Goal: Task Accomplishment & Management: Complete application form

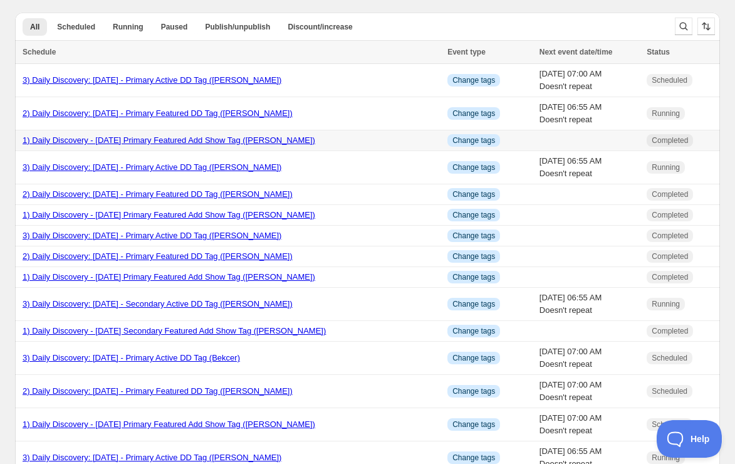
click at [98, 140] on link "1) Daily Discovery - [DATE] Primary Featured Add Show Tag ([PERSON_NAME])" at bounding box center [169, 139] width 293 height 9
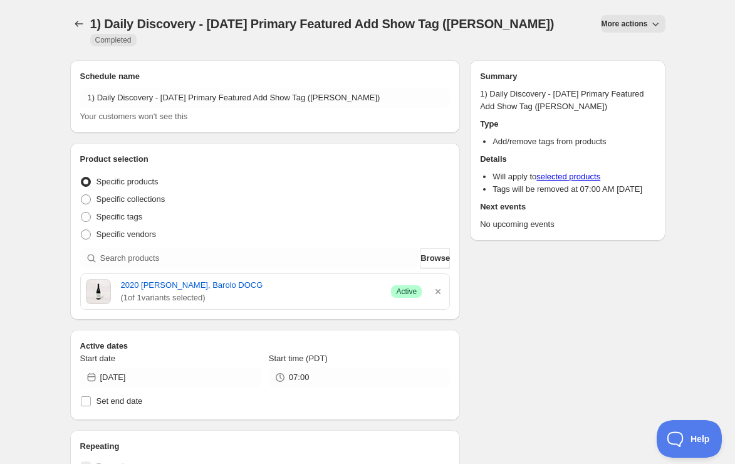
click at [627, 20] on span "More actions" at bounding box center [624, 24] width 46 height 10
click at [620, 53] on span "Duplicate" at bounding box center [634, 49] width 34 height 9
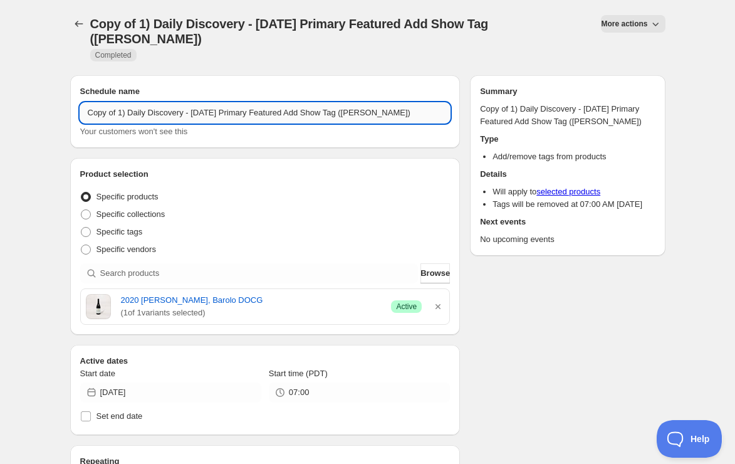
click at [120, 103] on input "Copy of 1) Daily Discovery - [DATE] Primary Featured Add Show Tag ([PERSON_NAME…" at bounding box center [265, 113] width 370 height 20
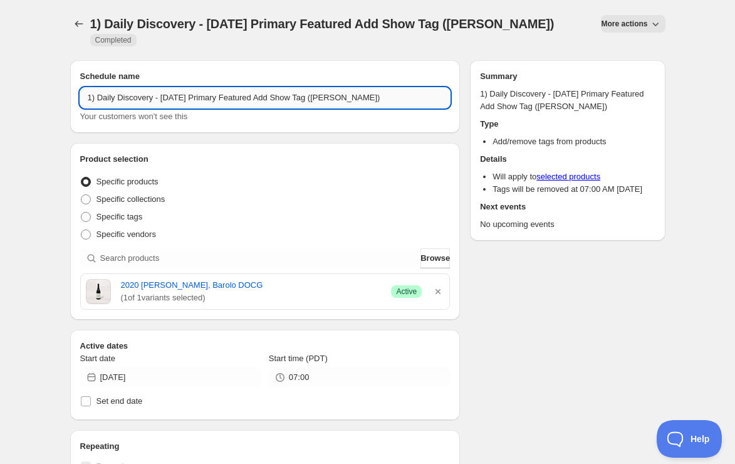
click at [202, 93] on input "1) Daily Discovery - [DATE] Primary Featured Add Show Tag ([PERSON_NAME])" at bounding box center [265, 98] width 370 height 20
click at [378, 97] on input "1) Daily Discovery - [DATE] Primary Featured Add Show Tag ([PERSON_NAME])" at bounding box center [265, 98] width 370 height 20
type input "1) Daily Discovery - [DATE] Primary Featured Add Show Tag ([PERSON_NAME])"
click at [444, 291] on icon "button" at bounding box center [438, 291] width 13 height 13
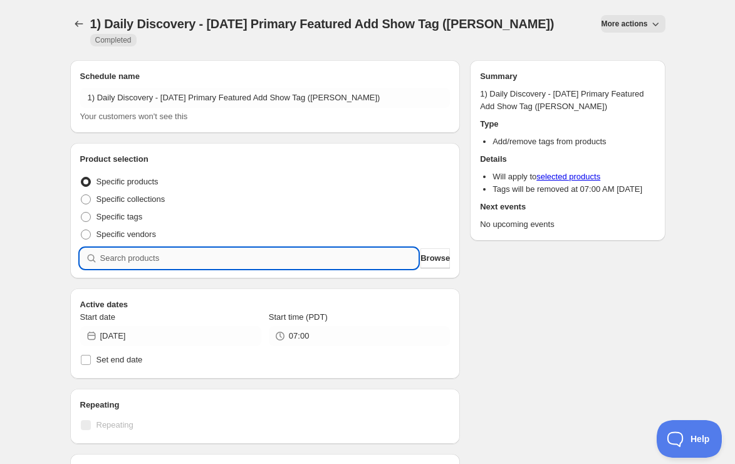
click at [310, 263] on input "search" at bounding box center [259, 258] width 318 height 20
paste input "SOMM2508-FBK21PNR-750"
type input "SOMM2508-FBK21PNR-750"
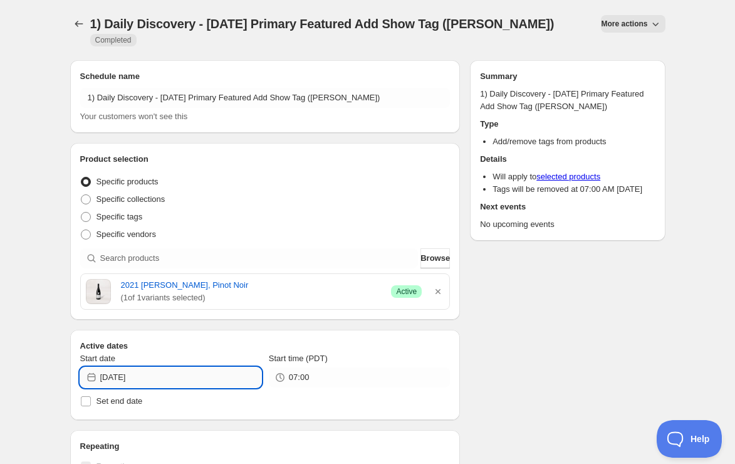
click at [237, 371] on input "[DATE]" at bounding box center [180, 377] width 161 height 20
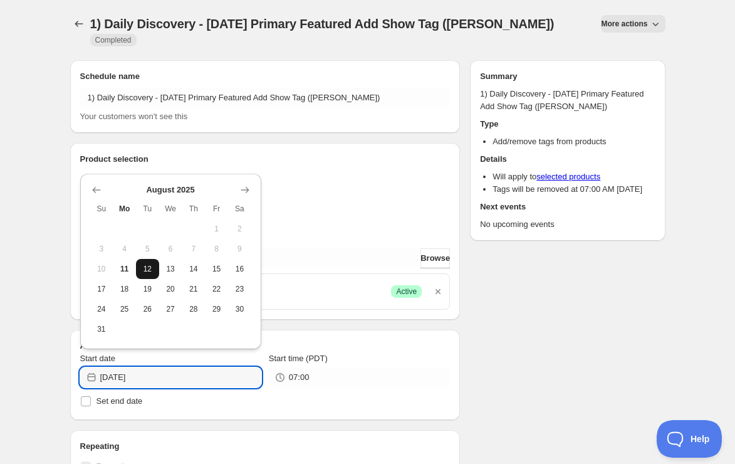
click at [155, 274] on button "12" at bounding box center [147, 269] width 23 height 20
type input "[DATE]"
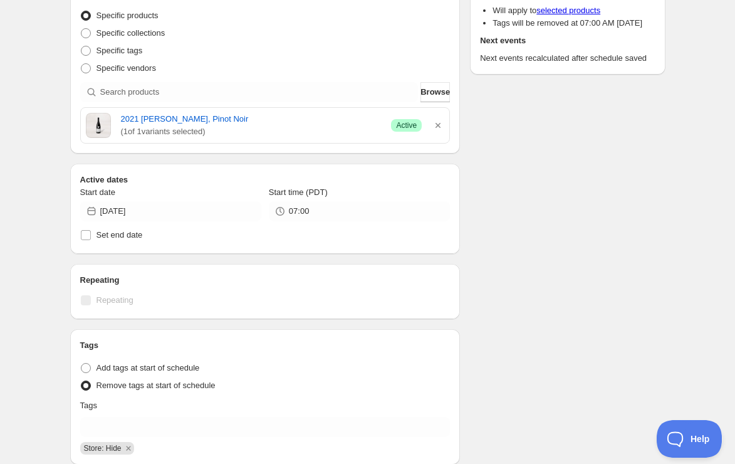
scroll to position [251, 0]
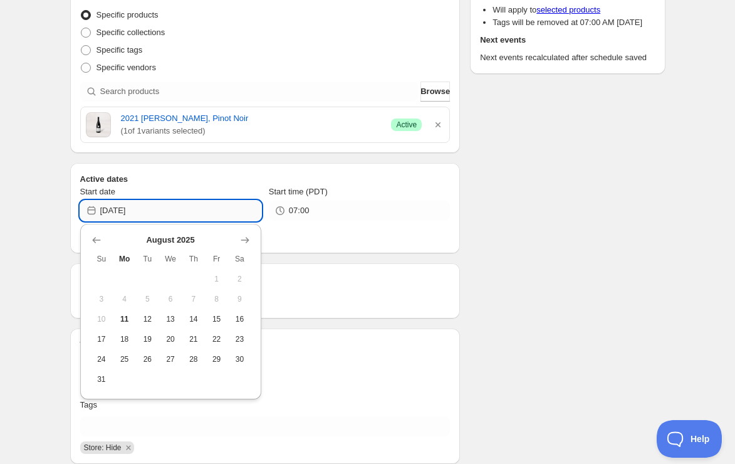
click at [232, 212] on input "[DATE]" at bounding box center [180, 211] width 161 height 20
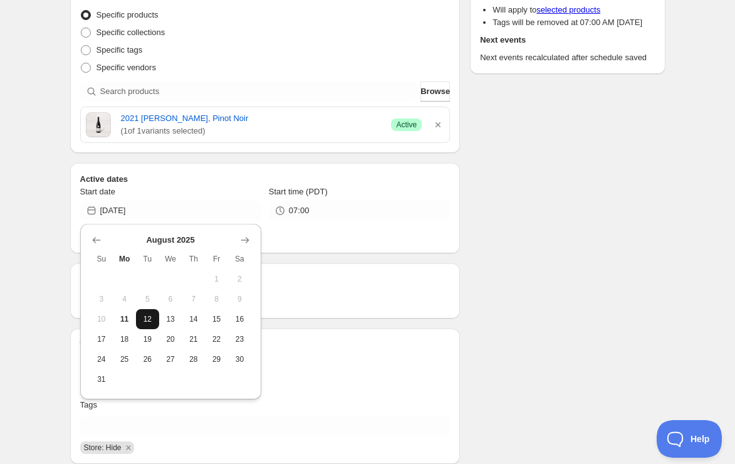
click at [154, 315] on button "12" at bounding box center [147, 319] width 23 height 20
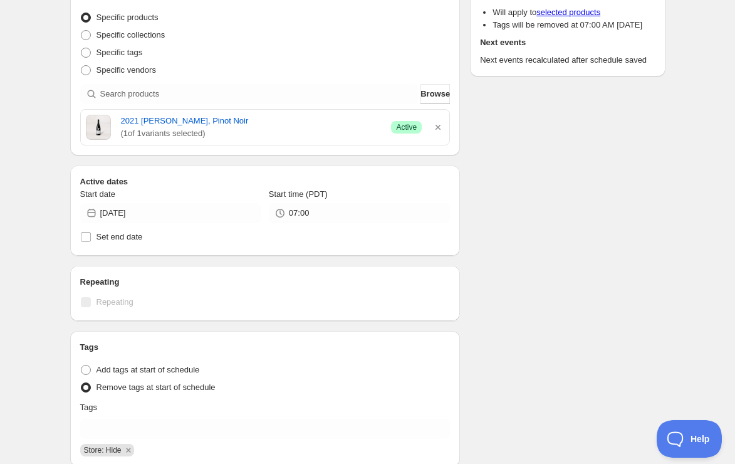
scroll to position [247, 0]
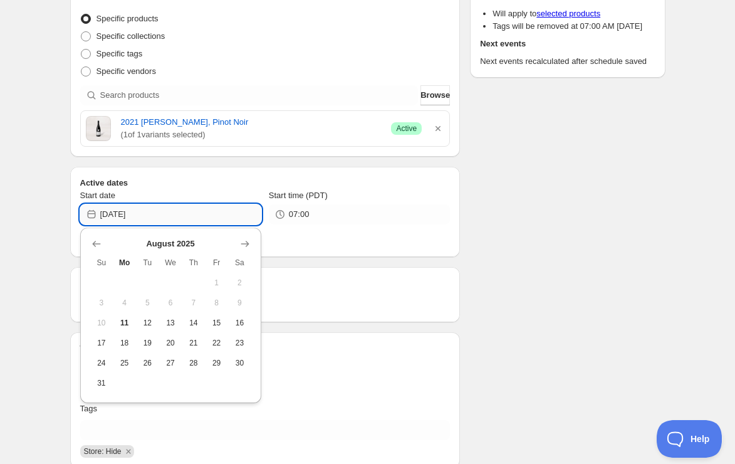
click at [244, 208] on input "[DATE]" at bounding box center [180, 214] width 161 height 20
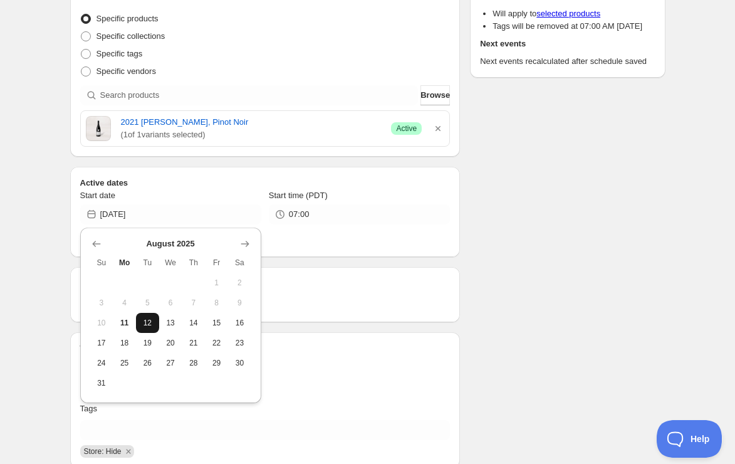
click at [153, 318] on span "12" at bounding box center [147, 323] width 13 height 10
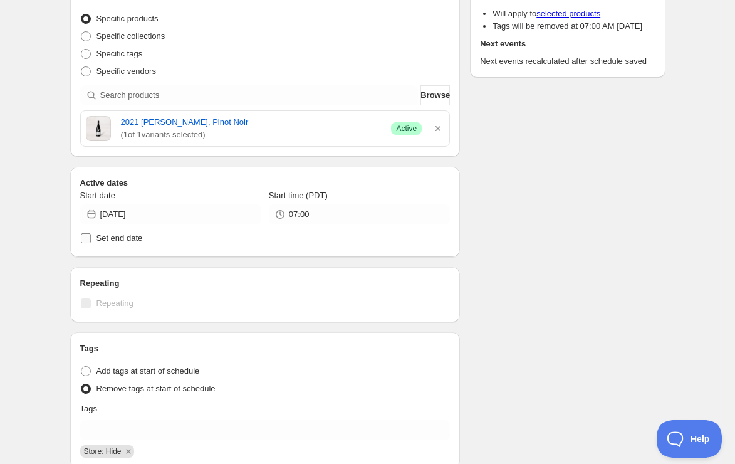
click at [90, 235] on input "Set end date" at bounding box center [86, 238] width 10 height 10
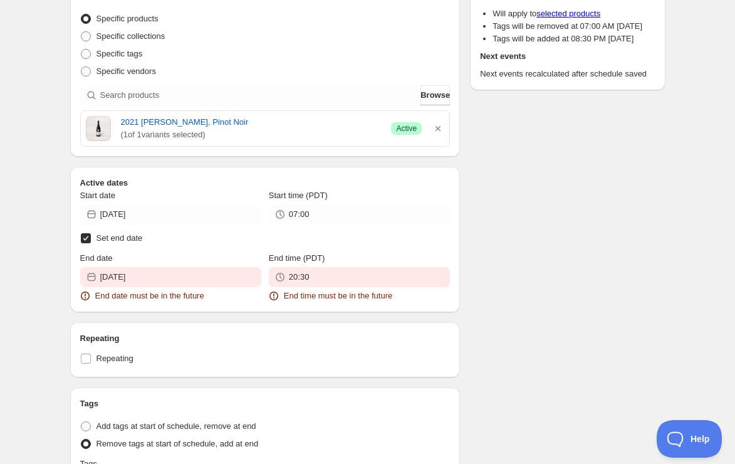
click at [90, 240] on input "Set end date" at bounding box center [86, 238] width 10 height 10
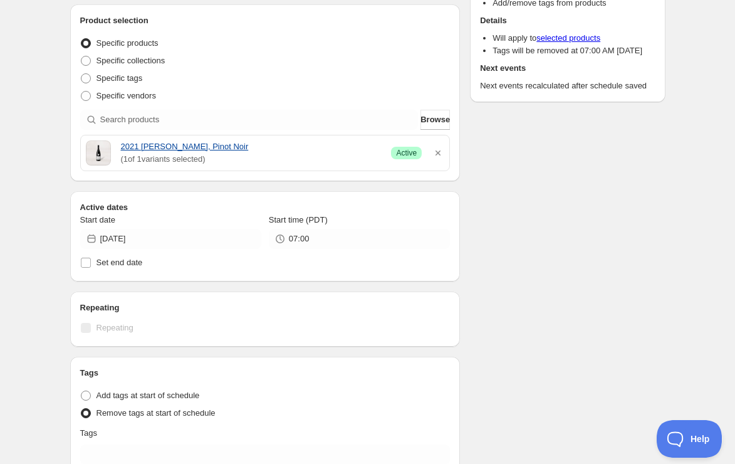
scroll to position [227, 0]
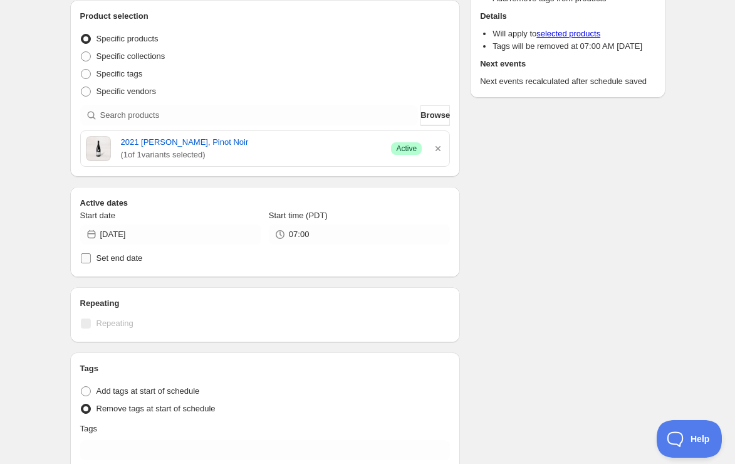
click at [81, 259] on input "Set end date" at bounding box center [86, 258] width 10 height 10
checkbox input "true"
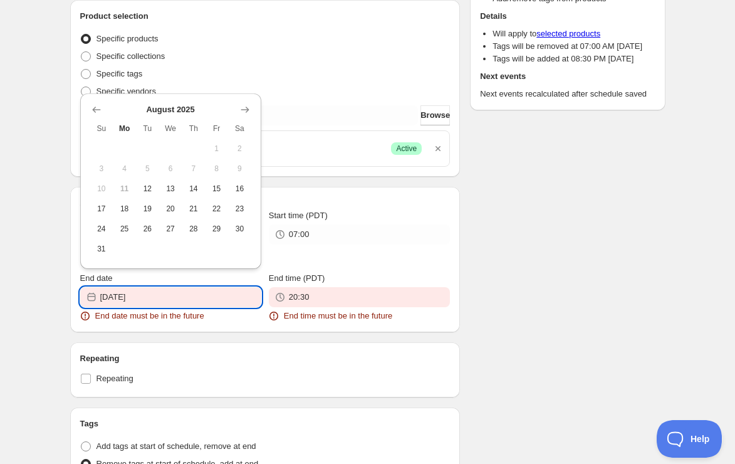
click at [250, 291] on input "[DATE]" at bounding box center [180, 297] width 161 height 20
click at [207, 211] on button "22" at bounding box center [216, 209] width 23 height 20
type input "[DATE]"
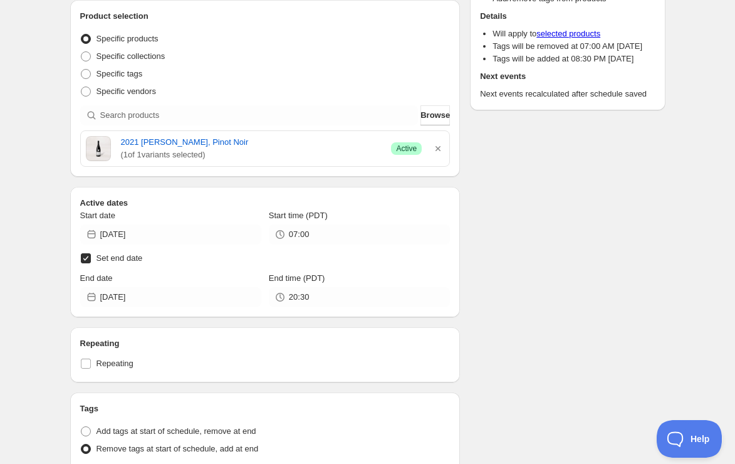
click at [83, 258] on input "Set end date" at bounding box center [86, 258] width 10 height 10
checkbox input "false"
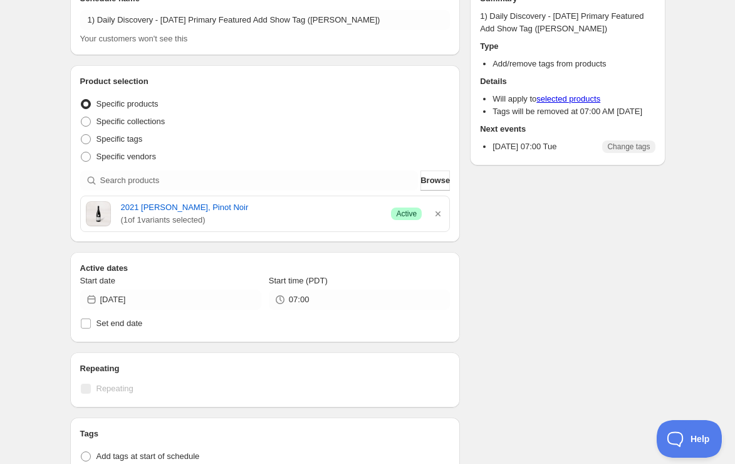
scroll to position [0, 0]
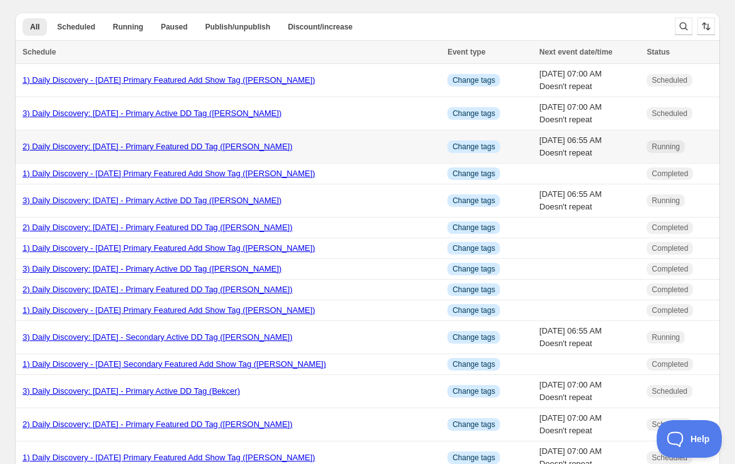
click at [92, 142] on link "2) Daily Discovery: [DATE] - Primary Featured DD Tag ([PERSON_NAME])" at bounding box center [158, 146] width 270 height 9
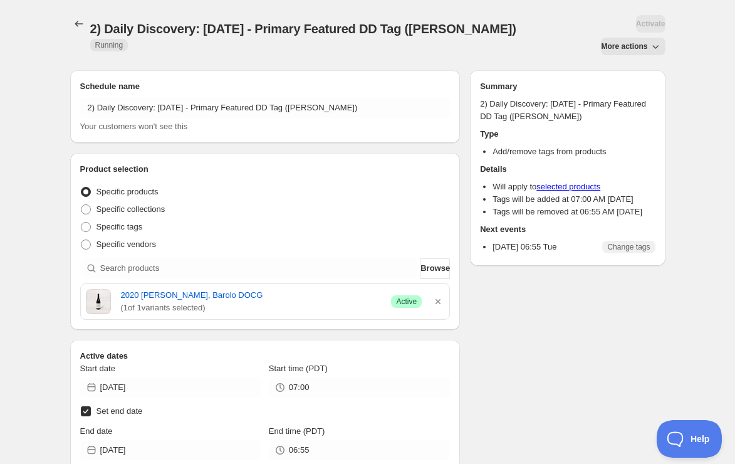
click at [635, 46] on span "More actions" at bounding box center [624, 46] width 46 height 10
click at [632, 65] on button "Duplicate" at bounding box center [626, 72] width 58 height 20
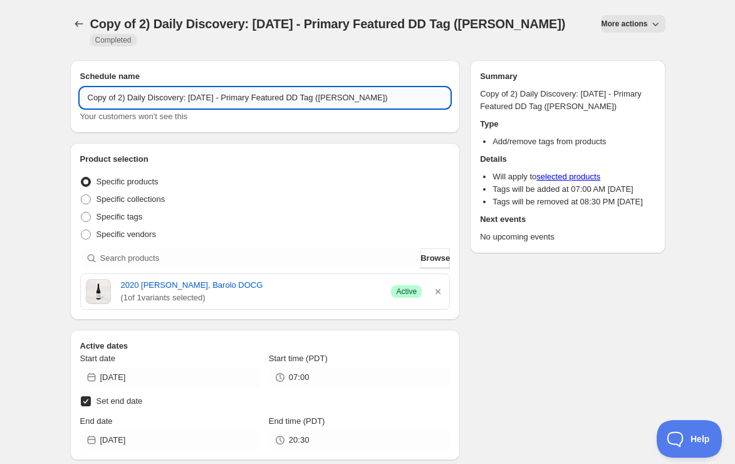
click at [121, 100] on input "Copy of 2) Daily Discovery: [DATE] - Primary Featured DD Tag ([PERSON_NAME])" at bounding box center [265, 98] width 370 height 20
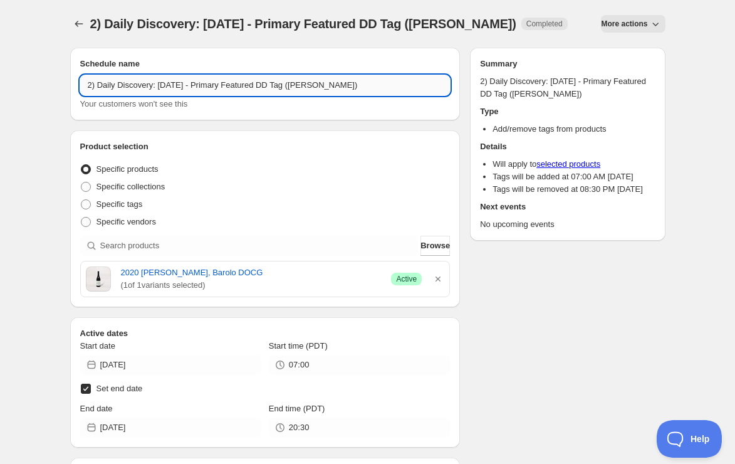
click at [198, 83] on input "2) Daily Discovery: [DATE] - Primary Featured DD Tag ([PERSON_NAME])" at bounding box center [265, 85] width 370 height 20
click at [355, 90] on input "2) Daily Discovery: [DATE] - Primary Featured DD Tag ([PERSON_NAME])" at bounding box center [265, 85] width 370 height 20
type input "2) Daily Discovery: [DATE] - Primary Featured DD Tag ([PERSON_NAME])"
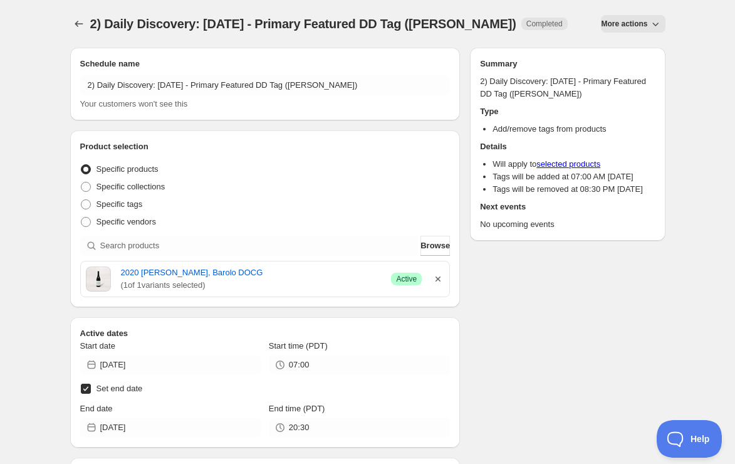
click at [442, 280] on icon "button" at bounding box center [438, 279] width 13 height 13
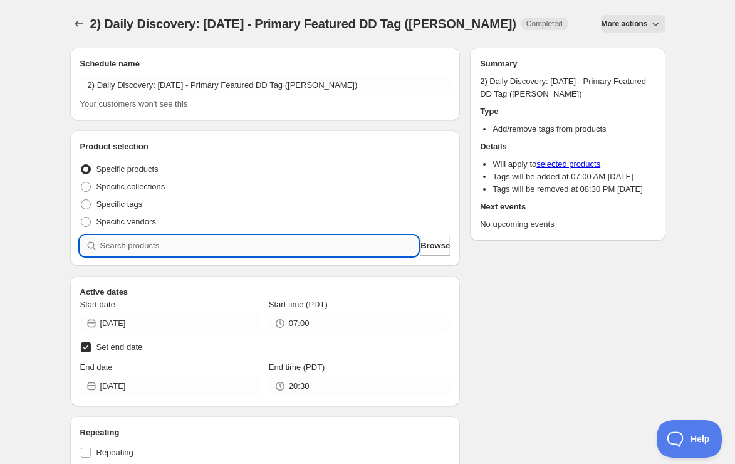
click at [333, 249] on input "search" at bounding box center [259, 246] width 318 height 20
paste input "SOMM2508-FBK21PNR-750"
type input "SOMM2508-FBK21PNR-750"
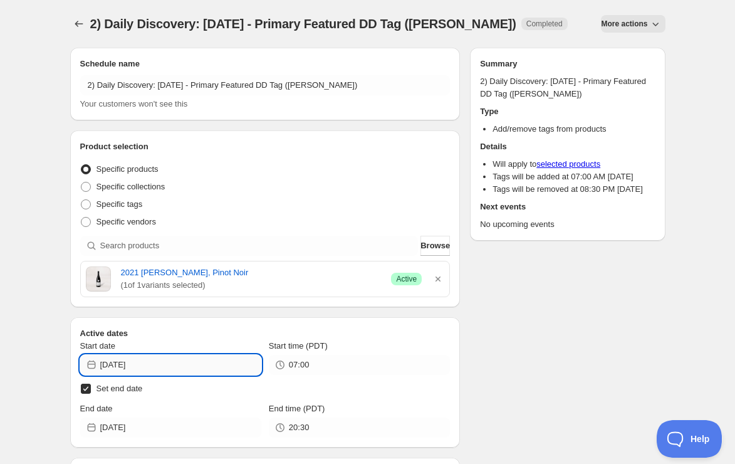
click at [229, 366] on input "[DATE]" at bounding box center [180, 365] width 161 height 20
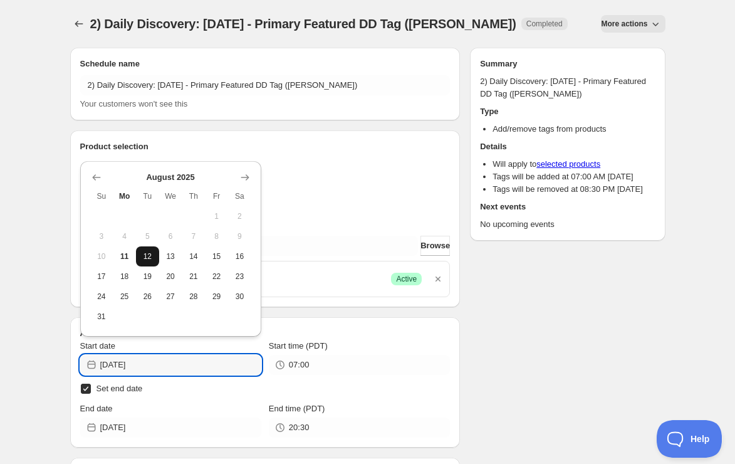
click at [152, 260] on span "12" at bounding box center [147, 256] width 13 height 10
type input "[DATE]"
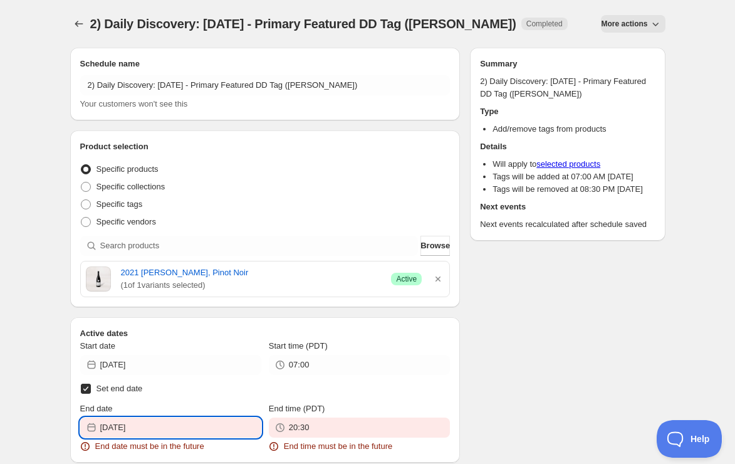
click at [185, 433] on input "[DATE]" at bounding box center [180, 427] width 161 height 20
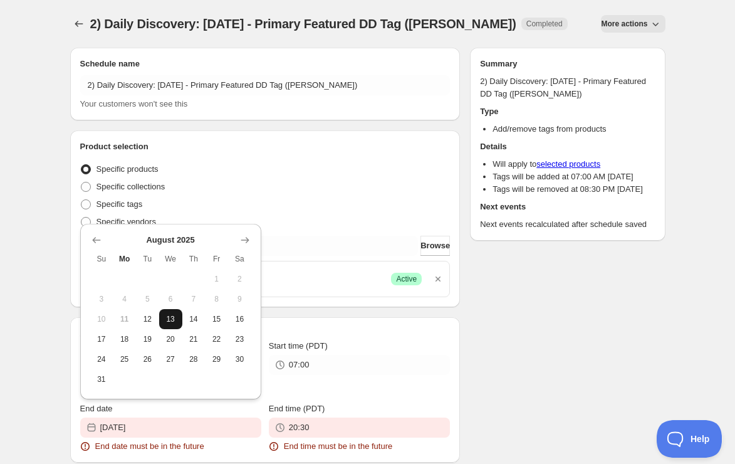
click at [174, 319] on span "13" at bounding box center [170, 319] width 13 height 10
type input "[DATE]"
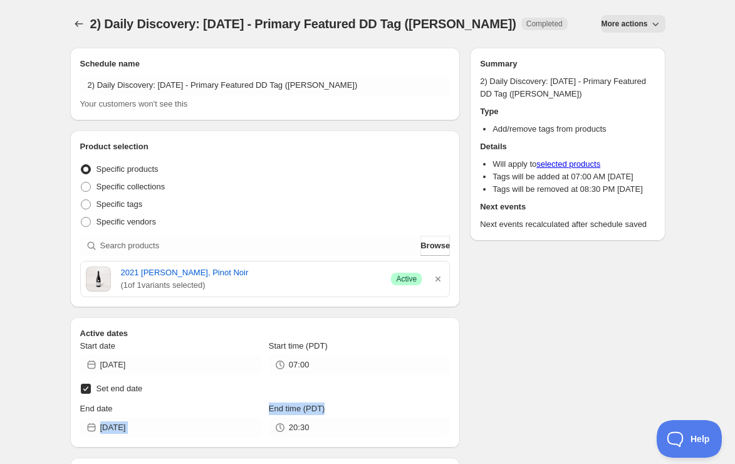
drag, startPoint x: 323, startPoint y: 415, endPoint x: 214, endPoint y: 416, distance: 109.0
click at [214, 416] on div "End date [DATE] End time (PDT) 20:30" at bounding box center [265, 419] width 370 height 35
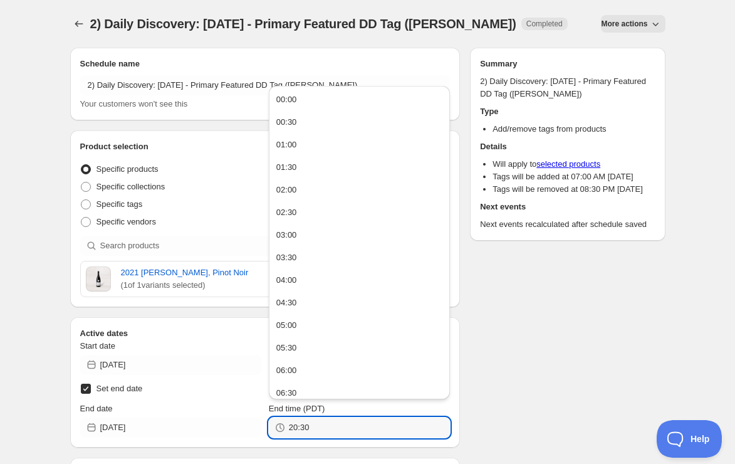
drag, startPoint x: 331, startPoint y: 425, endPoint x: 146, endPoint y: 408, distance: 185.6
click at [146, 408] on div "End date [DATE] End time (PDT) 20:30" at bounding box center [265, 419] width 370 height 35
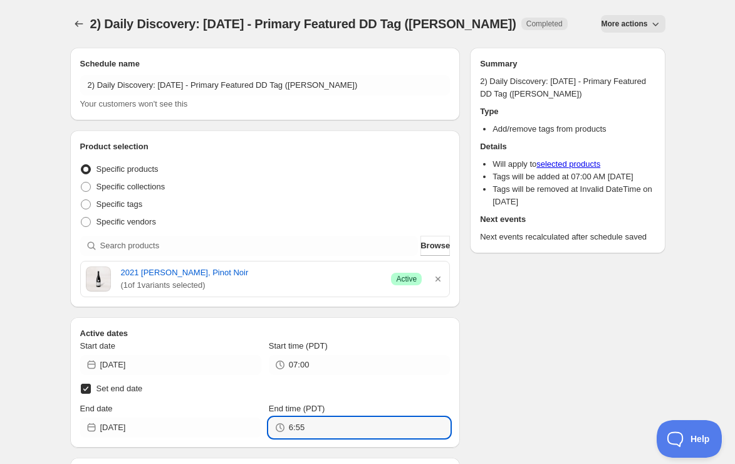
type input "06:55"
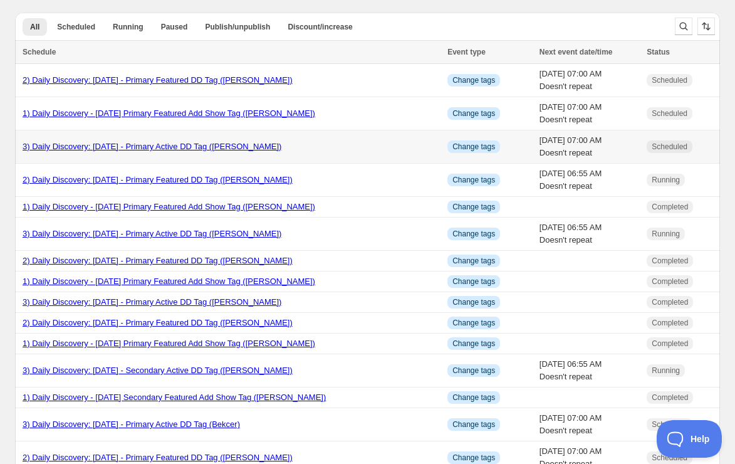
click at [115, 144] on link "3) Daily Discovery: [DATE] - Primary Active DD Tag ([PERSON_NAME])" at bounding box center [152, 146] width 259 height 9
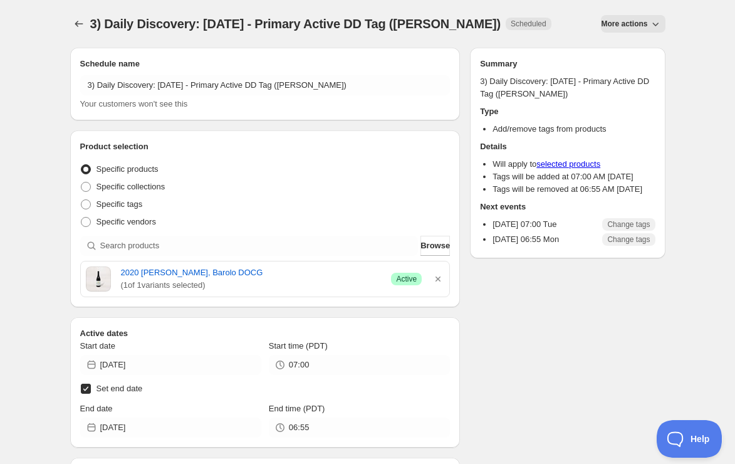
click at [624, 19] on span "More actions" at bounding box center [624, 24] width 46 height 10
click at [615, 48] on div "Duplicate" at bounding box center [625, 50] width 50 height 13
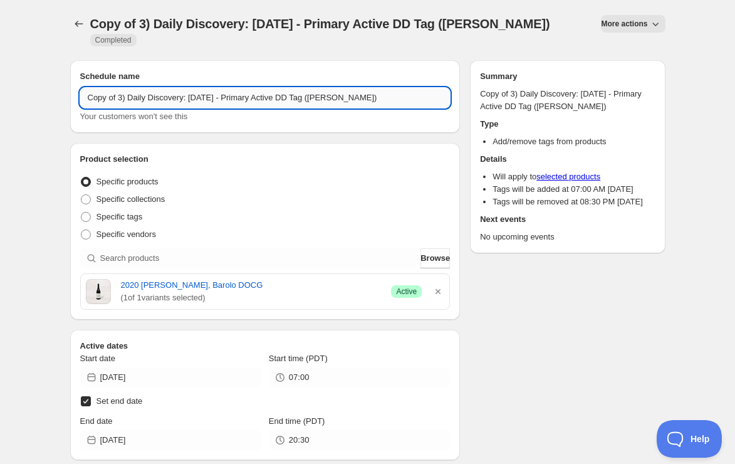
click at [120, 88] on input "Copy of 3) Daily Discovery: [DATE] - Primary Active DD Tag ([PERSON_NAME])" at bounding box center [265, 98] width 370 height 20
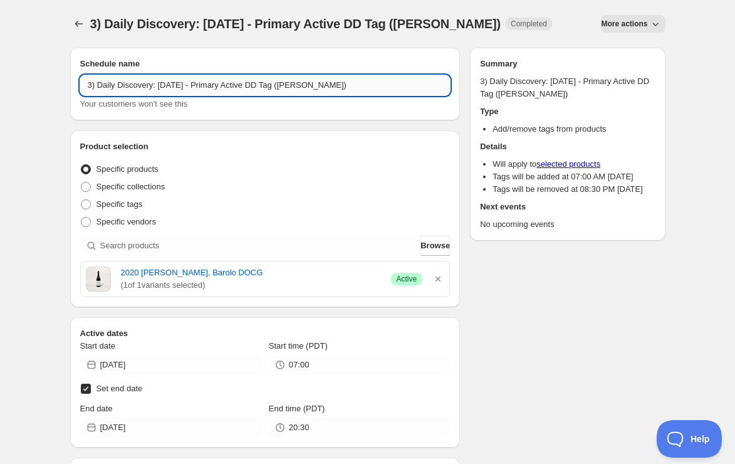
click at [197, 83] on input "3) Daily Discovery: [DATE] - Primary Active DD Tag ([PERSON_NAME])" at bounding box center [265, 85] width 370 height 20
click at [345, 84] on input "3) Daily Discovery: [DATE] - Primary Active DD Tag ([PERSON_NAME])" at bounding box center [265, 85] width 370 height 20
type input "3) Daily Discovery: [DATE] - Primary Active DD Tag ([PERSON_NAME])"
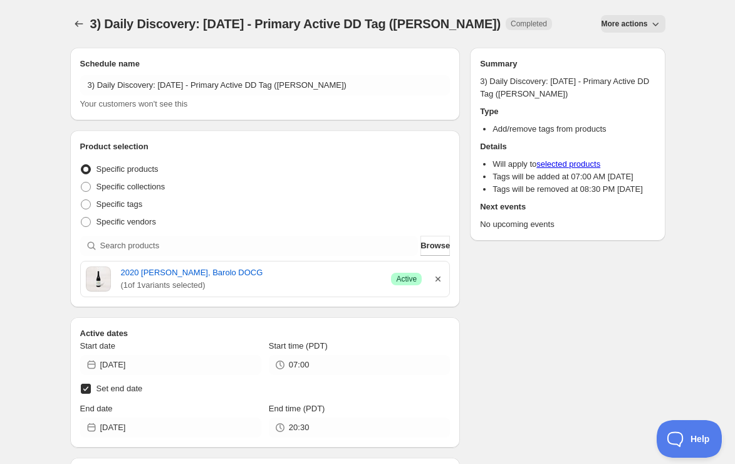
click at [435, 279] on icon "button" at bounding box center [438, 279] width 13 height 13
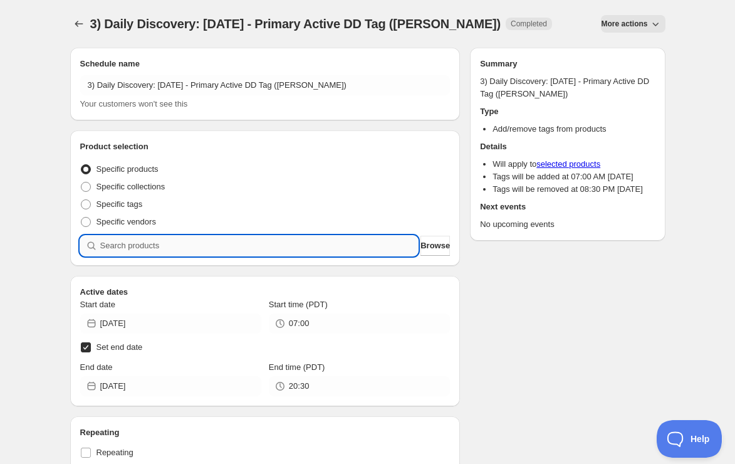
click at [289, 246] on input "search" at bounding box center [259, 246] width 318 height 20
paste input "SOMM2508-FBK21PNR-750"
type input "SOMM2508-FBK21PNR-750"
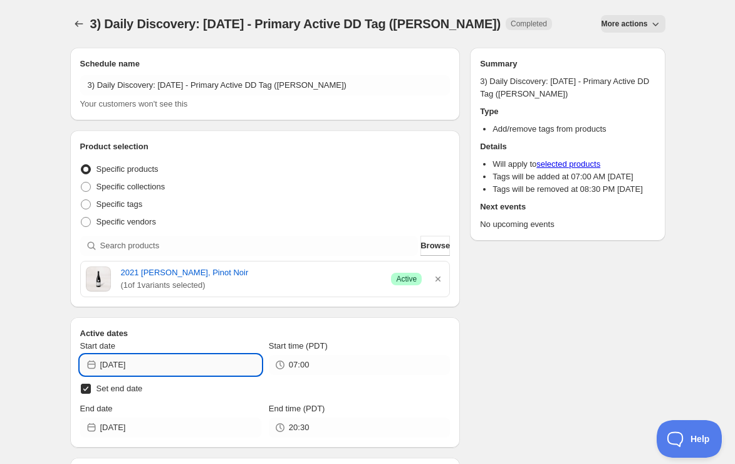
click at [220, 366] on input "[DATE]" at bounding box center [180, 365] width 161 height 20
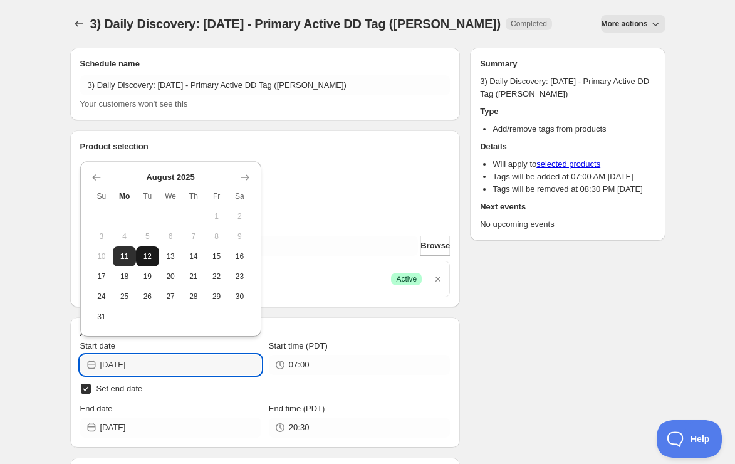
click at [144, 251] on span "12" at bounding box center [147, 256] width 13 height 10
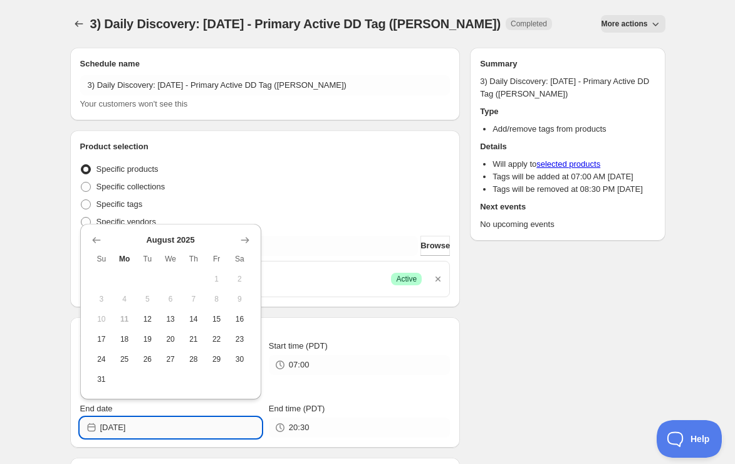
click at [177, 428] on input "[DATE]" at bounding box center [180, 427] width 161 height 20
click at [169, 323] on span "13" at bounding box center [170, 319] width 13 height 10
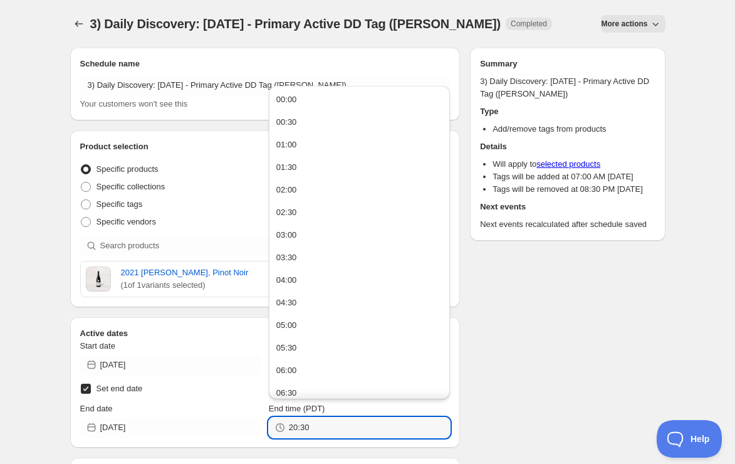
drag, startPoint x: 350, startPoint y: 427, endPoint x: 122, endPoint y: 400, distance: 230.3
click at [122, 400] on div "Start date [DATE] Start time (PDT) 07:00 Set end date End date [DATE] End time …" at bounding box center [265, 389] width 370 height 98
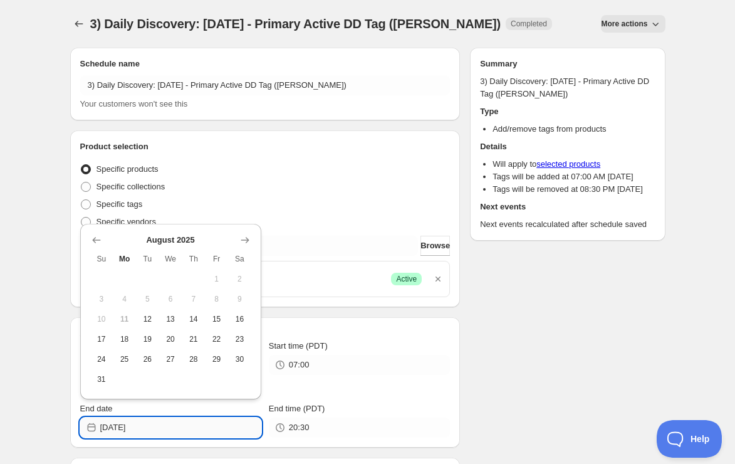
click at [165, 428] on input "[DATE]" at bounding box center [180, 427] width 161 height 20
click at [123, 357] on span "25" at bounding box center [124, 359] width 13 height 10
type input "[DATE]"
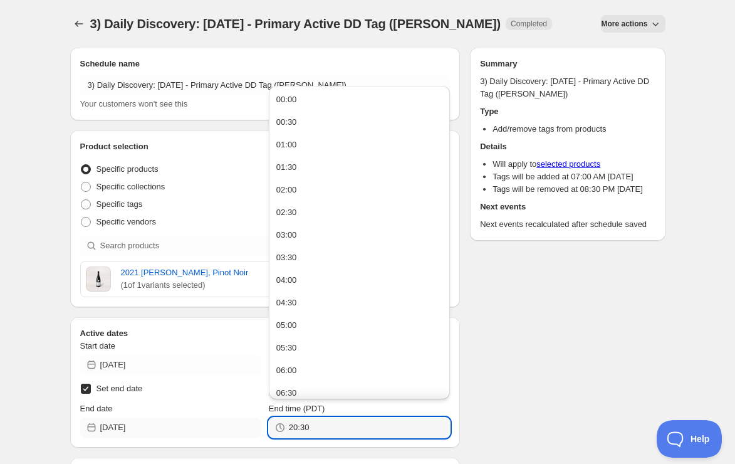
drag, startPoint x: 344, startPoint y: 428, endPoint x: 187, endPoint y: 427, distance: 157.3
click at [187, 427] on div "End date [DATE] End time (PDT) 20:30" at bounding box center [265, 419] width 370 height 35
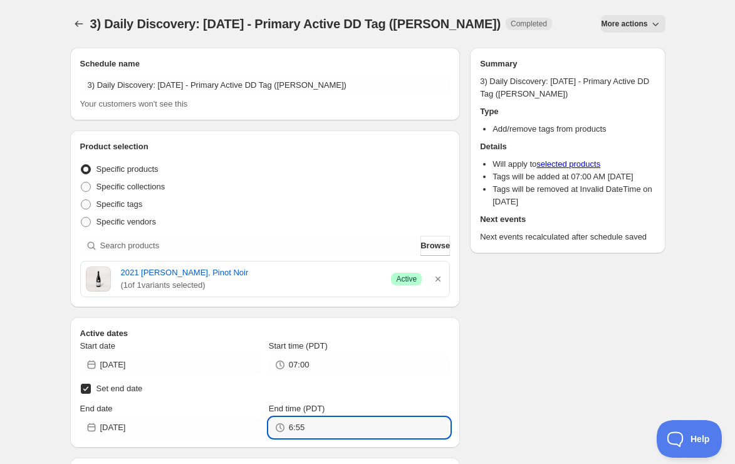
type input "06:55"
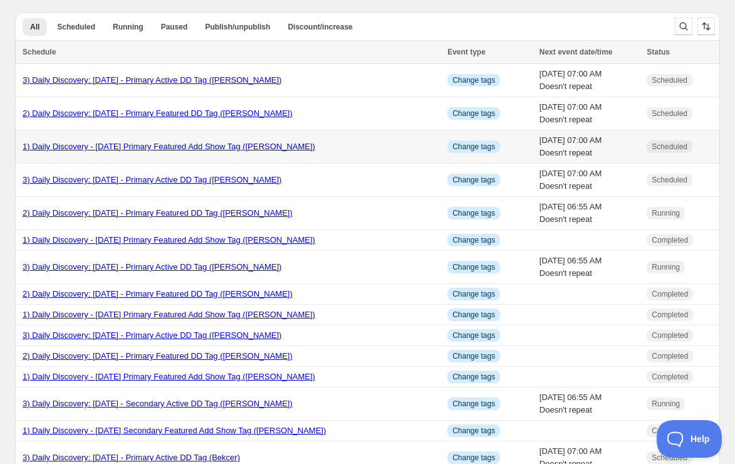
click at [162, 147] on link "1) Daily Discovery - [DATE] Primary Featured Add Show Tag ([PERSON_NAME])" at bounding box center [169, 146] width 293 height 9
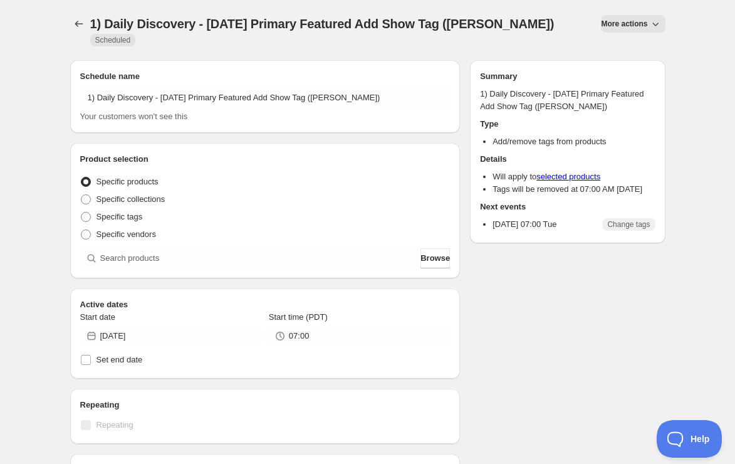
click at [644, 24] on span "More actions" at bounding box center [624, 24] width 46 height 10
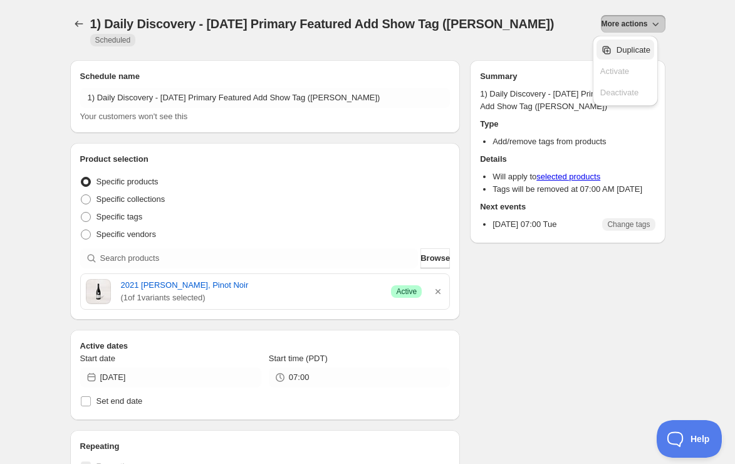
click at [632, 50] on span "Duplicate" at bounding box center [634, 49] width 34 height 9
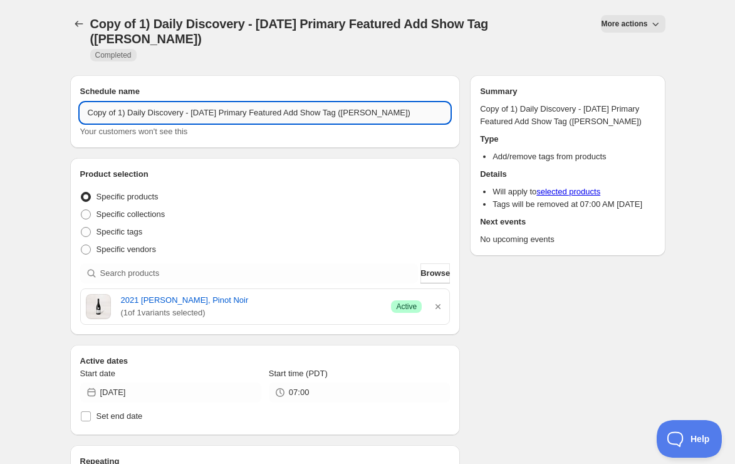
click at [120, 111] on input "Copy of 1) Daily Discovery - [DATE] Primary Featured Add Show Tag ([PERSON_NAME…" at bounding box center [265, 113] width 370 height 20
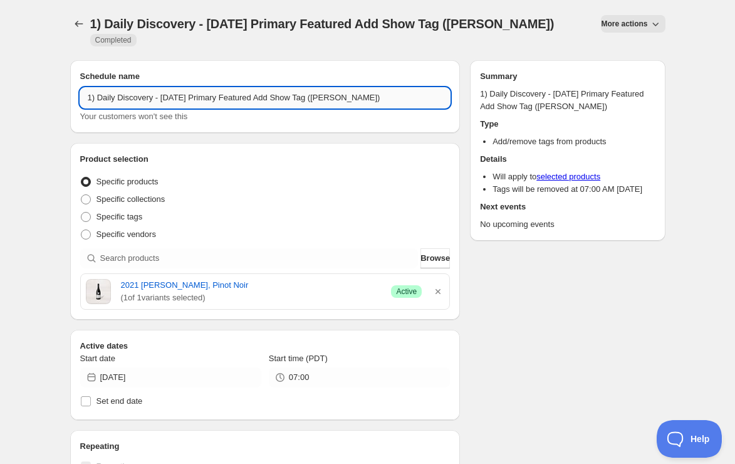
click at [201, 102] on input "1) Daily Discovery - [DATE] Primary Featured Add Show Tag ([PERSON_NAME])" at bounding box center [265, 98] width 370 height 20
click at [381, 97] on input "1) Daily Discovery - [DATE] Primary Featured Add Show Tag ([PERSON_NAME])" at bounding box center [265, 98] width 370 height 20
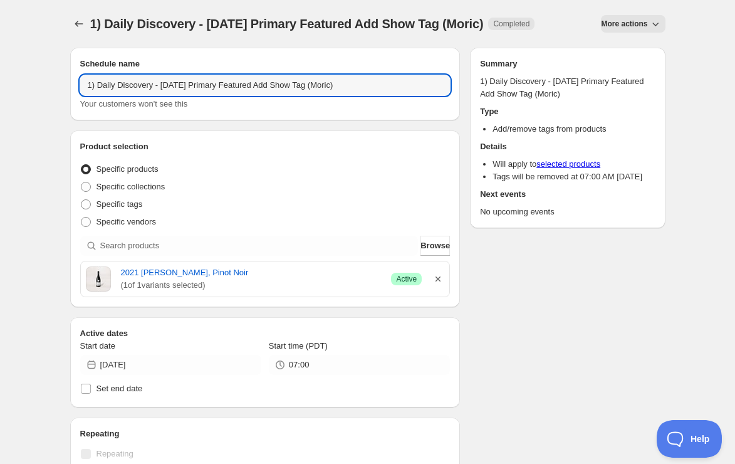
type input "1) Daily Discovery - [DATE] Primary Featured Add Show Tag (Moric)"
click at [437, 275] on icon "button" at bounding box center [438, 279] width 13 height 13
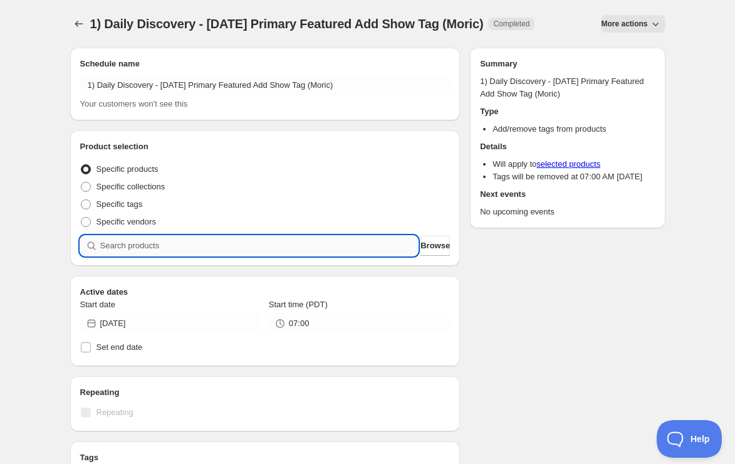
click at [256, 250] on input "search" at bounding box center [259, 246] width 318 height 20
paste input "SOMM2109-MORIC14BLAUFRES-750"
type input "SOMM2109-MORIC14BLAUFRES-750"
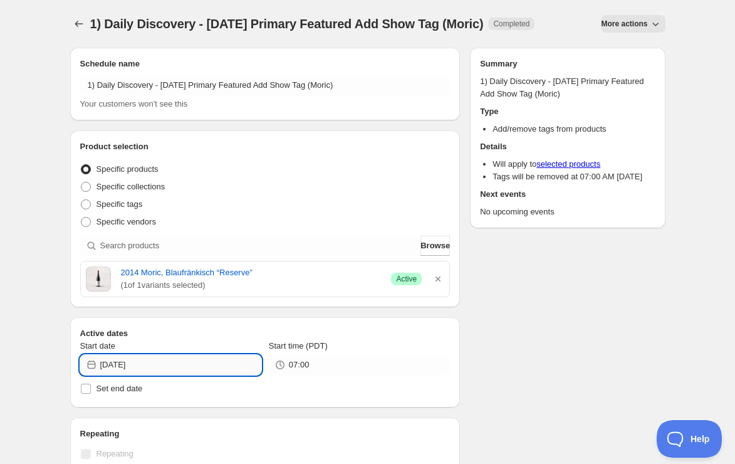
click at [205, 370] on input "[DATE]" at bounding box center [180, 365] width 161 height 20
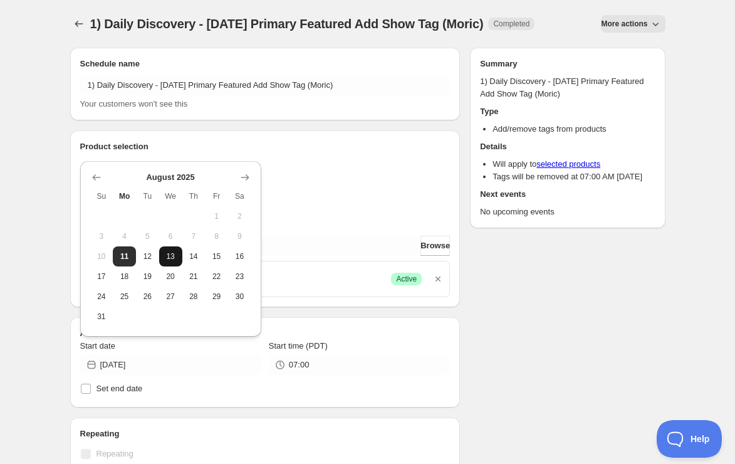
click at [179, 259] on button "13" at bounding box center [170, 256] width 23 height 20
type input "[DATE]"
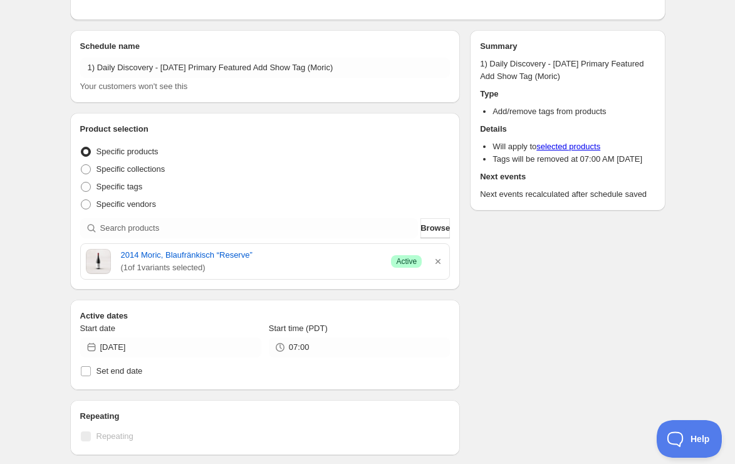
scroll to position [112, 0]
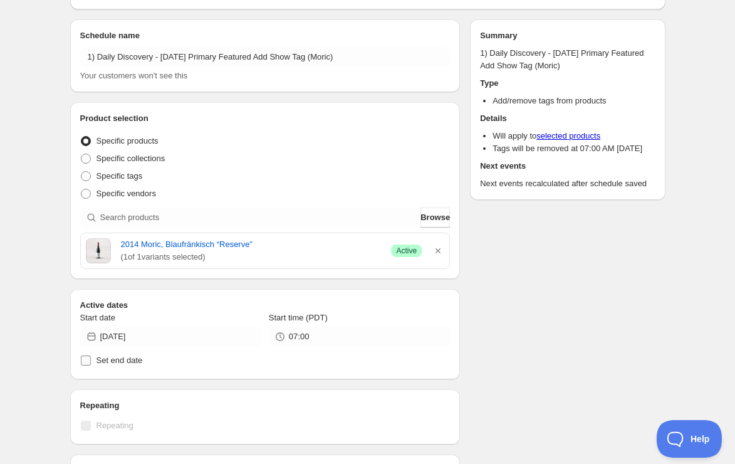
click at [106, 362] on span "Set end date" at bounding box center [120, 359] width 46 height 9
click at [91, 362] on input "Set end date" at bounding box center [86, 360] width 10 height 10
checkbox input "true"
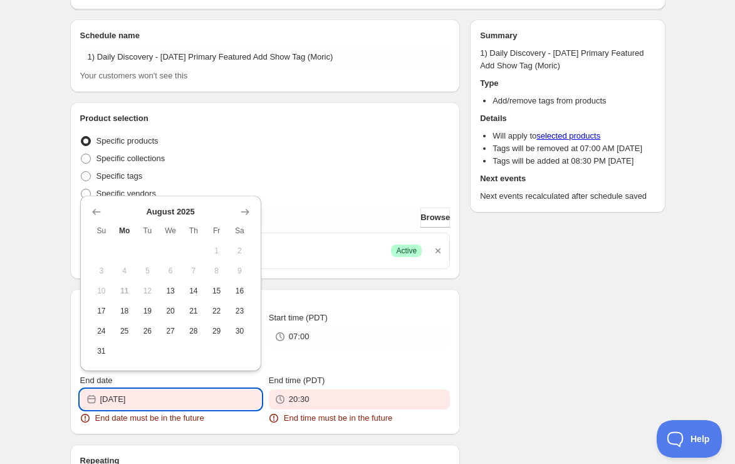
click at [198, 399] on input "[DATE]" at bounding box center [180, 399] width 161 height 20
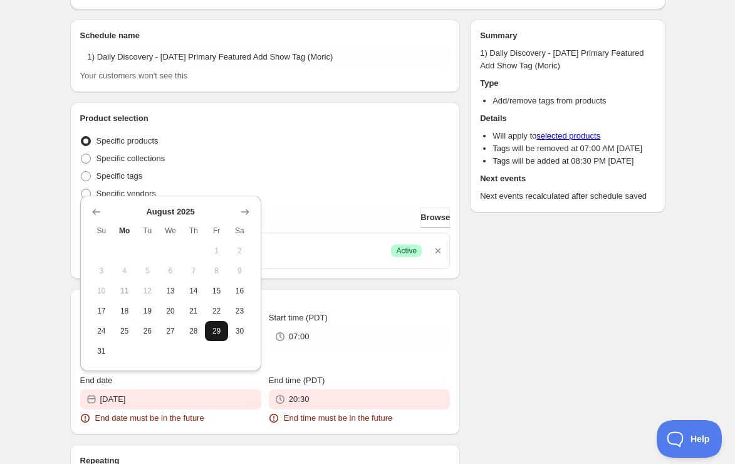
click at [211, 334] on span "29" at bounding box center [216, 331] width 13 height 10
type input "[DATE]"
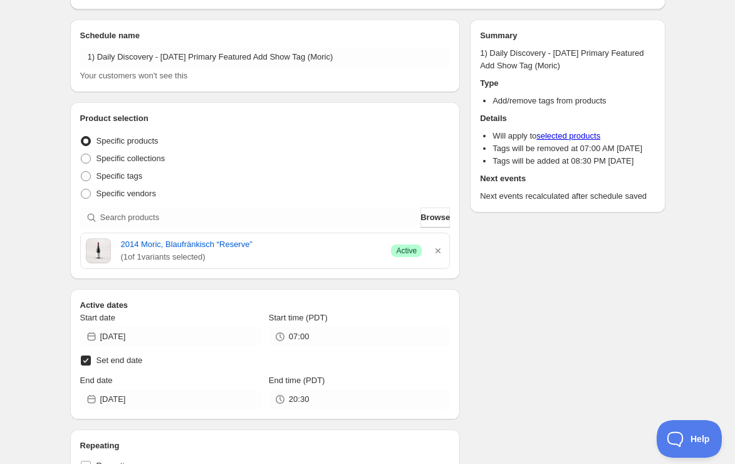
click at [81, 362] on input "Set end date" at bounding box center [86, 360] width 10 height 10
checkbox input "false"
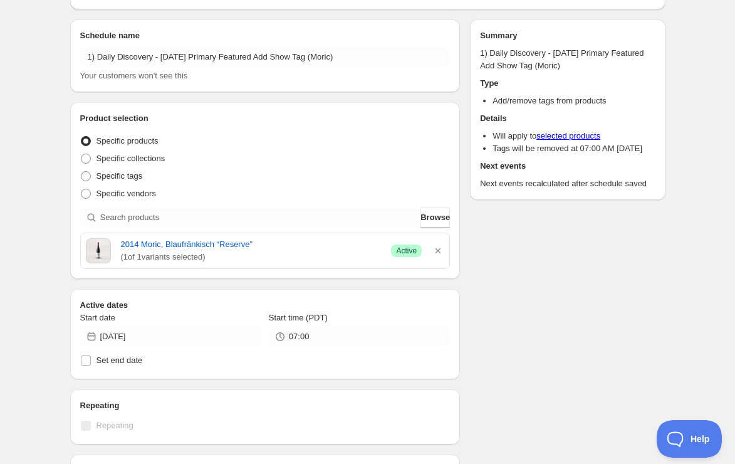
scroll to position [28, 0]
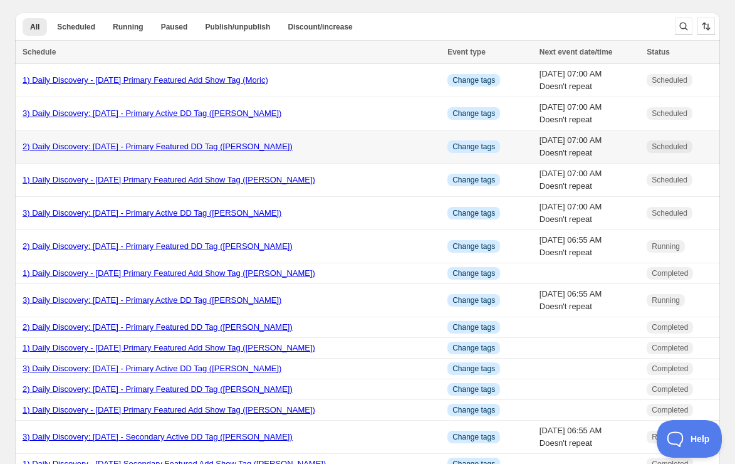
click at [114, 142] on link "2) Daily Discovery: [DATE] - Primary Featured DD Tag ([PERSON_NAME])" at bounding box center [158, 146] width 270 height 9
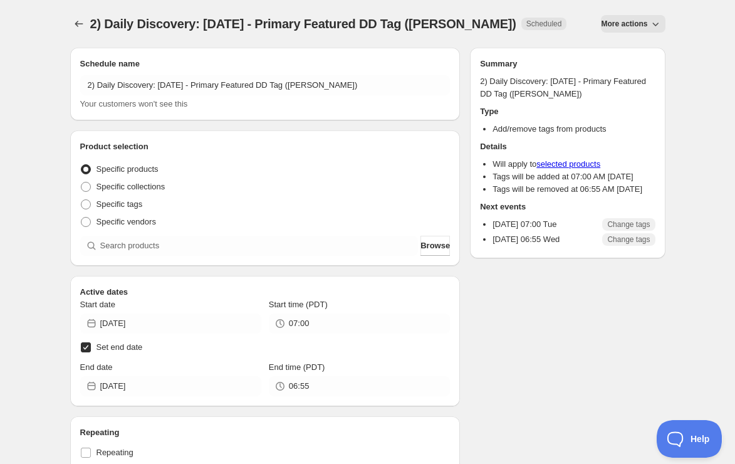
click at [610, 21] on span "More actions" at bounding box center [624, 24] width 46 height 10
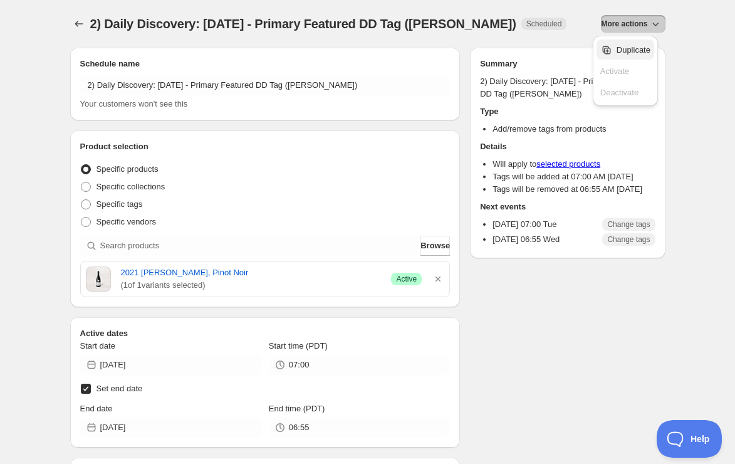
click at [652, 53] on button "Duplicate" at bounding box center [626, 49] width 58 height 20
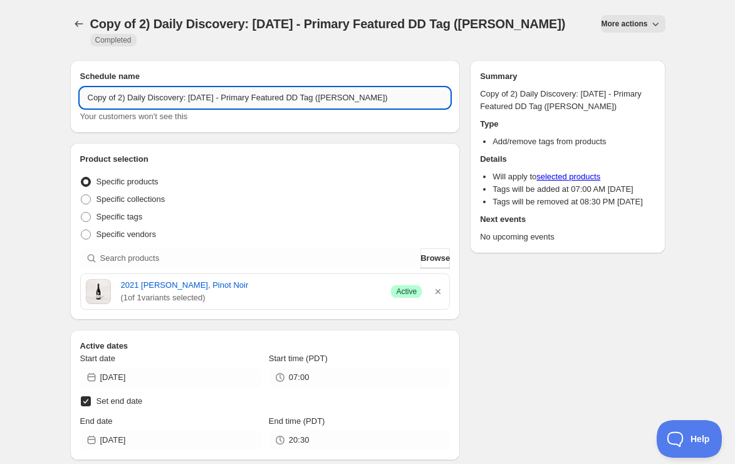
click at [120, 96] on input "Copy of 2) Daily Discovery: [DATE] - Primary Featured DD Tag ([PERSON_NAME])" at bounding box center [265, 98] width 370 height 20
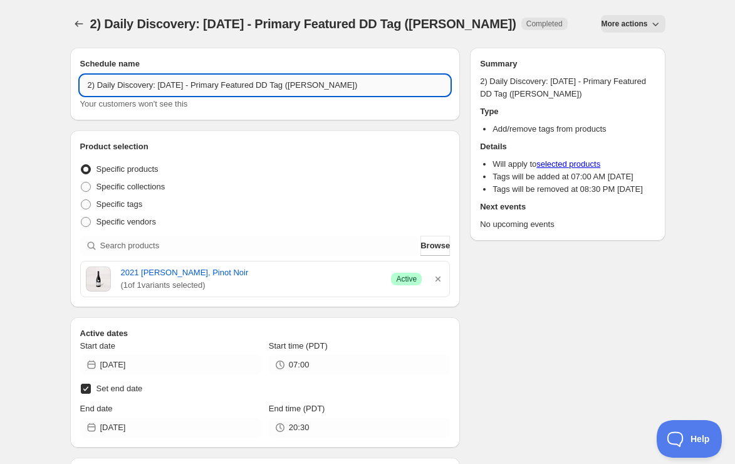
click at [199, 84] on input "2) Daily Discovery: [DATE] - Primary Featured DD Tag ([PERSON_NAME])" at bounding box center [265, 85] width 370 height 20
click at [358, 88] on input "2) Daily Discovery: [DATE] - Primary Featured DD Tag ([PERSON_NAME])" at bounding box center [265, 85] width 370 height 20
type input "2) Daily Discovery: [DATE] - Primary Featured DD Tag (Moric)"
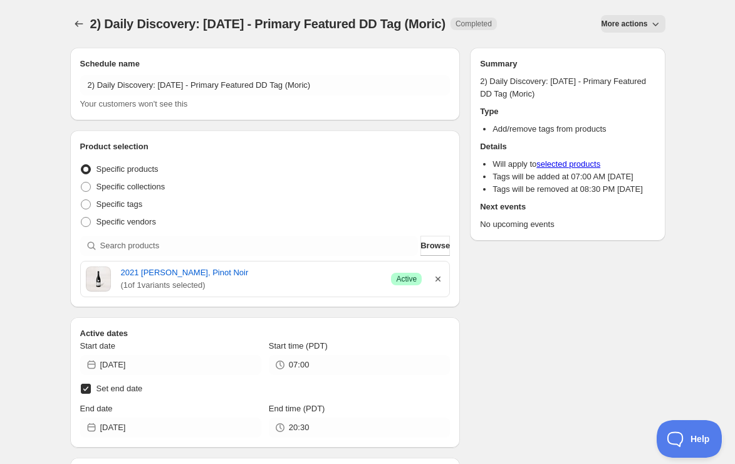
click at [442, 275] on icon "button" at bounding box center [438, 279] width 13 height 13
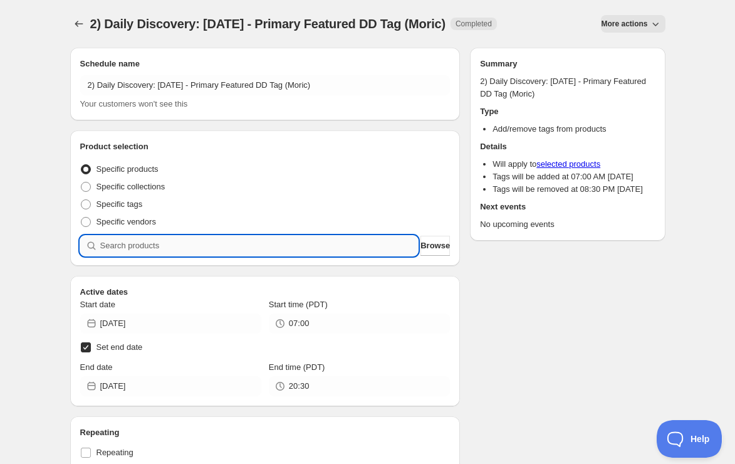
click at [350, 253] on input "search" at bounding box center [259, 246] width 318 height 20
paste input "SOMM2109-MORIC14BLAUFRES-750"
type input "SOMM2109-MORIC14BLAUFRES-750"
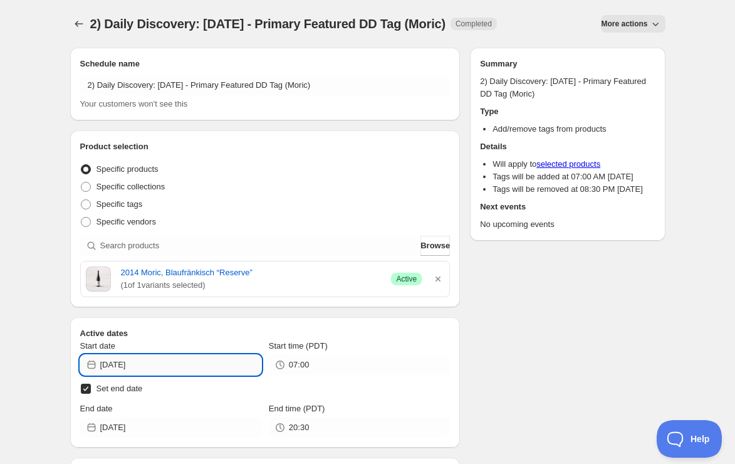
click at [201, 361] on input "[DATE]" at bounding box center [180, 365] width 161 height 20
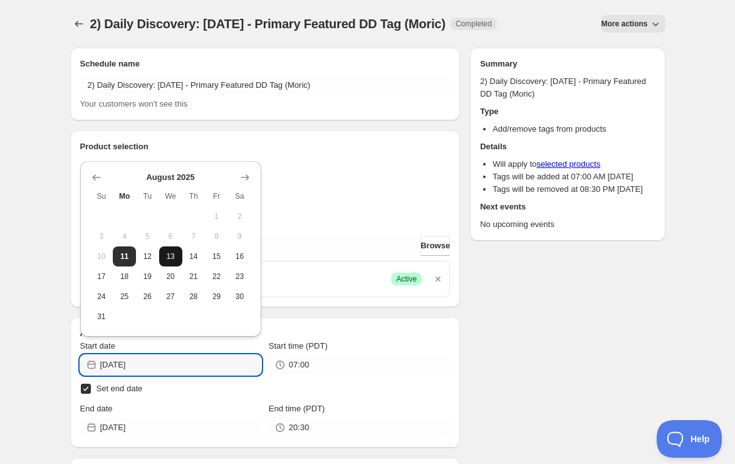
click at [173, 261] on span "13" at bounding box center [170, 256] width 13 height 10
type input "[DATE]"
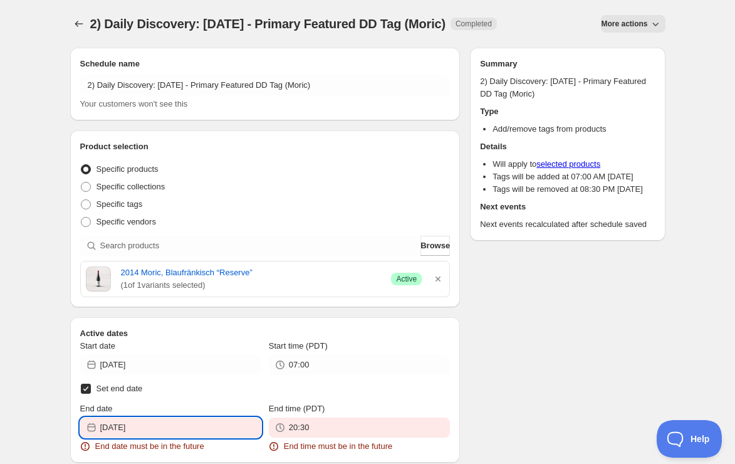
click at [168, 423] on input "[DATE]" at bounding box center [180, 427] width 161 height 20
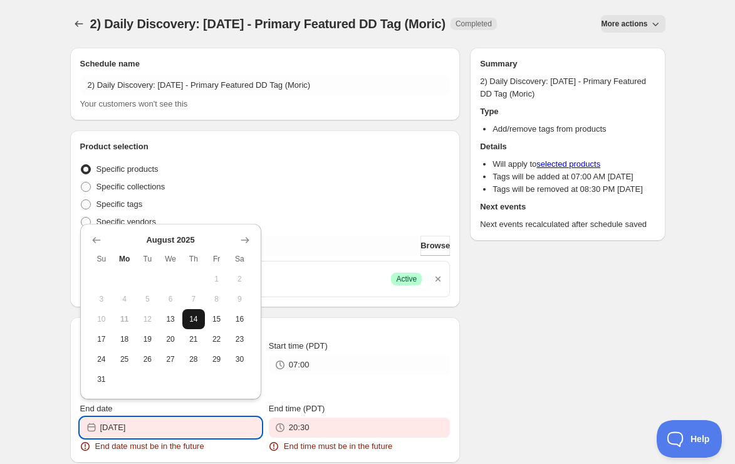
click at [200, 323] on button "14" at bounding box center [193, 319] width 23 height 20
type input "[DATE]"
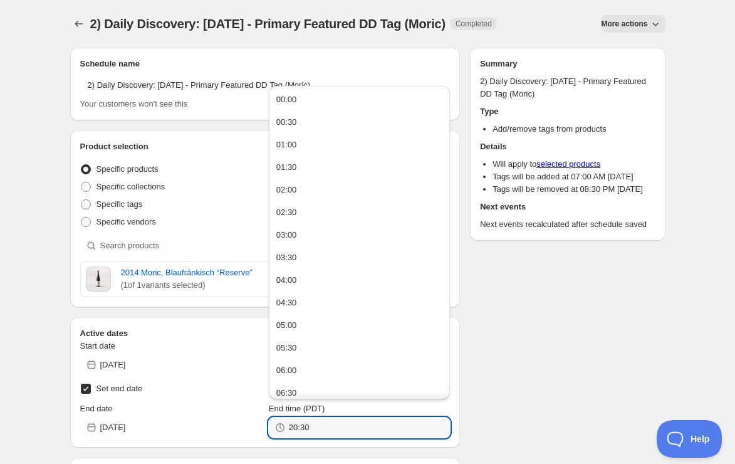
drag, startPoint x: 318, startPoint y: 425, endPoint x: 82, endPoint y: 402, distance: 236.8
click at [82, 402] on div "End date [DATE] End time (PDT) 20:30" at bounding box center [265, 419] width 370 height 35
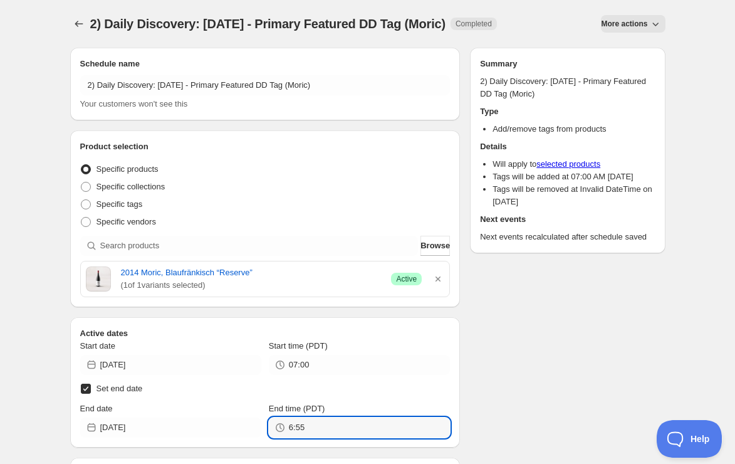
type input "06:55"
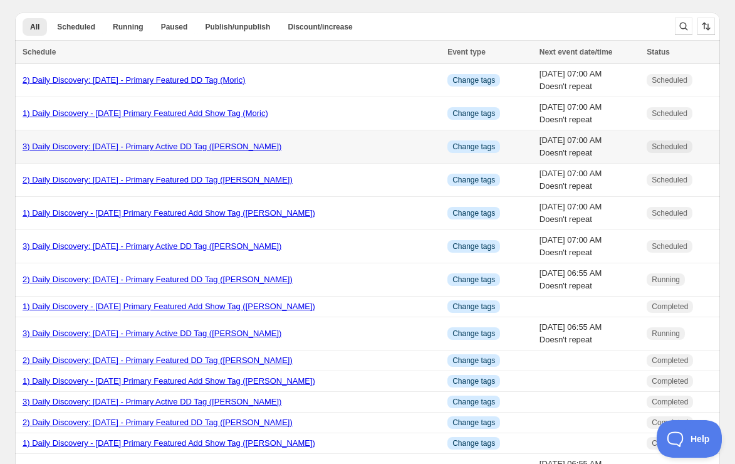
click at [86, 142] on link "3) Daily Discovery: [DATE] - Primary Active DD Tag ([PERSON_NAME])" at bounding box center [152, 146] width 259 height 9
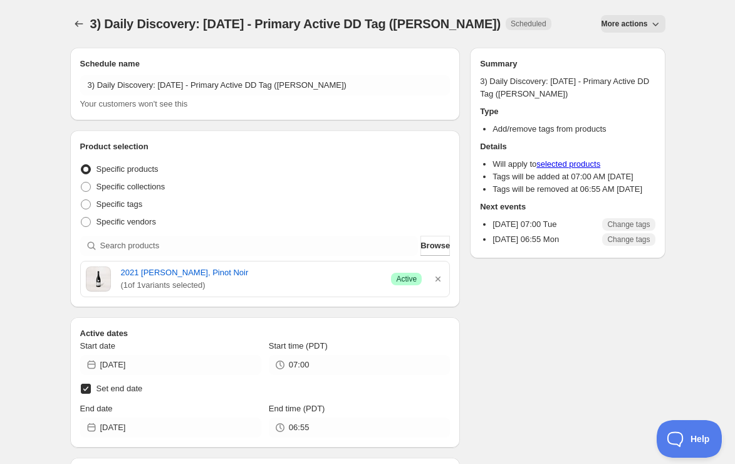
click at [635, 23] on span "More actions" at bounding box center [624, 24] width 46 height 10
click at [630, 44] on span "Duplicate" at bounding box center [634, 50] width 34 height 13
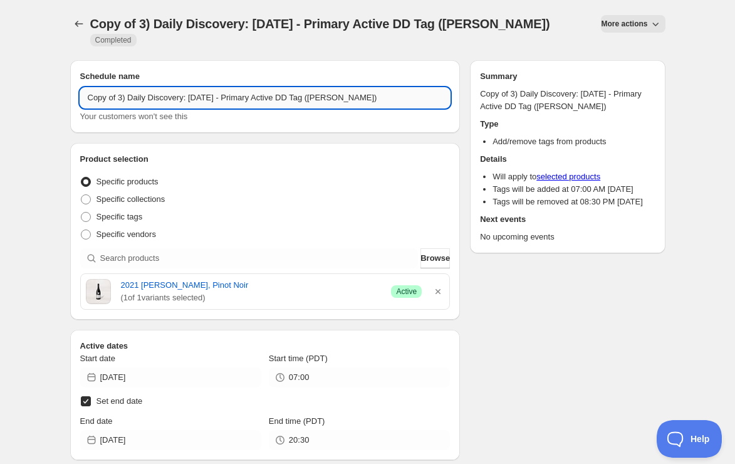
click at [120, 94] on input "Copy of 3) Daily Discovery: [DATE] - Primary Active DD Tag ([PERSON_NAME])" at bounding box center [265, 98] width 370 height 20
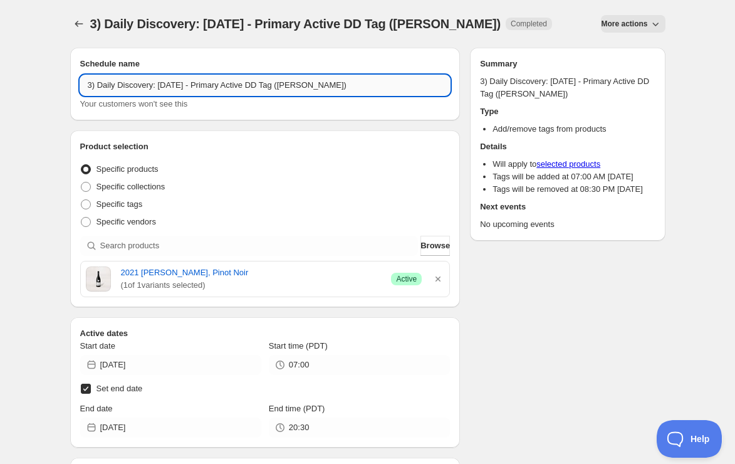
click at [200, 86] on input "3) Daily Discovery: [DATE] - Primary Active DD Tag ([PERSON_NAME])" at bounding box center [265, 85] width 370 height 20
click at [348, 82] on input "3) Daily Discovery: [DATE] - Primary Active DD Tag ([PERSON_NAME])" at bounding box center [265, 85] width 370 height 20
type input "3) Daily Discovery: [DATE] - Primary Active DD Tag (Moric)"
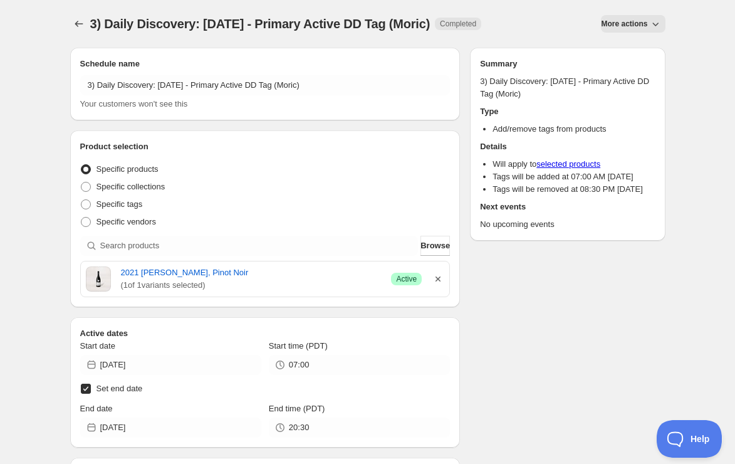
click at [442, 279] on icon "button" at bounding box center [438, 279] width 13 height 13
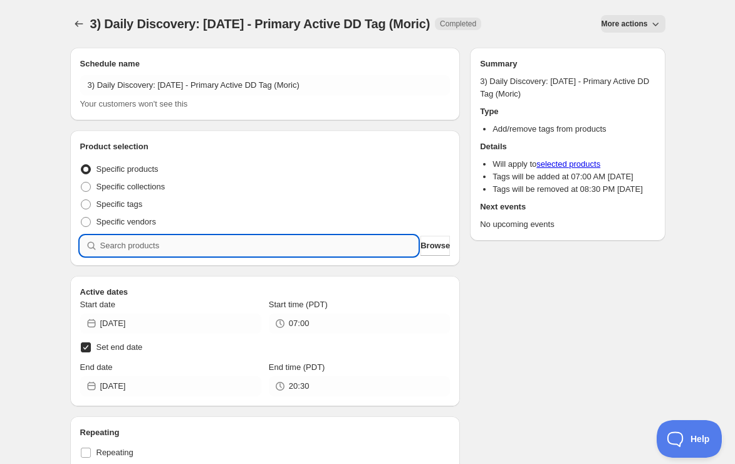
click at [308, 250] on input "search" at bounding box center [259, 246] width 318 height 20
paste input "SOMM2109-MORIC14BLAUFRES-750"
type input "SOMM2109-MORIC14BLAUFRES-750"
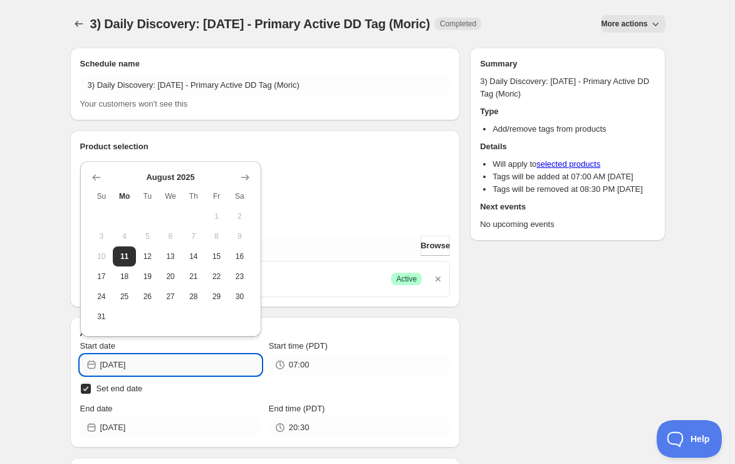
click at [201, 359] on input "[DATE]" at bounding box center [180, 365] width 161 height 20
click at [167, 257] on span "13" at bounding box center [170, 256] width 13 height 10
type input "[DATE]"
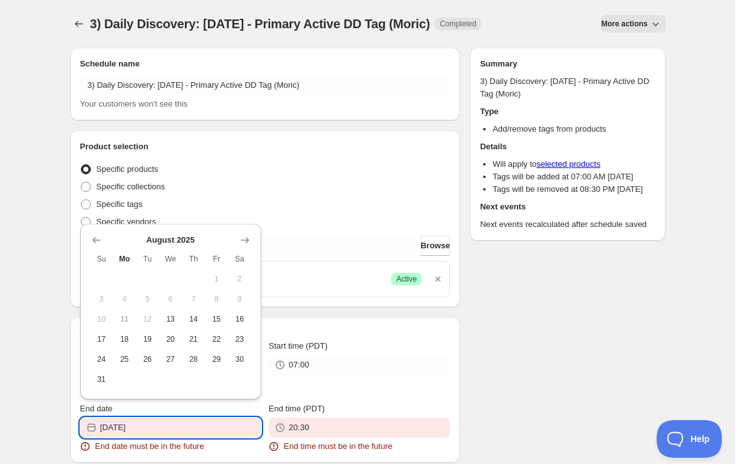
click at [157, 424] on input "[DATE]" at bounding box center [180, 427] width 161 height 20
click at [153, 355] on span "26" at bounding box center [147, 359] width 13 height 10
type input "[DATE]"
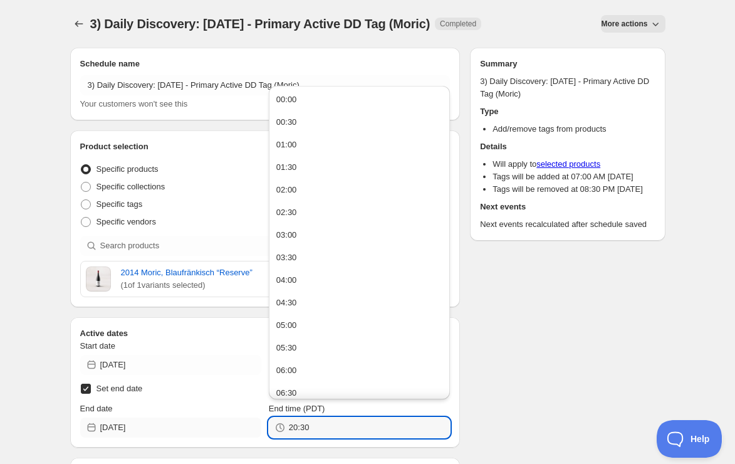
drag, startPoint x: 331, startPoint y: 423, endPoint x: 180, endPoint y: 422, distance: 150.4
click at [180, 422] on div "End date [DATE] End time (PDT) 20:30" at bounding box center [265, 419] width 370 height 35
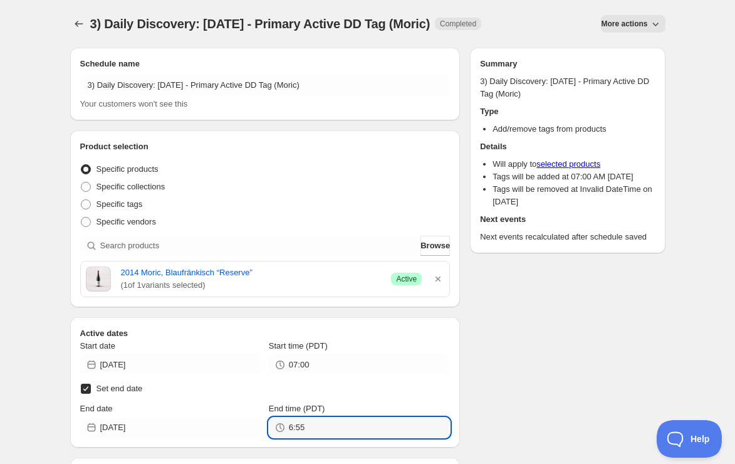
type input "06:55"
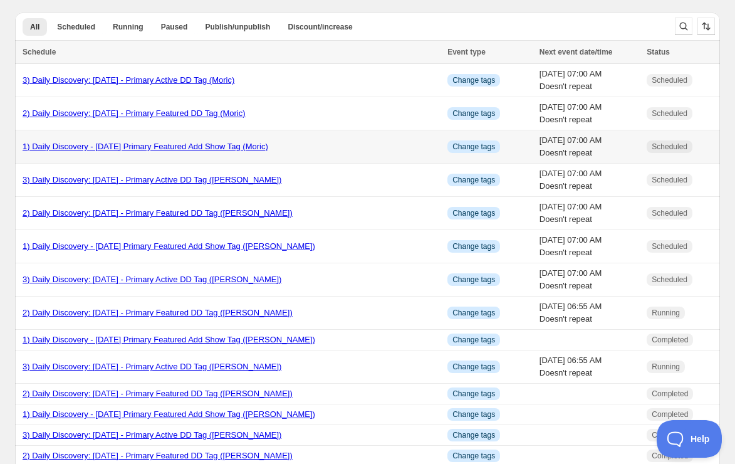
click at [98, 145] on link "1) Daily Discovery - [DATE] Primary Featured Add Show Tag (Moric)" at bounding box center [146, 146] width 246 height 9
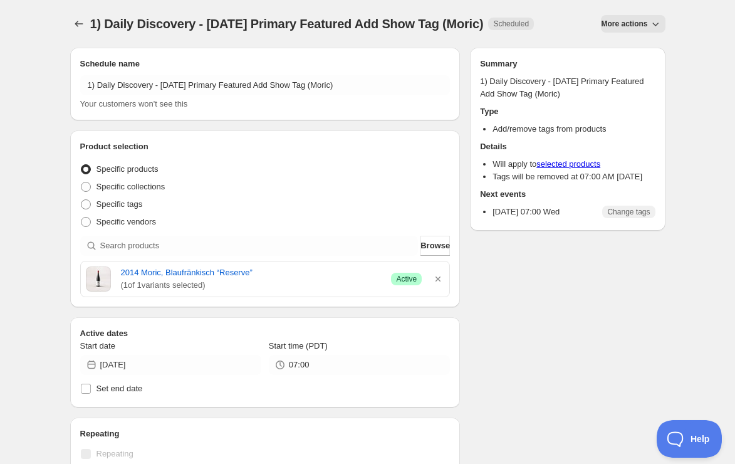
click at [635, 21] on span "More actions" at bounding box center [624, 24] width 46 height 10
click at [637, 43] on button "Duplicate" at bounding box center [626, 49] width 58 height 20
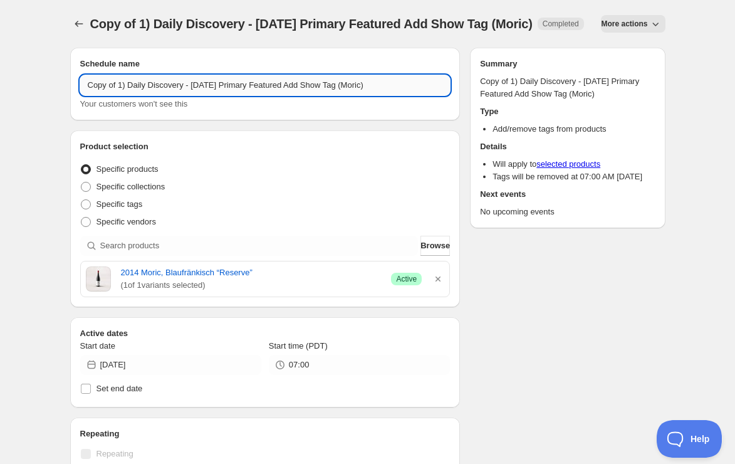
click at [120, 95] on input "Copy of 1) Daily Discovery - [DATE] Primary Featured Add Show Tag (Moric)" at bounding box center [265, 85] width 370 height 20
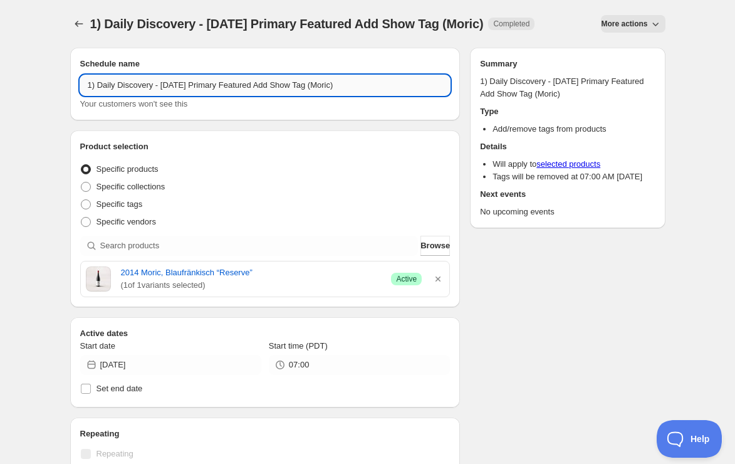
click at [201, 89] on input "1) Daily Discovery - [DATE] Primary Featured Add Show Tag (Moric)" at bounding box center [265, 85] width 370 height 20
click at [375, 87] on input "1) Daily Discovery - [DATE] Primary Featured Add Show Tag (Moric)" at bounding box center [265, 85] width 370 height 20
type input "1) Daily Discovery - [DATE] Primary Featured Add Show Tag (Bio)"
click at [440, 279] on icon "button" at bounding box center [438, 279] width 13 height 13
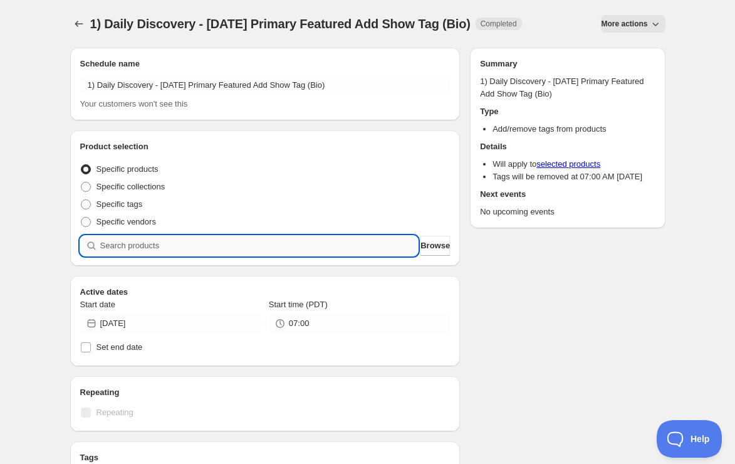
click at [295, 252] on input "search" at bounding box center [259, 246] width 318 height 20
paste input "SOMM2508-BVG24VAR-750"
type input "SOMM2508-BVG24VAR-750"
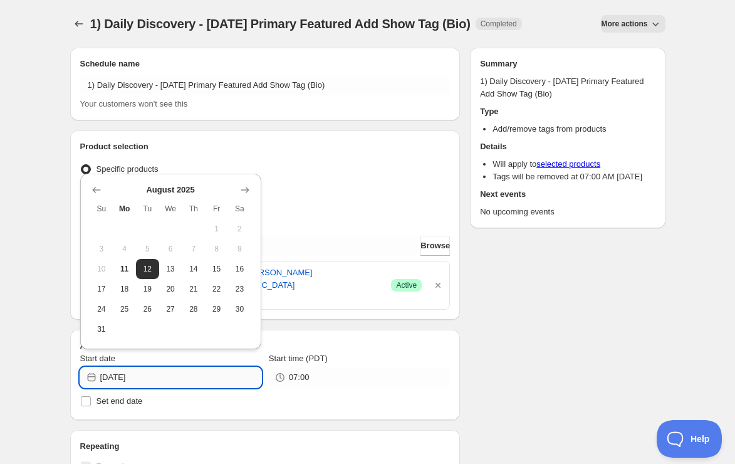
click at [179, 375] on input "[DATE]" at bounding box center [180, 377] width 161 height 20
click at [189, 270] on span "14" at bounding box center [193, 269] width 13 height 10
type input "[DATE]"
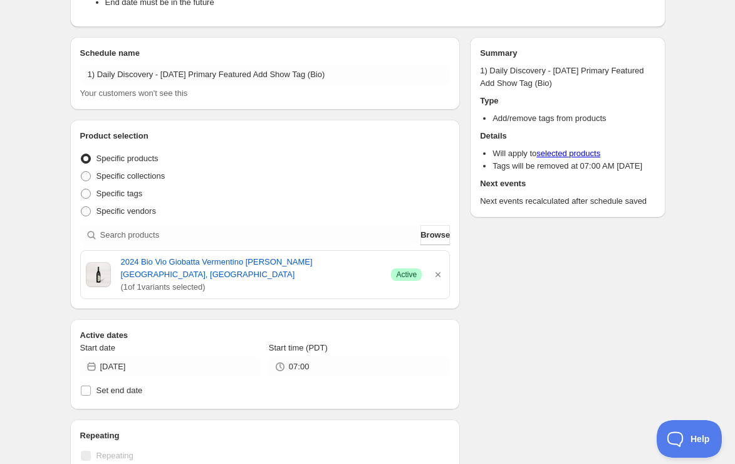
scroll to position [88, 0]
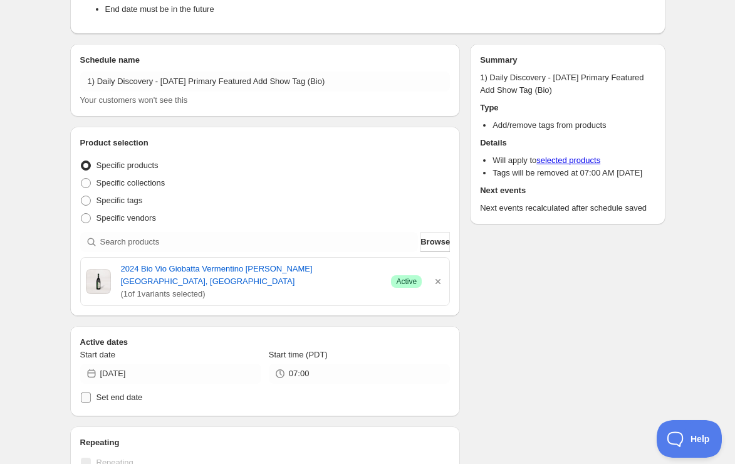
click at [122, 395] on span "Set end date" at bounding box center [120, 396] width 46 height 9
click at [91, 395] on input "Set end date" at bounding box center [86, 397] width 10 height 10
checkbox input "true"
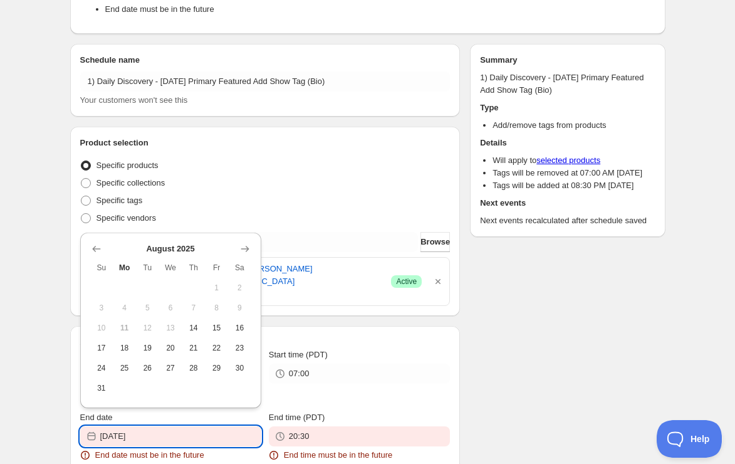
click at [199, 433] on input "[DATE]" at bounding box center [180, 436] width 161 height 20
click at [219, 363] on span "29" at bounding box center [216, 368] width 13 height 10
type input "[DATE]"
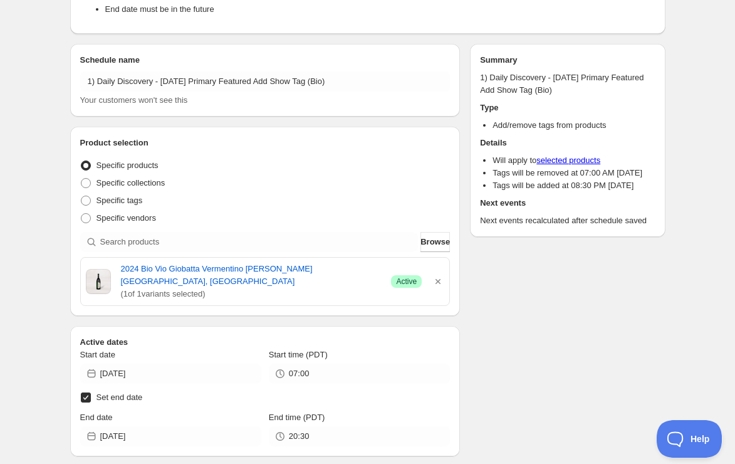
click at [85, 399] on input "Set end date" at bounding box center [86, 397] width 10 height 10
checkbox input "false"
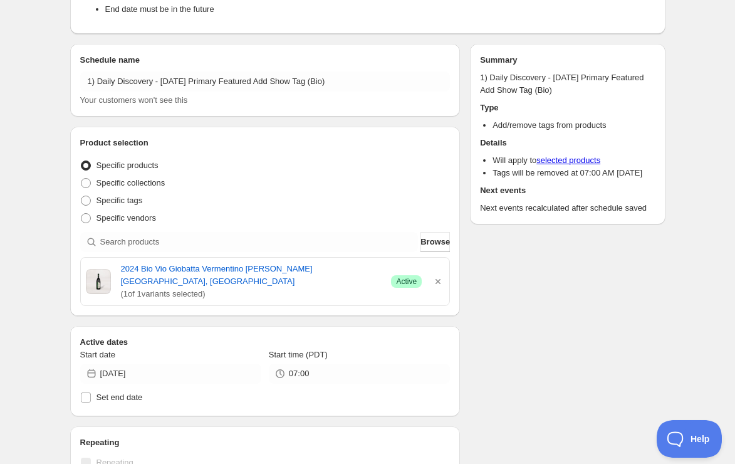
scroll to position [4, 0]
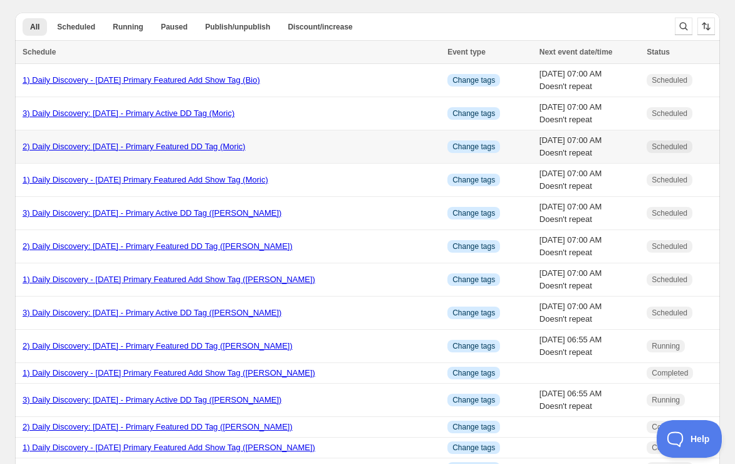
click at [100, 149] on link "2) Daily Discovery: [DATE] - Primary Featured DD Tag (Moric)" at bounding box center [134, 146] width 223 height 9
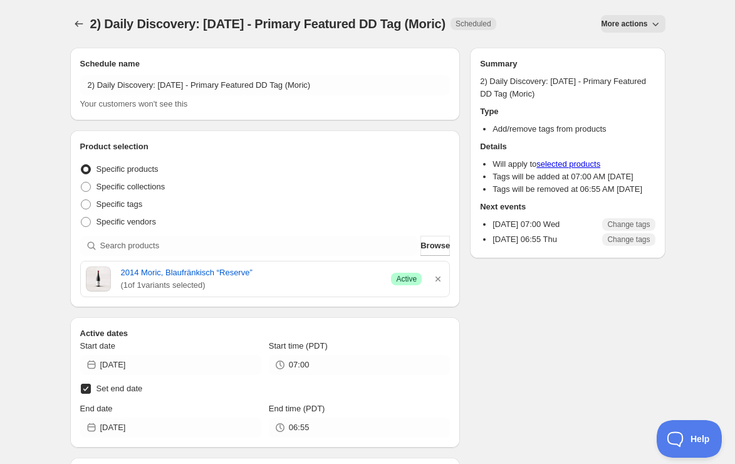
click at [614, 18] on button "More actions" at bounding box center [633, 24] width 64 height 18
click at [607, 50] on icon "Secondary action label" at bounding box center [607, 51] width 4 height 4
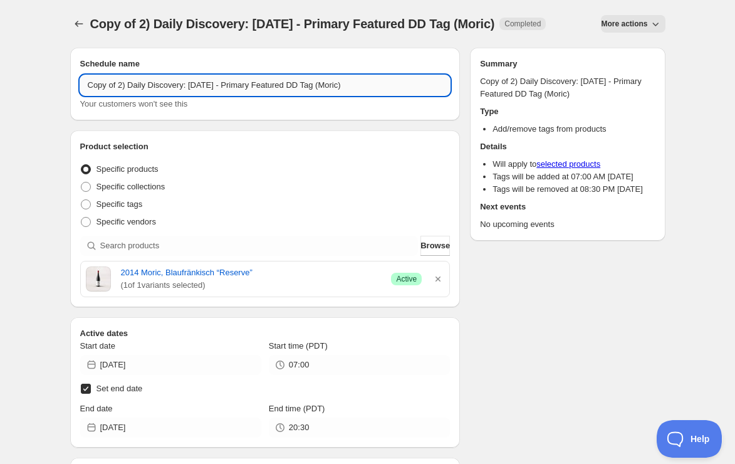
click at [121, 95] on input "Copy of 2) Daily Discovery: [DATE] - Primary Featured DD Tag (Moric)" at bounding box center [265, 85] width 370 height 20
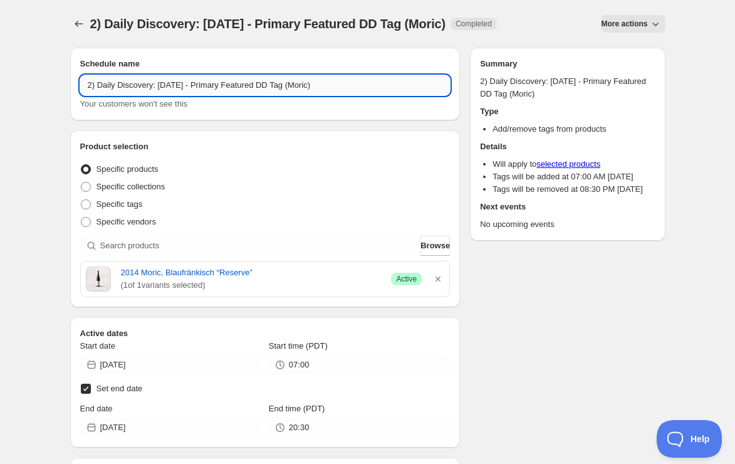
click at [197, 81] on input "2) Daily Discovery: [DATE] - Primary Featured DD Tag (Moric)" at bounding box center [265, 85] width 370 height 20
click at [352, 83] on input "2) Daily Discovery: [DATE] - Primary Featured DD Tag (Moric)" at bounding box center [265, 85] width 370 height 20
type input "2) Daily Discovery: [DATE] - Primary Featured DD Tag (Bio)"
click at [441, 280] on icon "button" at bounding box center [438, 279] width 13 height 13
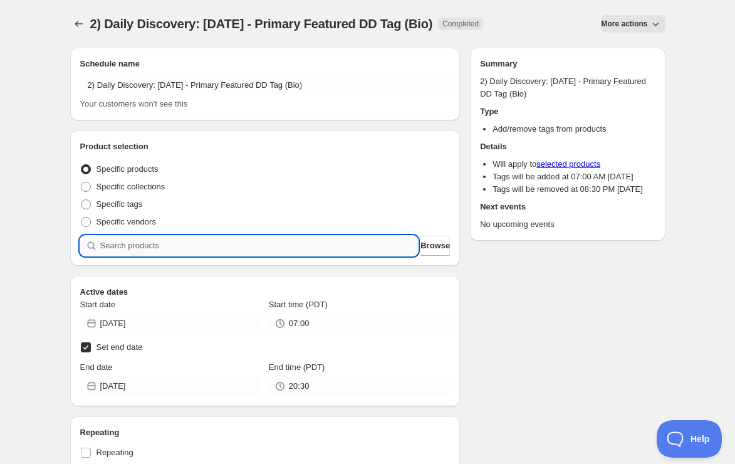
click at [310, 243] on input "search" at bounding box center [259, 246] width 318 height 20
paste input "SOMM2508-BVG24VAR-750"
type input "SOMM2508-BVG24VAR-750"
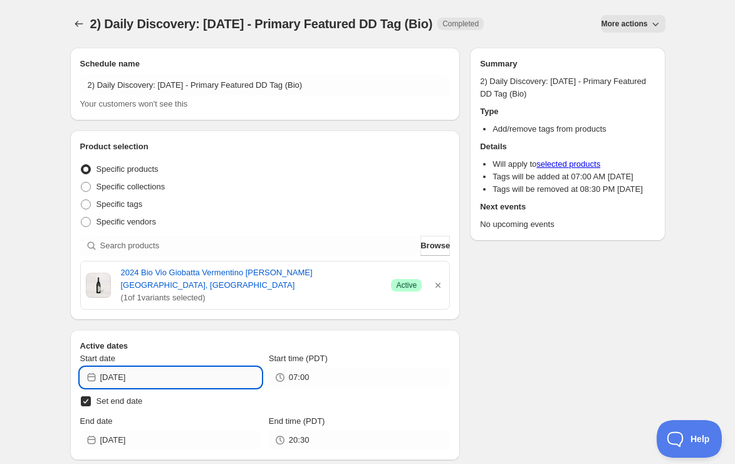
click at [178, 377] on input "[DATE]" at bounding box center [180, 377] width 161 height 20
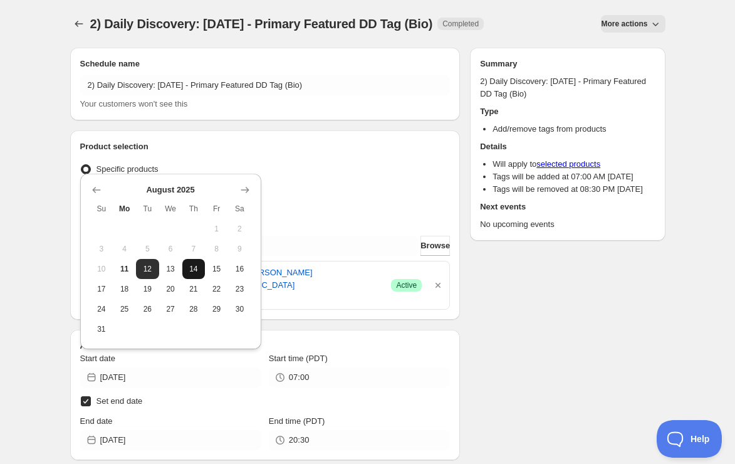
click at [188, 264] on span "14" at bounding box center [193, 269] width 13 height 10
type input "[DATE]"
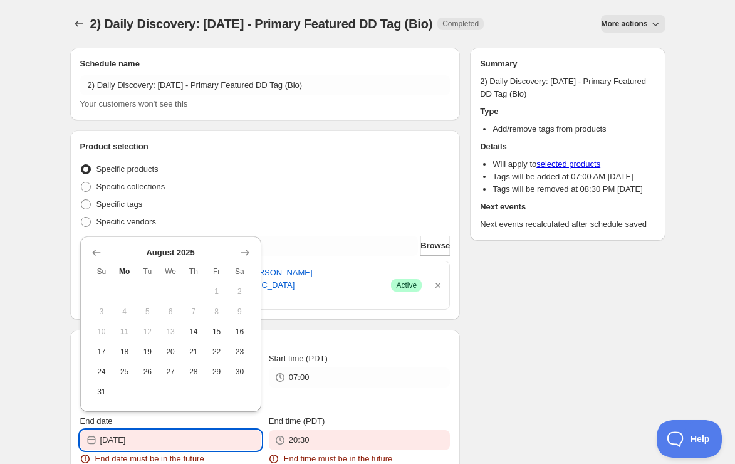
click at [172, 441] on input "[DATE]" at bounding box center [180, 440] width 161 height 20
click at [219, 338] on button "15" at bounding box center [216, 331] width 23 height 20
type input "[DATE]"
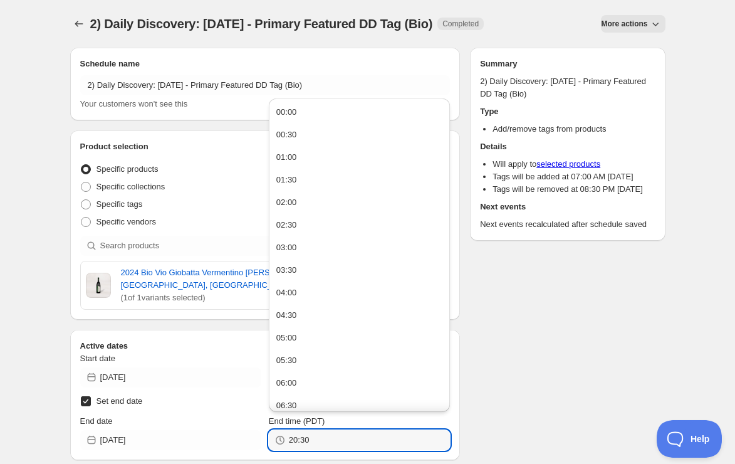
drag, startPoint x: 314, startPoint y: 444, endPoint x: 112, endPoint y: 418, distance: 204.1
click at [112, 418] on div "End date [DATE] End time (PDT) 20:30" at bounding box center [265, 432] width 370 height 35
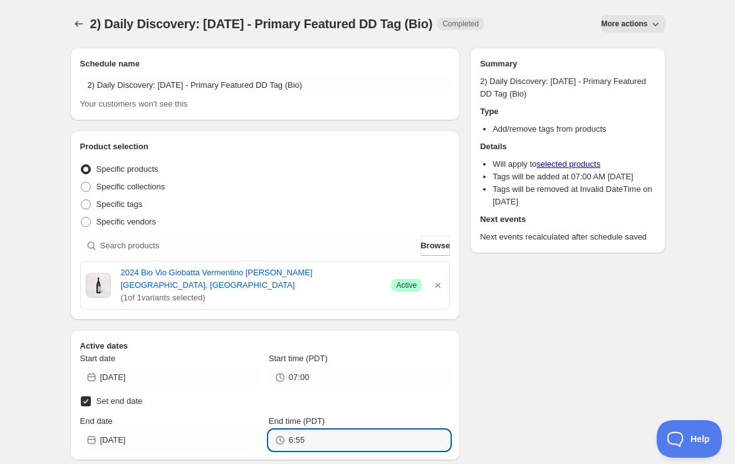
type input "06:55"
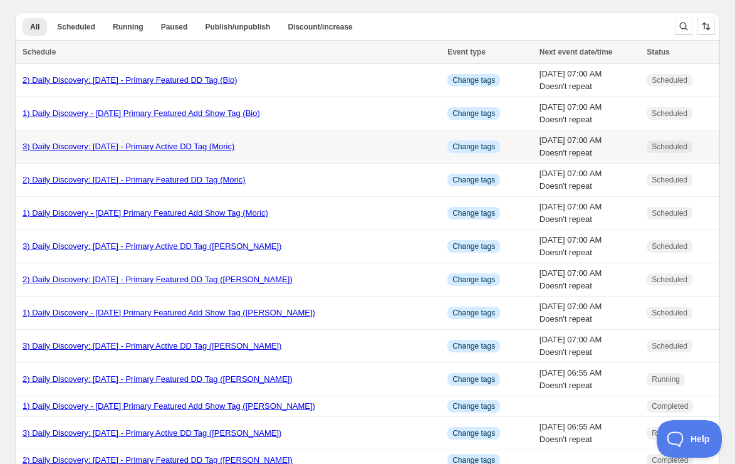
click at [95, 149] on link "3) Daily Discovery: [DATE] - Primary Active DD Tag (Moric)" at bounding box center [129, 146] width 212 height 9
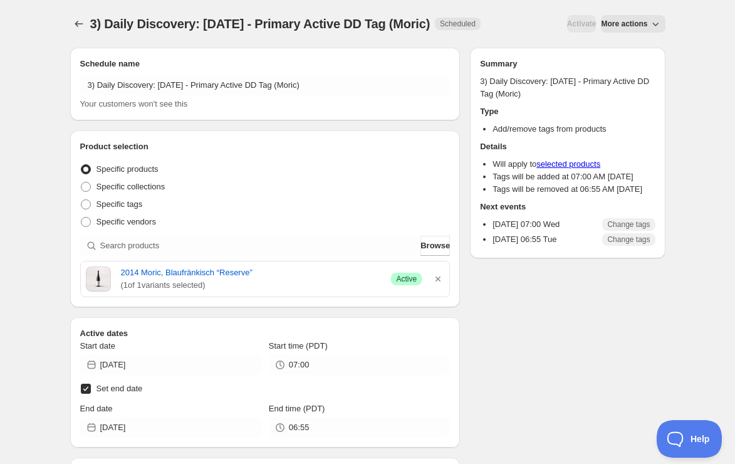
click at [632, 26] on span "More actions" at bounding box center [624, 24] width 46 height 10
click at [628, 45] on span "Duplicate" at bounding box center [634, 49] width 34 height 9
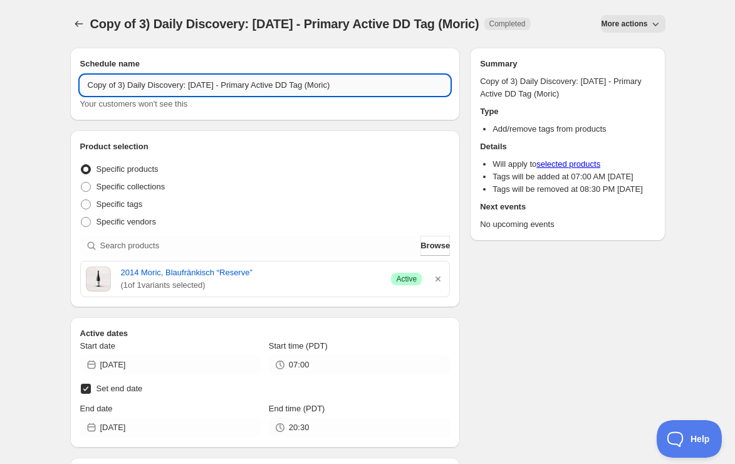
click at [120, 80] on input "Copy of 3) Daily Discovery: [DATE] - Primary Active DD Tag (Moric)" at bounding box center [265, 85] width 370 height 20
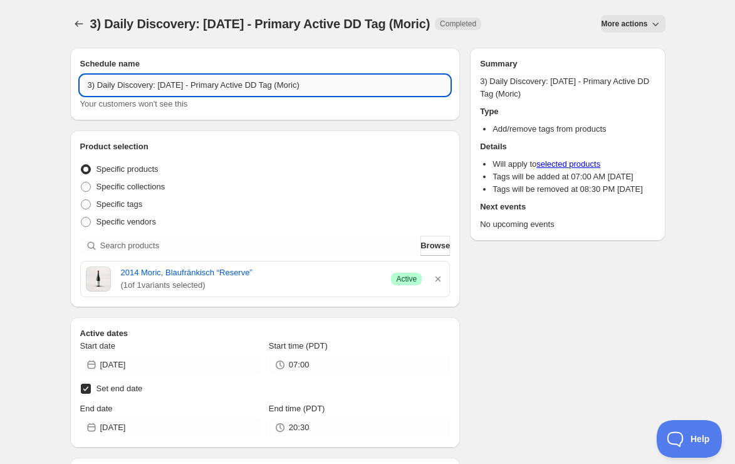
click at [201, 88] on input "3) Daily Discovery: [DATE] - Primary Active DD Tag (Moric)" at bounding box center [265, 85] width 370 height 20
click at [343, 86] on input "3) Daily Discovery: [DATE] - Primary Active DD Tag (Moric)" at bounding box center [265, 85] width 370 height 20
type input "3) Daily Discovery: [DATE] - Primary Active DD Tag (Bio)"
click at [435, 279] on icon "button" at bounding box center [438, 279] width 13 height 13
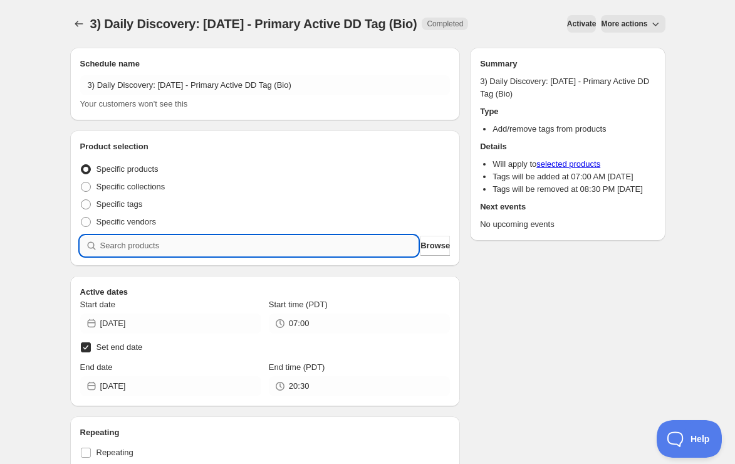
click at [298, 240] on input "search" at bounding box center [259, 246] width 318 height 20
paste input "SOMM2508-BVG24VAR-750"
type input "SOMM2508-BVG24VAR-750"
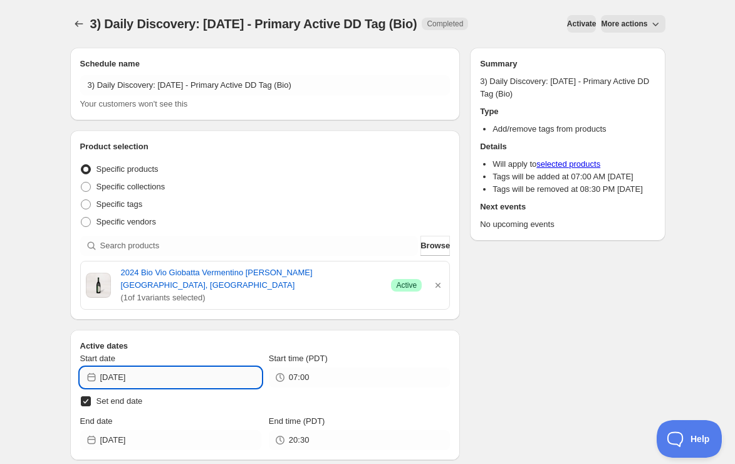
click at [217, 377] on input "[DATE]" at bounding box center [180, 377] width 161 height 20
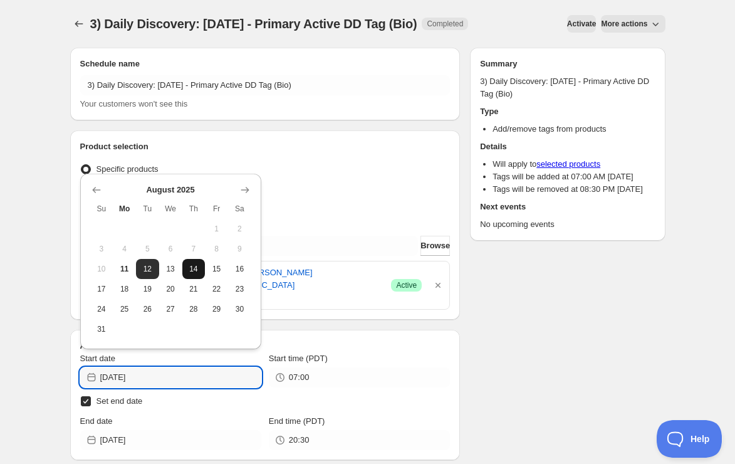
click at [194, 276] on button "14" at bounding box center [193, 269] width 23 height 20
type input "[DATE]"
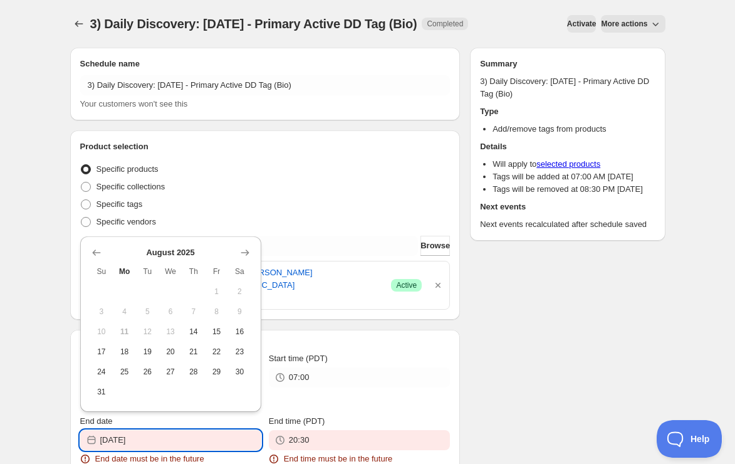
click at [174, 438] on input "[DATE]" at bounding box center [180, 440] width 161 height 20
click at [167, 368] on span "27" at bounding box center [170, 372] width 13 height 10
type input "[DATE]"
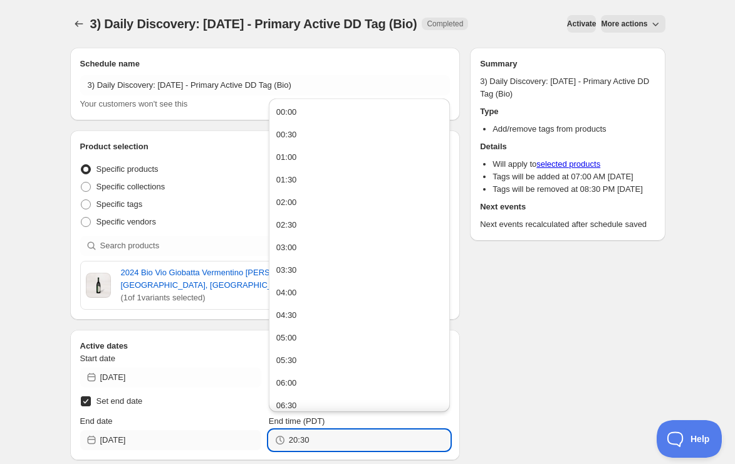
drag, startPoint x: 326, startPoint y: 443, endPoint x: 196, endPoint y: 432, distance: 131.5
click at [196, 432] on div "End date [DATE] End time (PDT) 20:30" at bounding box center [265, 432] width 370 height 35
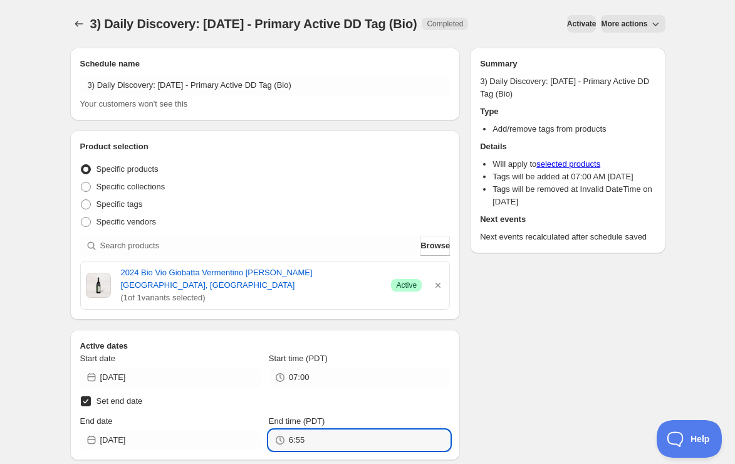
type input "06:55"
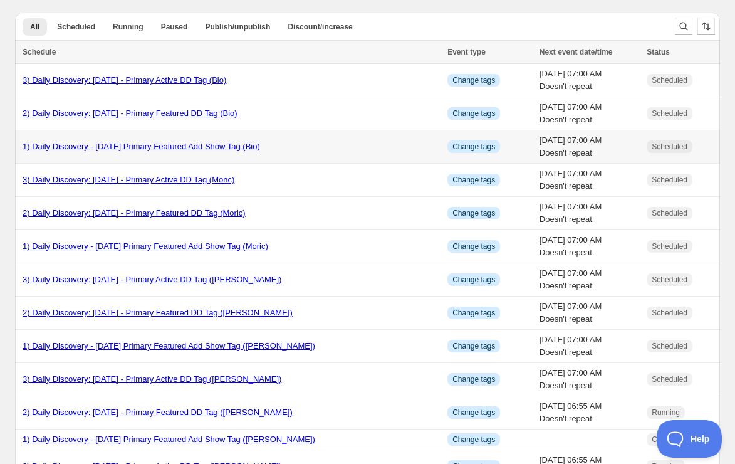
click at [206, 148] on link "1) Daily Discovery - [DATE] Primary Featured Add Show Tag (Bio)" at bounding box center [142, 146] width 238 height 9
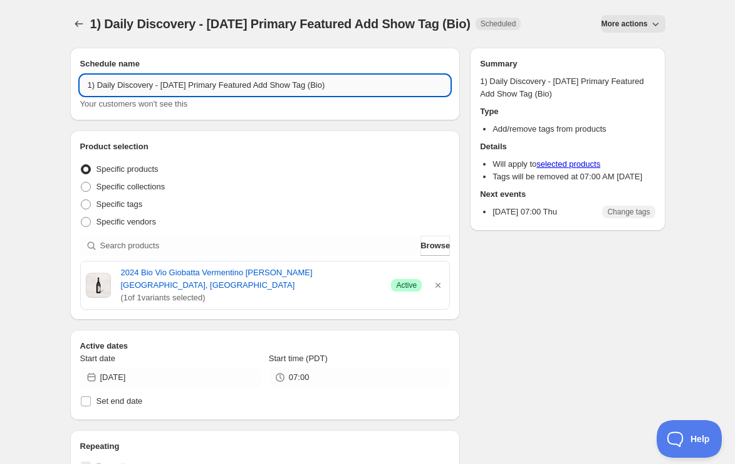
click at [202, 83] on input "1) Daily Discovery - [DATE] Primary Featured Add Show Tag (Bio)" at bounding box center [265, 85] width 370 height 20
click at [365, 86] on input "1) Daily Discovery - [DATE] Primary Featured Add Show Tag (Bio)" at bounding box center [265, 85] width 370 height 20
type input "1) Daily Discovery - [DATE] Primary Featured Add Show Tag (Umani)"
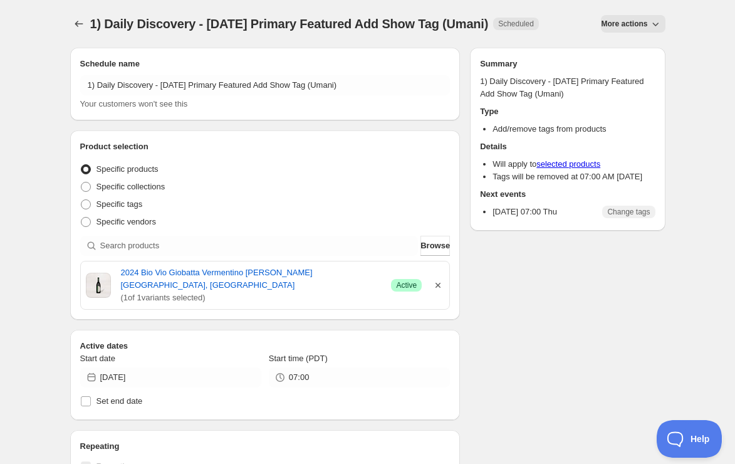
click at [440, 291] on icon "button" at bounding box center [438, 285] width 13 height 13
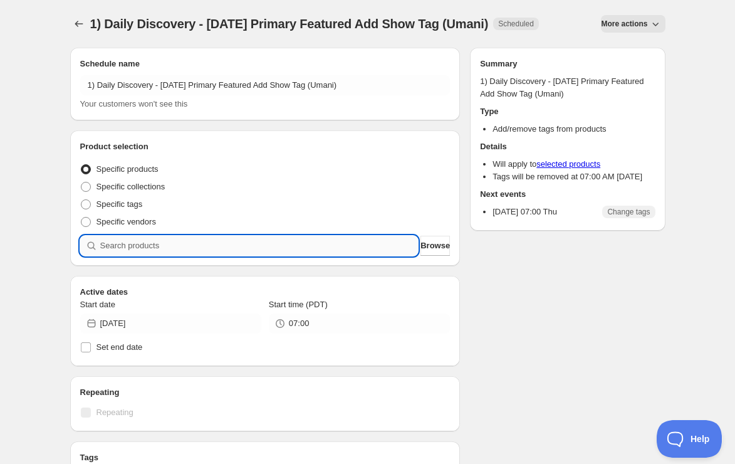
click at [349, 256] on input "search" at bounding box center [259, 246] width 318 height 20
paste input "SOMM2508-URC22CDJ-750"
type input "SOMM2508-URC22CDJ-750"
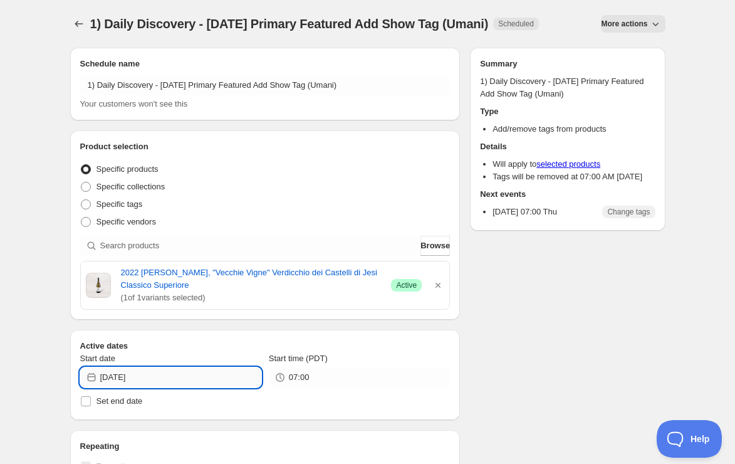
click at [207, 387] on input "[DATE]" at bounding box center [180, 377] width 161 height 20
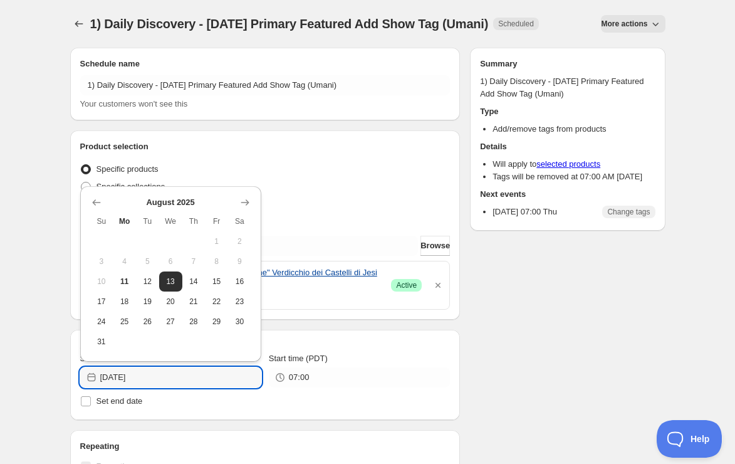
click at [213, 280] on span "15" at bounding box center [216, 281] width 13 height 10
type input "[DATE]"
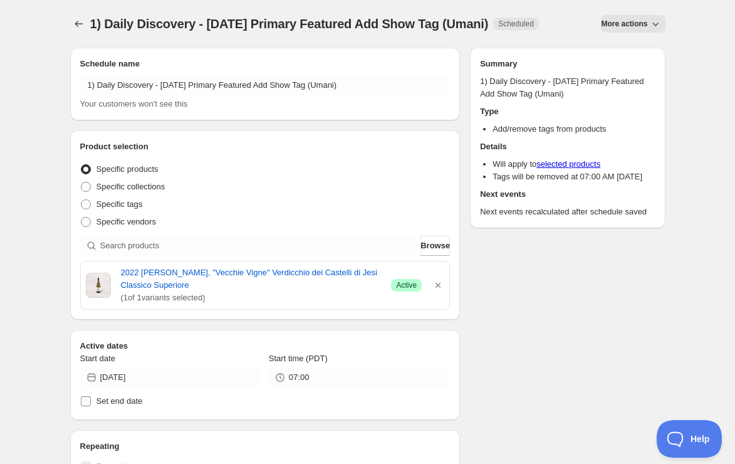
click at [126, 405] on span "Set end date" at bounding box center [120, 400] width 46 height 9
click at [91, 406] on input "Set end date" at bounding box center [86, 401] width 10 height 10
checkbox input "true"
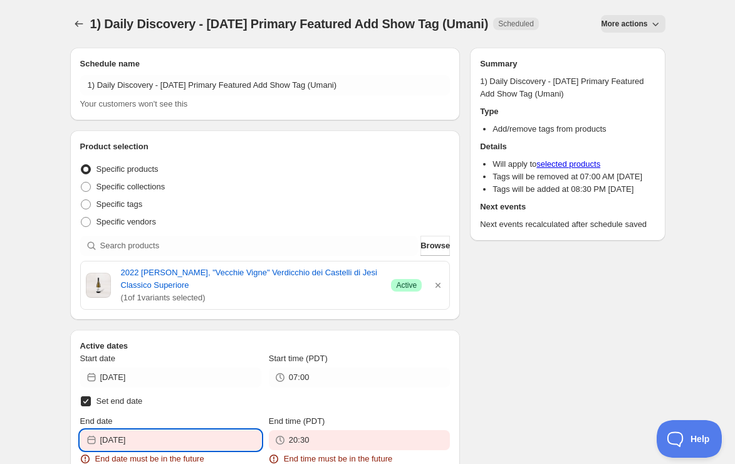
click at [196, 450] on input "[DATE]" at bounding box center [180, 440] width 161 height 20
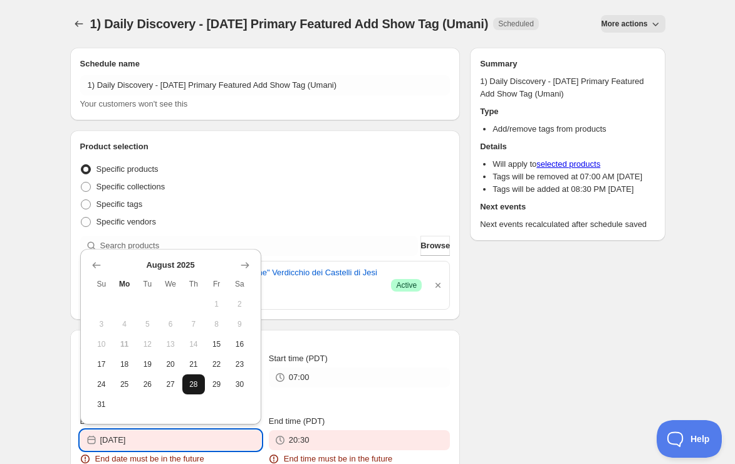
click at [202, 382] on button "28" at bounding box center [193, 384] width 23 height 20
type input "[DATE]"
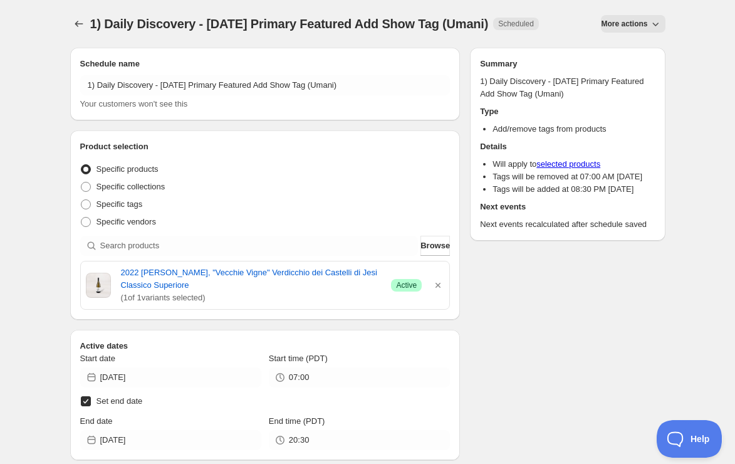
click at [98, 405] on span "Set end date" at bounding box center [120, 400] width 46 height 9
click at [91, 406] on input "Set end date" at bounding box center [86, 401] width 10 height 10
checkbox input "false"
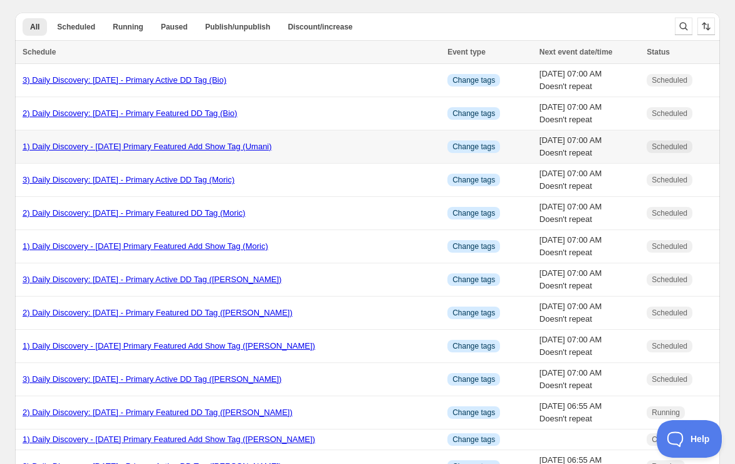
click at [227, 147] on link "1) Daily Discovery - [DATE] Primary Featured Add Show Tag (Umani)" at bounding box center [147, 146] width 249 height 9
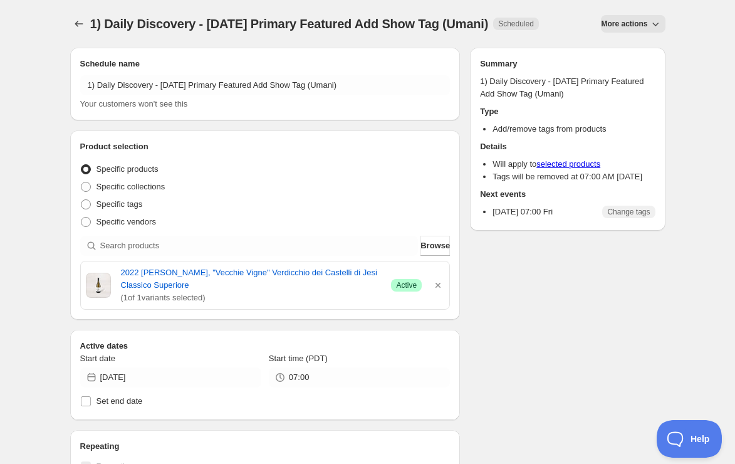
click at [619, 24] on span "More actions" at bounding box center [624, 24] width 46 height 10
click at [626, 52] on span "Duplicate" at bounding box center [634, 49] width 34 height 9
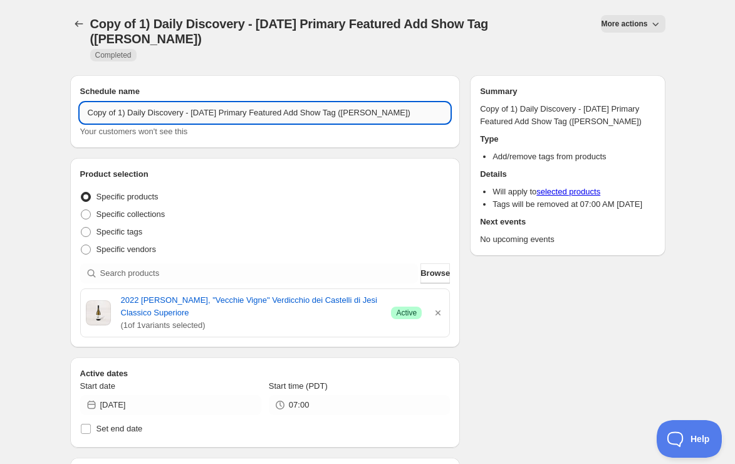
click at [120, 114] on input "Copy of 1) Daily Discovery - [DATE] Primary Featured Add Show Tag ([PERSON_NAME…" at bounding box center [265, 113] width 370 height 20
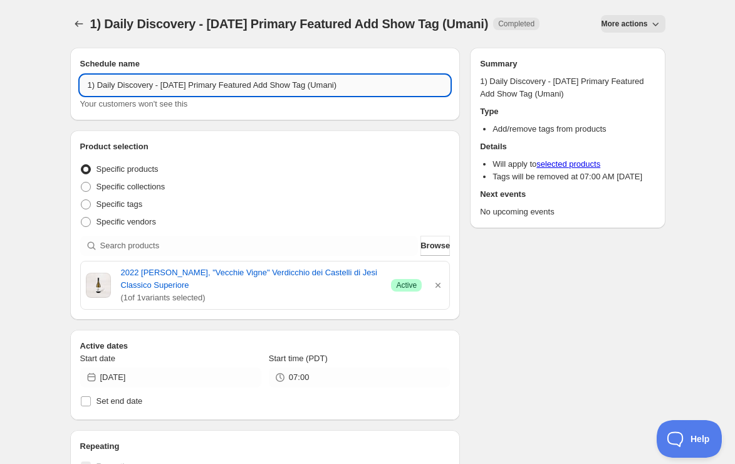
click at [202, 95] on input "1) Daily Discovery - [DATE] Primary Featured Add Show Tag (Umani)" at bounding box center [265, 85] width 370 height 20
click at [380, 95] on input "1) Daily Discovery - [DATE] Primary Featured Add Show Tag (Umani)" at bounding box center [265, 85] width 370 height 20
type input "1) Daily Discovery - [DATE] Primary Featured Add Show Tag (Bio)"
click at [441, 284] on icon "button" at bounding box center [438, 285] width 13 height 13
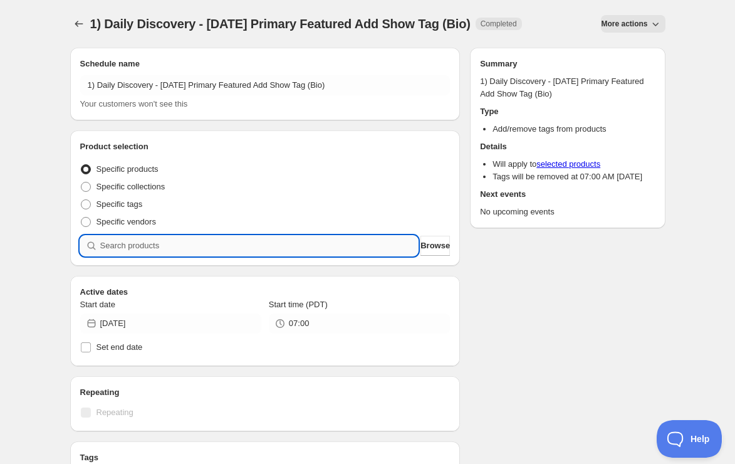
click at [360, 246] on input "search" at bounding box center [259, 246] width 318 height 20
paste input "SOMM2508-URC22CDJ-750"
type input "SOMM2508-URC22CDJ-750"
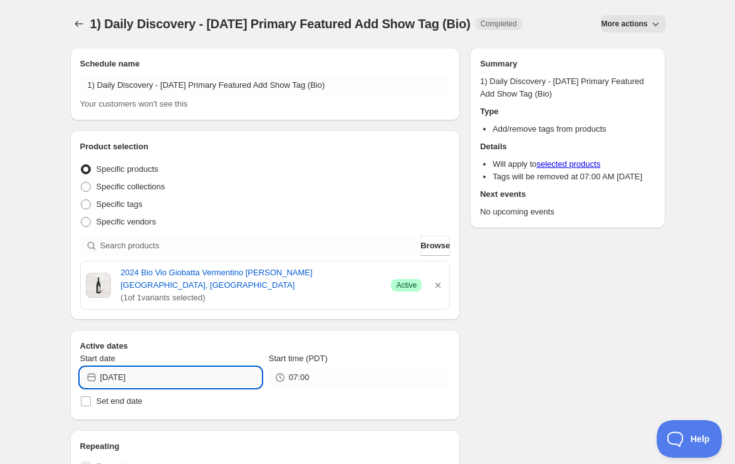
click at [164, 384] on input "[DATE]" at bounding box center [180, 377] width 161 height 20
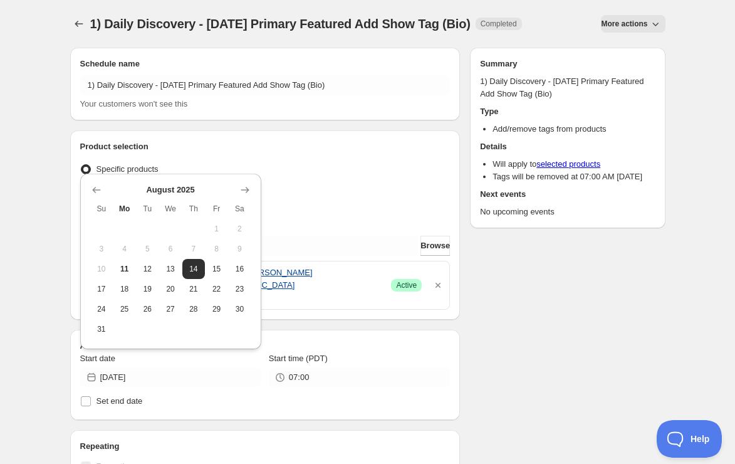
click at [201, 273] on button "14" at bounding box center [193, 269] width 23 height 20
type input "[DATE]"
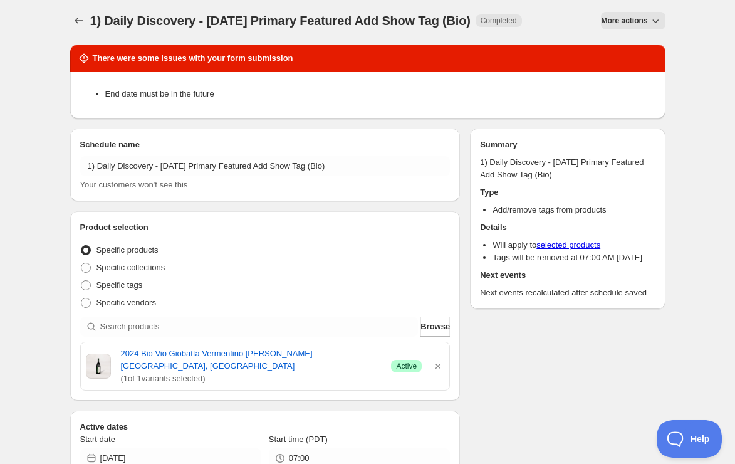
scroll to position [415, 0]
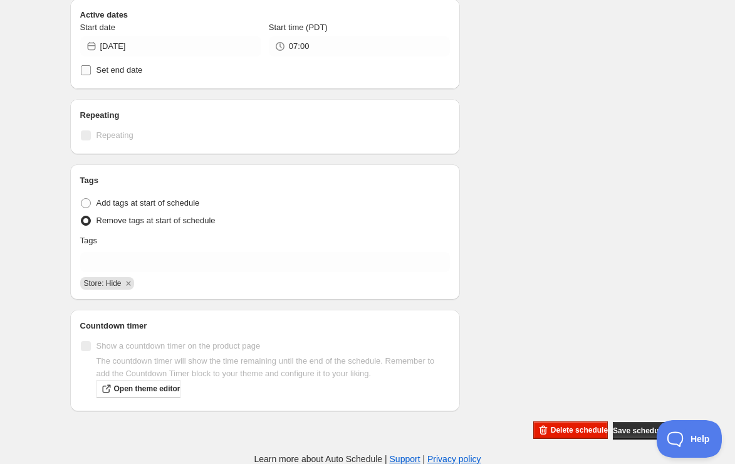
click at [102, 70] on span "Set end date" at bounding box center [120, 69] width 46 height 9
click at [91, 70] on input "Set end date" at bounding box center [86, 70] width 10 height 10
checkbox input "true"
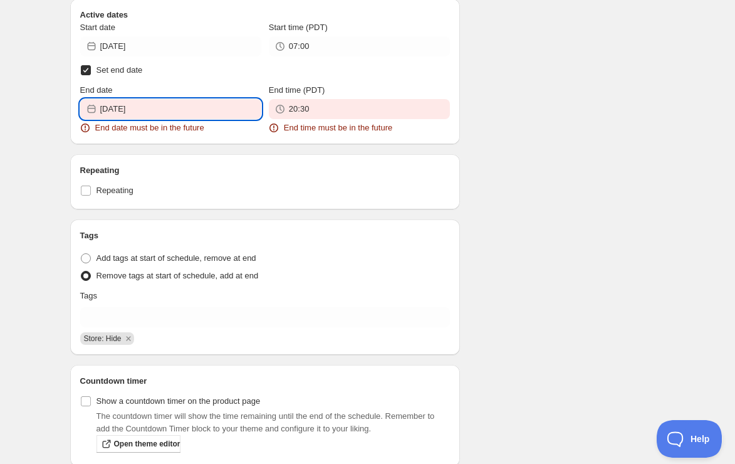
click at [227, 112] on input "[DATE]" at bounding box center [180, 109] width 161 height 20
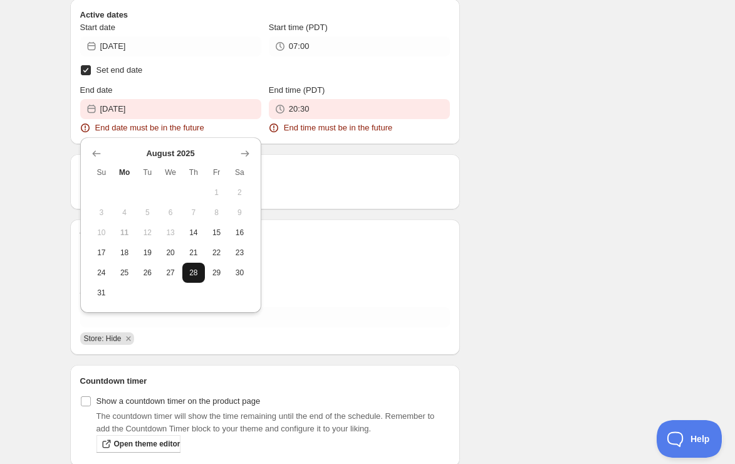
click at [192, 278] on button "28" at bounding box center [193, 273] width 23 height 20
type input "[DATE]"
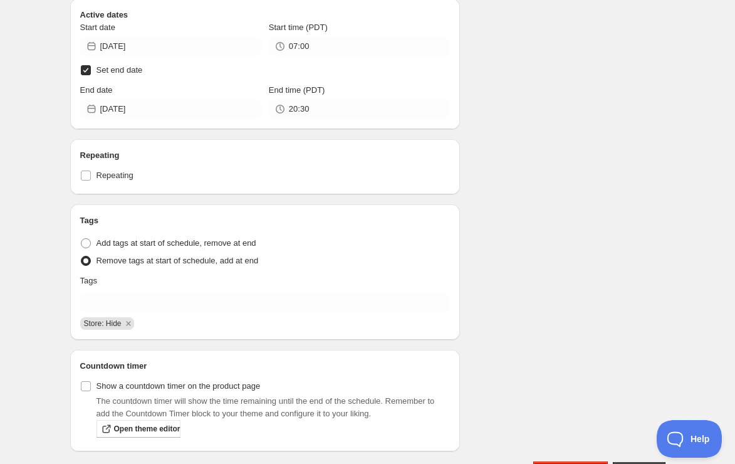
click at [105, 75] on span "Set end date" at bounding box center [120, 70] width 46 height 13
click at [91, 75] on input "Set end date" at bounding box center [86, 70] width 10 height 10
checkbox input "false"
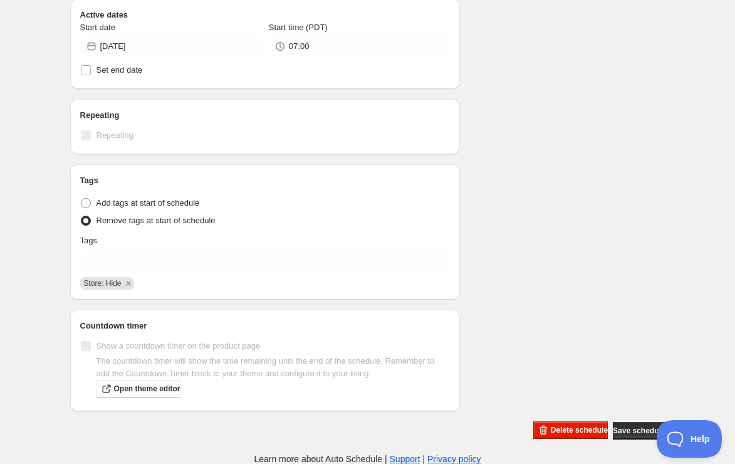
scroll to position [331, 0]
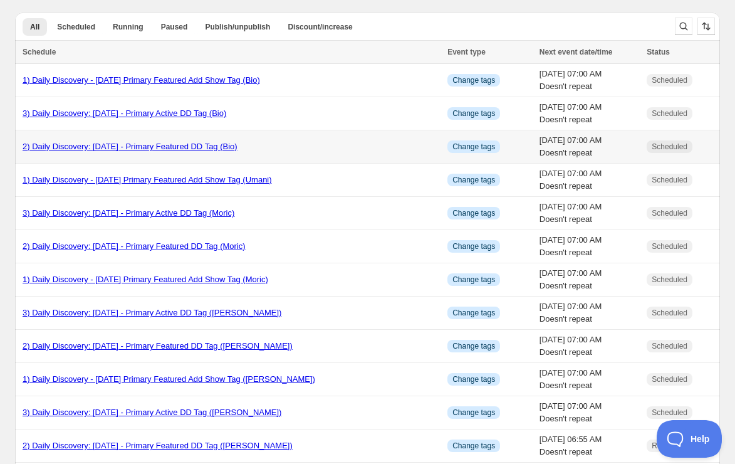
click at [93, 147] on link "2) Daily Discovery: [DATE] - Primary Featured DD Tag (Bio)" at bounding box center [130, 146] width 215 height 9
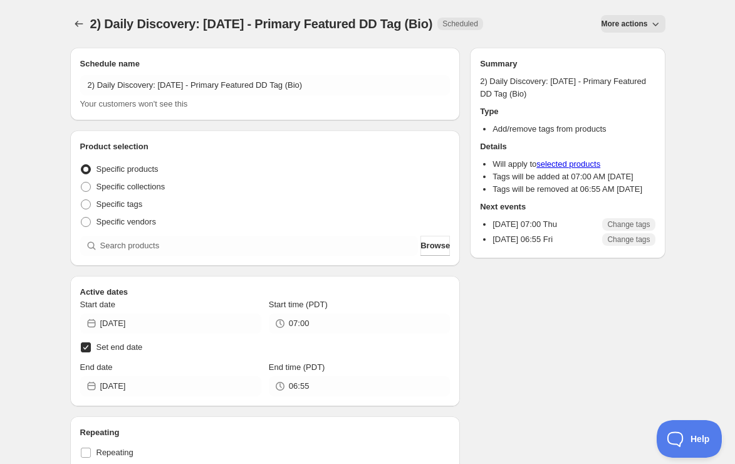
click at [643, 24] on span "More actions" at bounding box center [624, 24] width 46 height 10
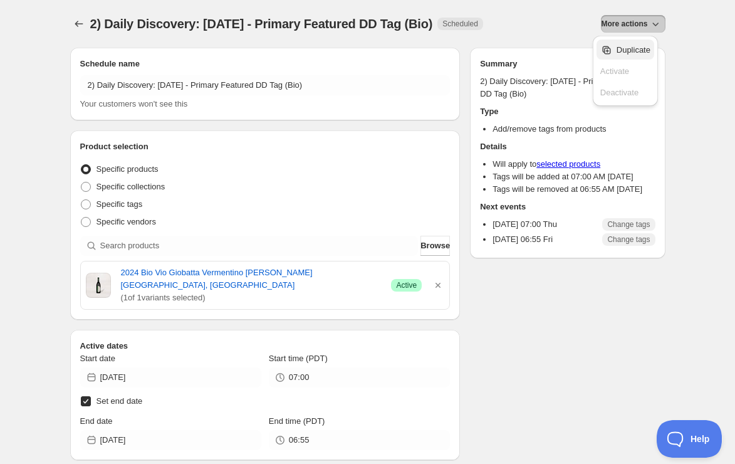
click at [642, 53] on span "Duplicate" at bounding box center [634, 49] width 34 height 9
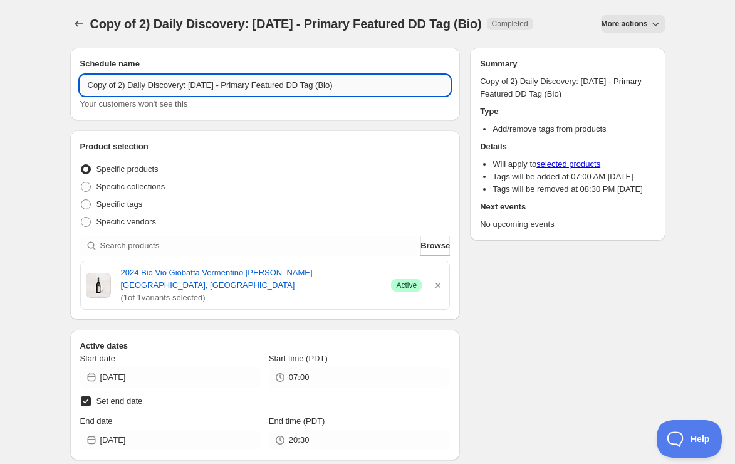
click at [122, 85] on input "Copy of 2) Daily Discovery: [DATE] - Primary Featured DD Tag (Bio)" at bounding box center [265, 85] width 370 height 20
click at [119, 88] on input "Copy of 2) Daily Discovery: [DATE] - Primary Featured DD Tag (Bio)" at bounding box center [265, 85] width 370 height 20
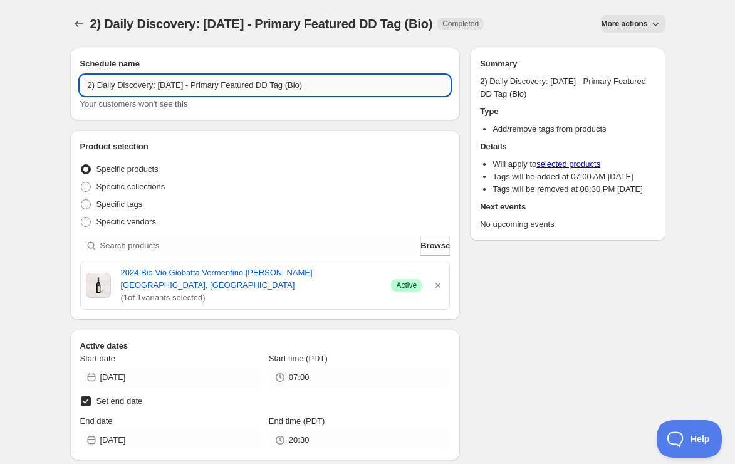
click at [199, 80] on input "2) Daily Discovery: [DATE] - Primary Featured DD Tag (Bio)" at bounding box center [265, 85] width 370 height 20
click at [344, 83] on input "2) Daily Discovery: [DATE] - Primary Featured DD Tag (Bio)" at bounding box center [265, 85] width 370 height 20
type input "2) Daily Discovery: [DATE] - Primary Featured DD Tag (Umani)"
drag, startPoint x: 435, startPoint y: 285, endPoint x: 428, endPoint y: 285, distance: 6.9
click at [435, 285] on icon "button" at bounding box center [438, 285] width 13 height 13
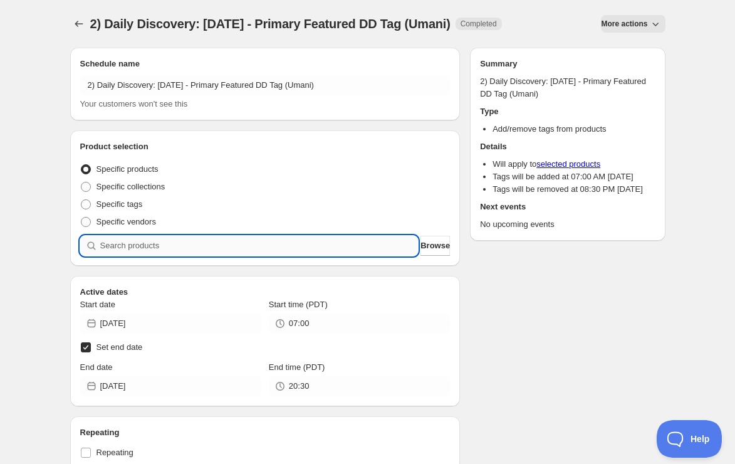
click at [320, 251] on input "search" at bounding box center [259, 246] width 318 height 20
paste input "SOMM2508-URC22CDJ-750"
type input "SOMM2508-URC22CDJ-750"
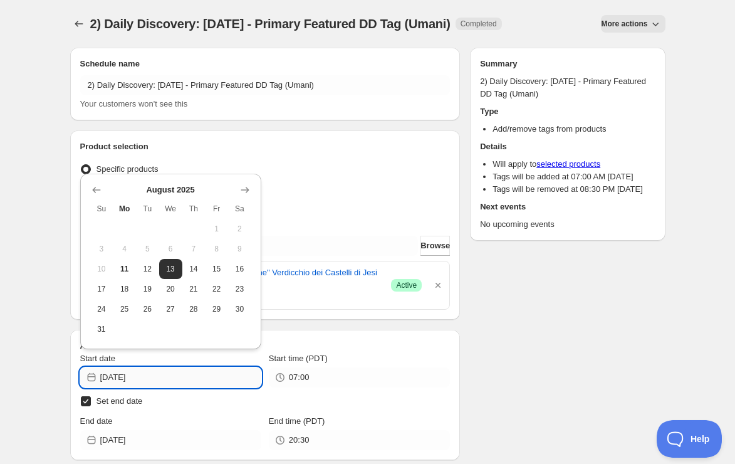
click at [188, 374] on input "[DATE]" at bounding box center [180, 377] width 161 height 20
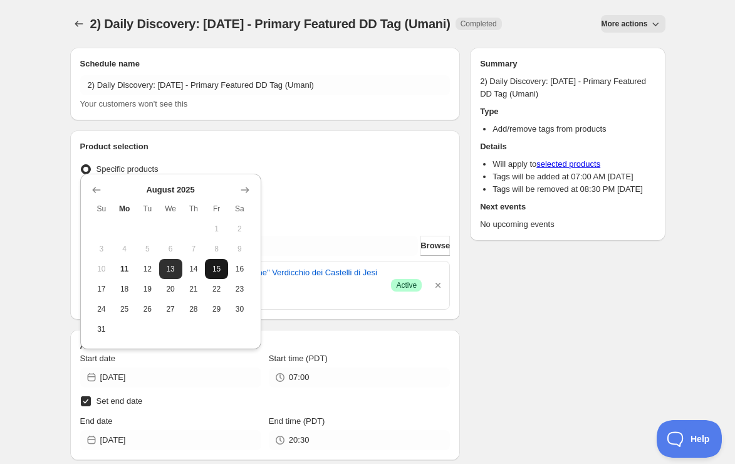
click at [211, 269] on span "15" at bounding box center [216, 269] width 13 height 10
type input "[DATE]"
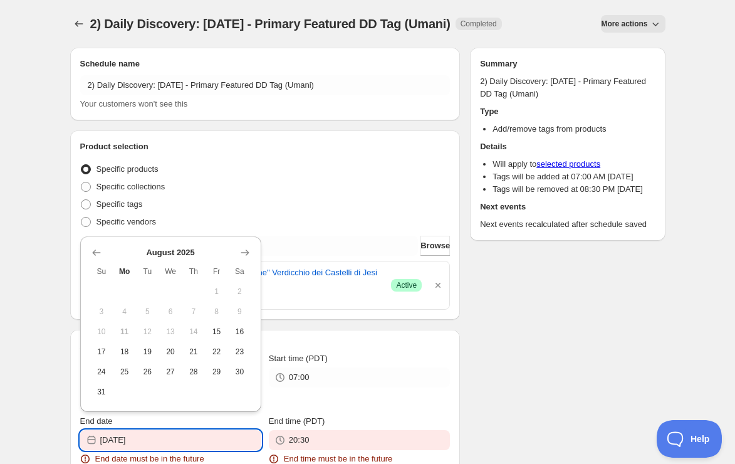
click at [208, 441] on input "[DATE]" at bounding box center [180, 440] width 161 height 20
click at [233, 332] on span "16" at bounding box center [239, 331] width 13 height 10
type input "[DATE]"
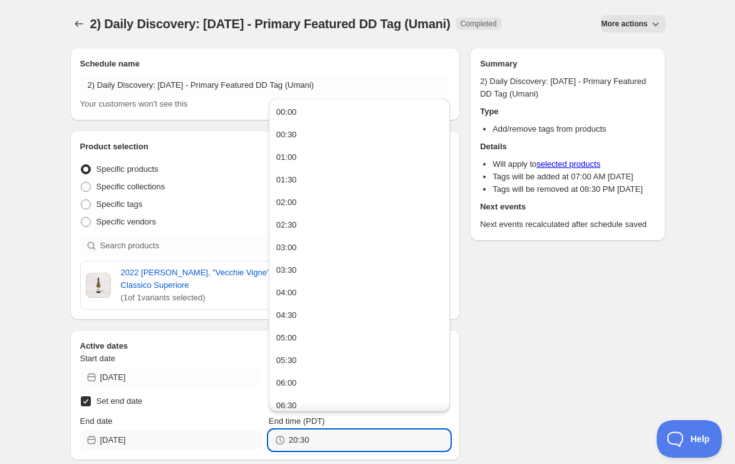
drag, startPoint x: 330, startPoint y: 444, endPoint x: 216, endPoint y: 441, distance: 114.1
click at [216, 441] on div "End date [DATE] End time (PDT) 20:30" at bounding box center [265, 432] width 370 height 35
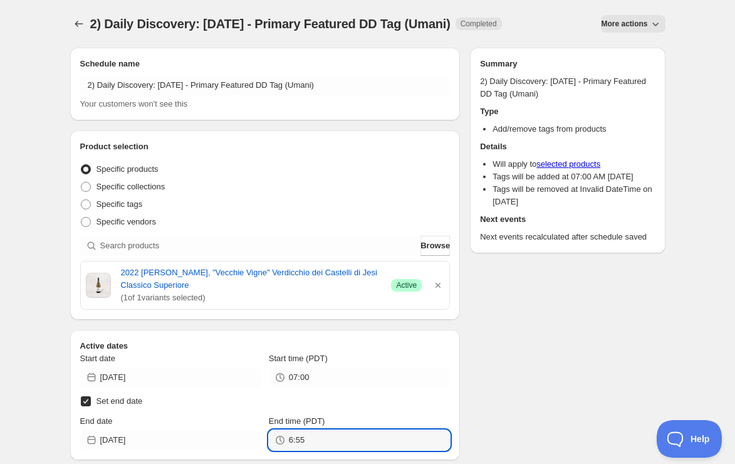
type input "06:55"
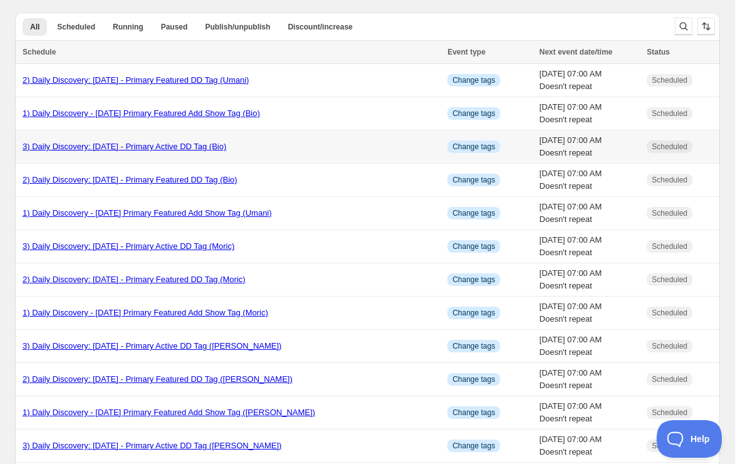
click at [145, 145] on link "3) Daily Discovery: [DATE] - Primary Active DD Tag (Bio)" at bounding box center [125, 146] width 204 height 9
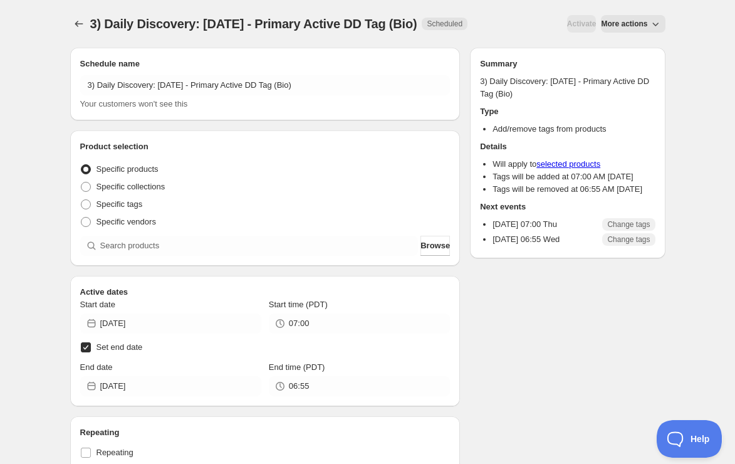
click at [632, 20] on span "More actions" at bounding box center [624, 24] width 46 height 10
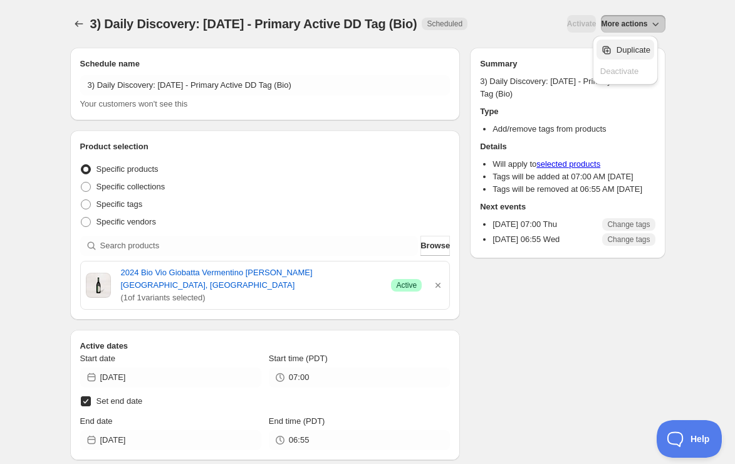
click at [634, 52] on span "Duplicate" at bounding box center [634, 49] width 34 height 9
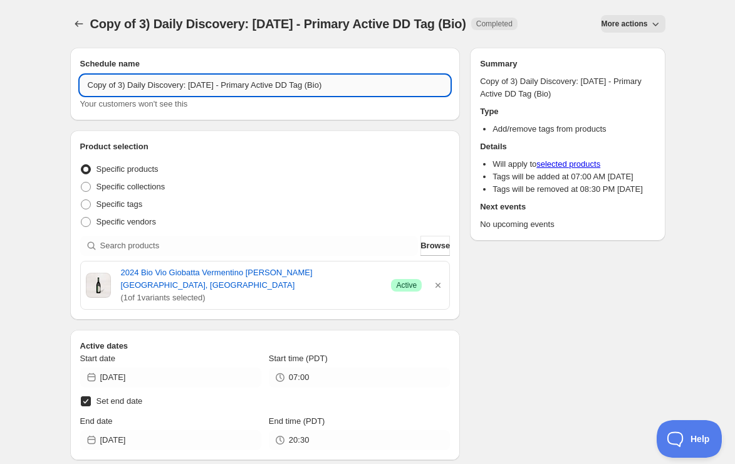
click at [119, 87] on input "Copy of 3) Daily Discovery: [DATE] - Primary Active DD Tag (Bio)" at bounding box center [265, 85] width 370 height 20
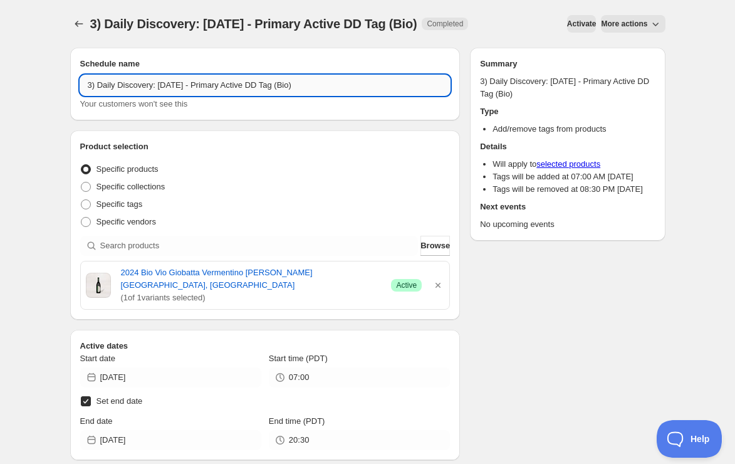
click at [198, 80] on input "3) Daily Discovery: [DATE] - Primary Active DD Tag (Bio)" at bounding box center [265, 85] width 370 height 20
click at [332, 86] on input "3) Daily Discovery: [DATE] - Primary Active DD Tag (Bio)" at bounding box center [265, 85] width 370 height 20
type input "3) Daily Discovery: [DATE] - Primary Active DD Tag (Umani)"
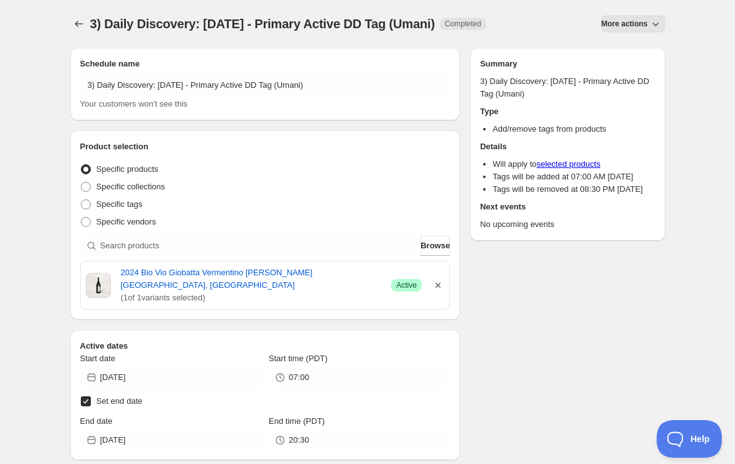
click at [439, 286] on icon "button" at bounding box center [438, 285] width 13 height 13
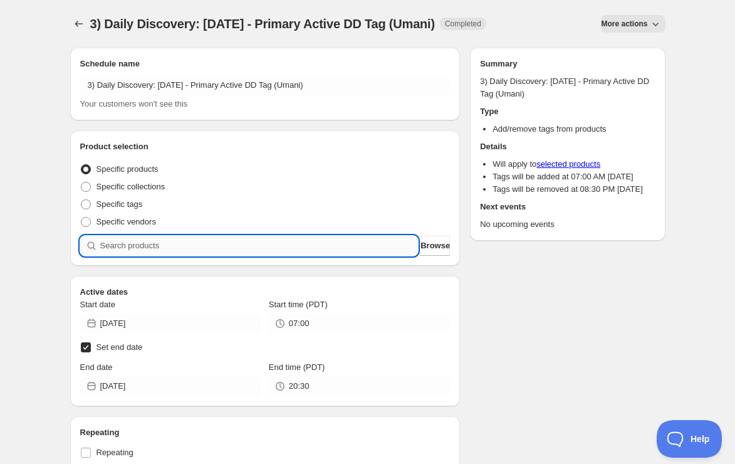
click at [366, 239] on input "search" at bounding box center [259, 246] width 318 height 20
paste input "SOMM2508-URC22CDJ-750"
type input "SOMM2508-URC22CDJ-750"
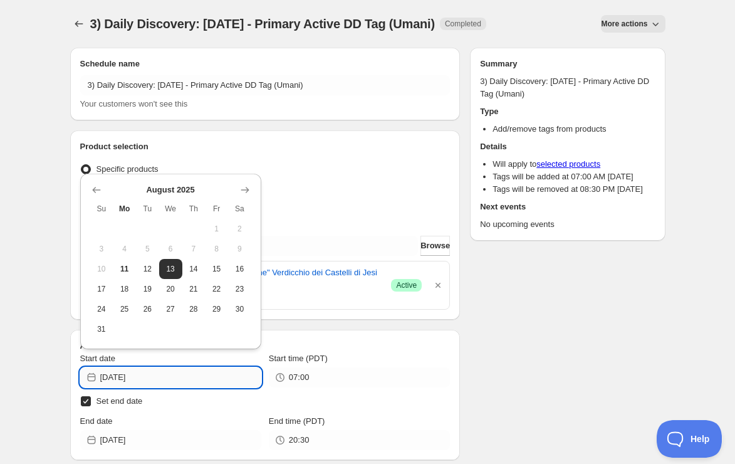
click at [192, 380] on input "[DATE]" at bounding box center [180, 377] width 161 height 20
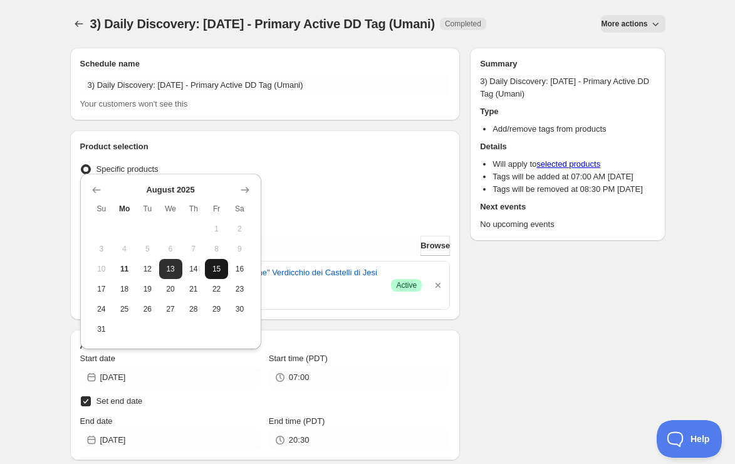
click at [207, 269] on button "15" at bounding box center [216, 269] width 23 height 20
type input "[DATE]"
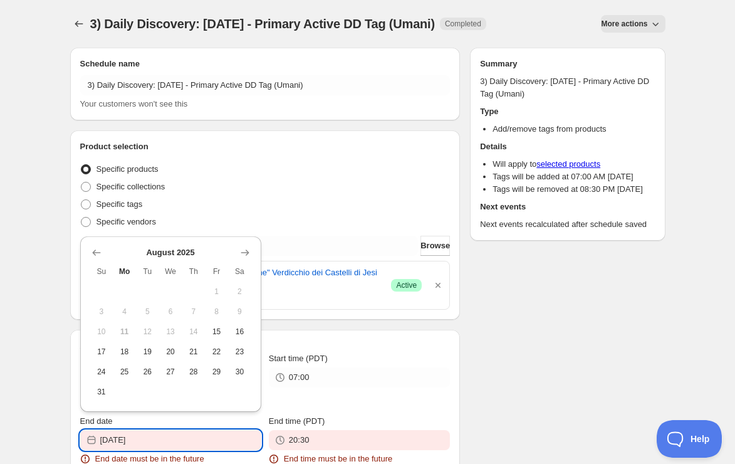
click at [189, 440] on input "[DATE]" at bounding box center [180, 440] width 161 height 20
click at [199, 382] on td at bounding box center [193, 392] width 23 height 20
click at [197, 376] on span "28" at bounding box center [193, 372] width 13 height 10
type input "[DATE]"
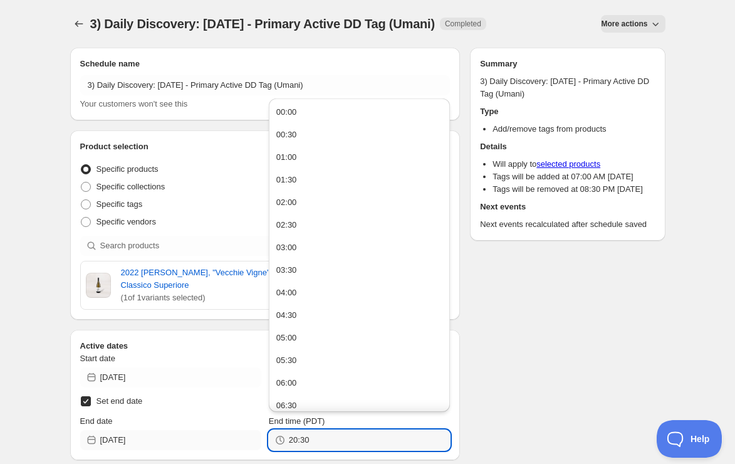
drag, startPoint x: 307, startPoint y: 441, endPoint x: 252, endPoint y: 437, distance: 55.3
click at [252, 437] on div "End date [DATE] End time (PDT) 20:30" at bounding box center [265, 432] width 370 height 35
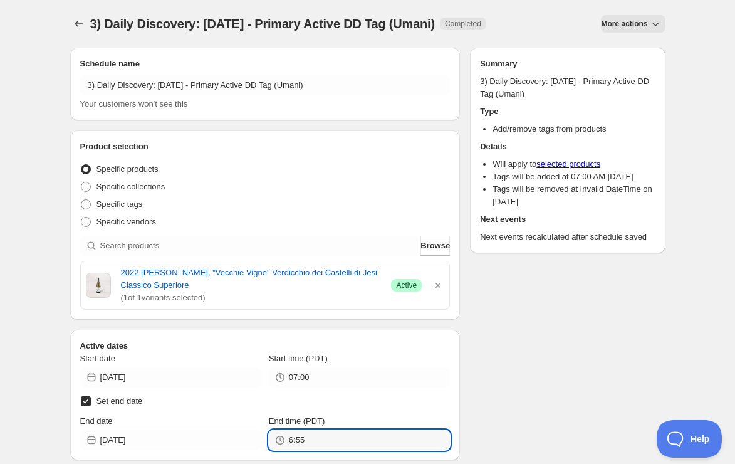
type input "06:55"
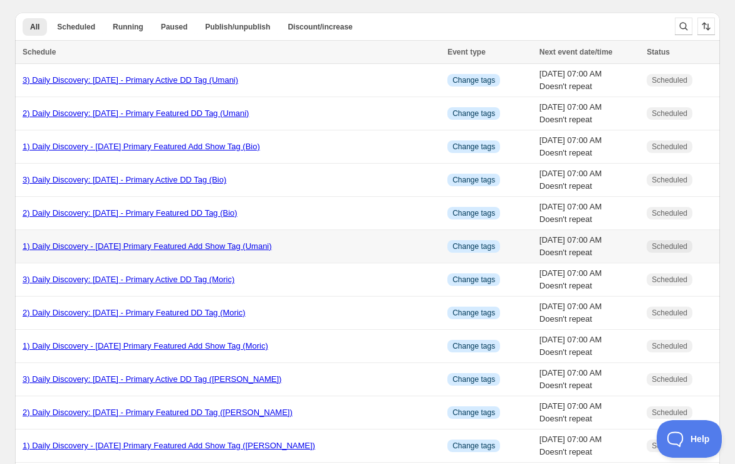
click at [222, 243] on link "1) Daily Discovery - [DATE] Primary Featured Add Show Tag (Umani)" at bounding box center [147, 245] width 249 height 9
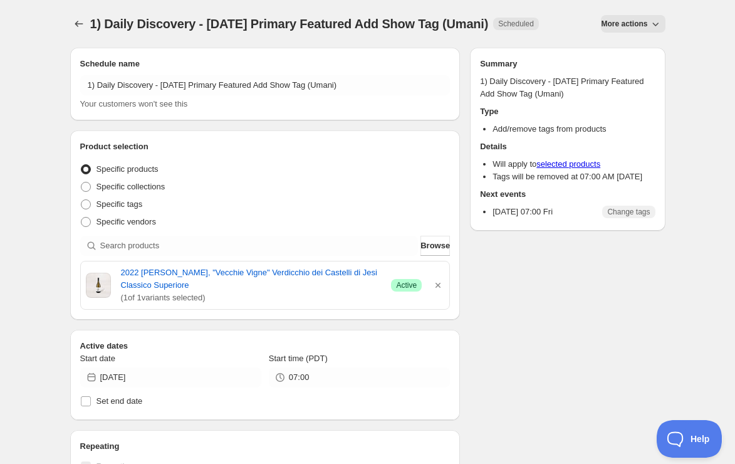
click at [643, 20] on span "More actions" at bounding box center [624, 24] width 46 height 10
click at [637, 48] on span "Duplicate" at bounding box center [634, 49] width 34 height 9
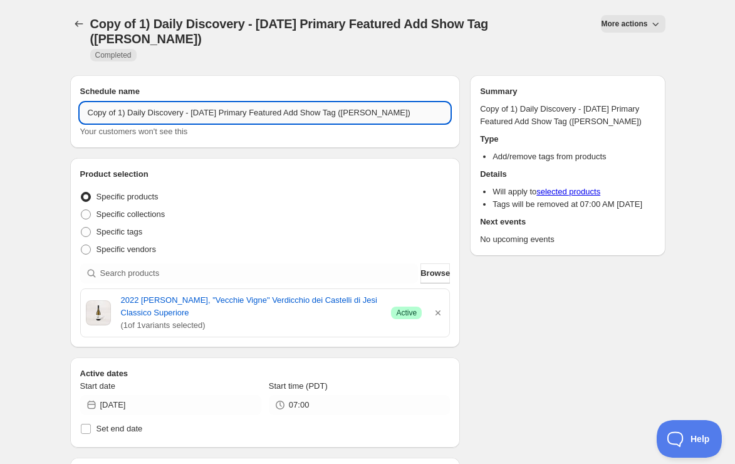
click at [118, 112] on input "Copy of 1) Daily Discovery - [DATE] Primary Featured Add Show Tag ([PERSON_NAME…" at bounding box center [265, 113] width 370 height 20
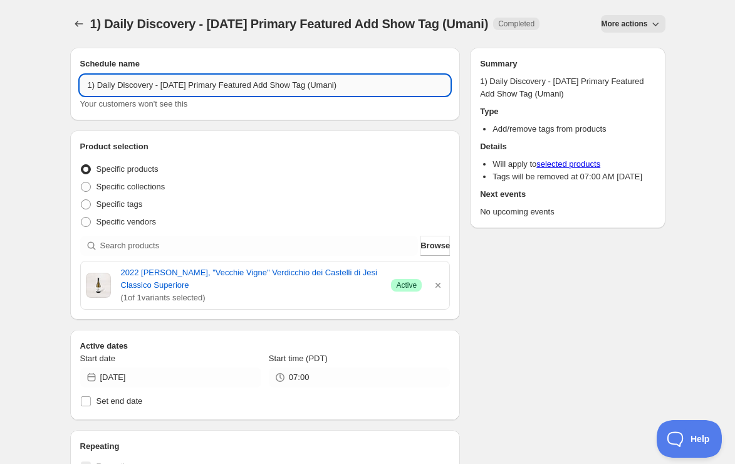
click at [255, 95] on input "1) Daily Discovery - [DATE] Primary Featured Add Show Tag (Umani)" at bounding box center [265, 85] width 370 height 20
click at [390, 95] on input "1) Daily Discovery - [DATE] Secondary Featured Add Show Tag (Umani)" at bounding box center [265, 85] width 370 height 20
type input "1) Daily Discovery - [DATE] Secondary Featured Add Show Tag (Larmandier)"
click at [438, 291] on icon "button" at bounding box center [438, 285] width 13 height 13
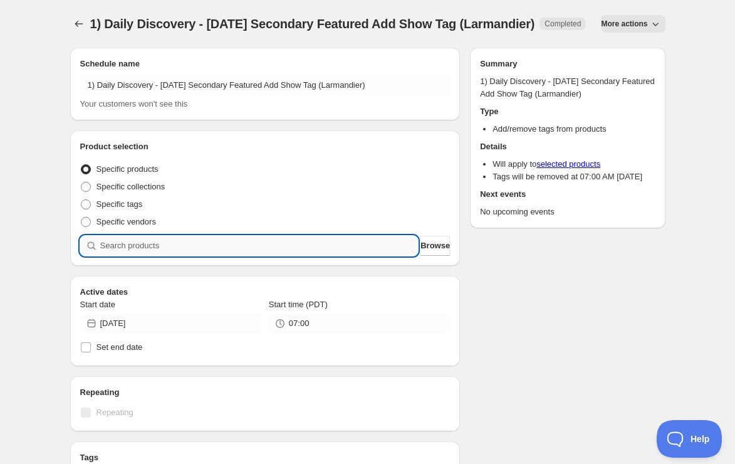
click at [324, 256] on input "search" at bounding box center [259, 246] width 318 height 20
paste input "SOMM2408-GUYLARMVBZERO-750"
type input "SOMM2408-GUYLARMVBZERO-750"
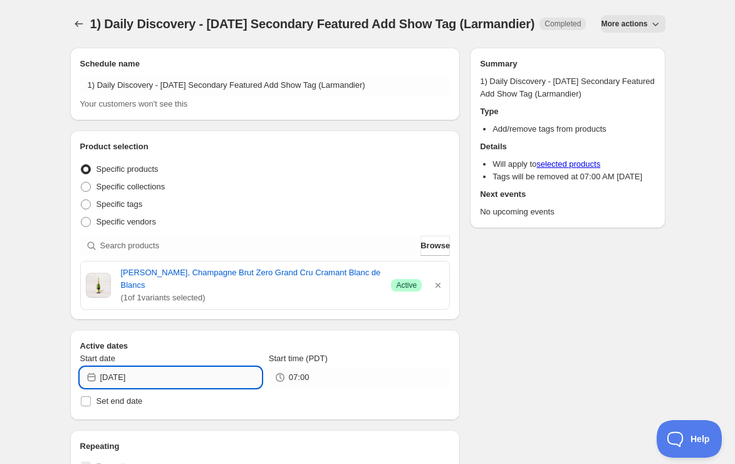
click at [227, 387] on input "[DATE]" at bounding box center [180, 377] width 161 height 20
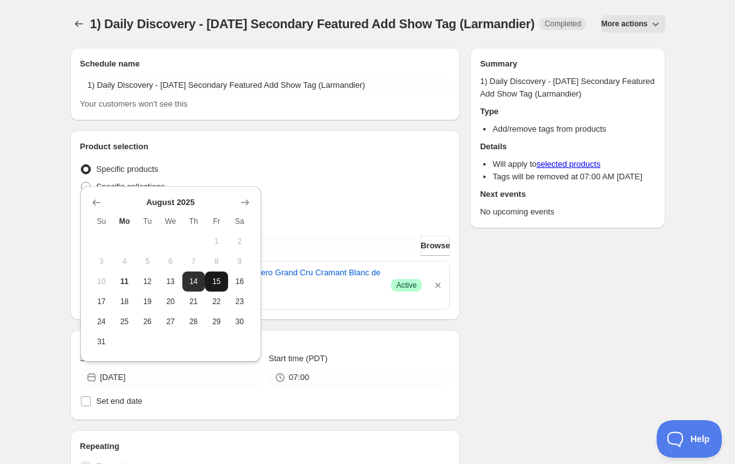
click at [216, 287] on button "15" at bounding box center [216, 281] width 23 height 20
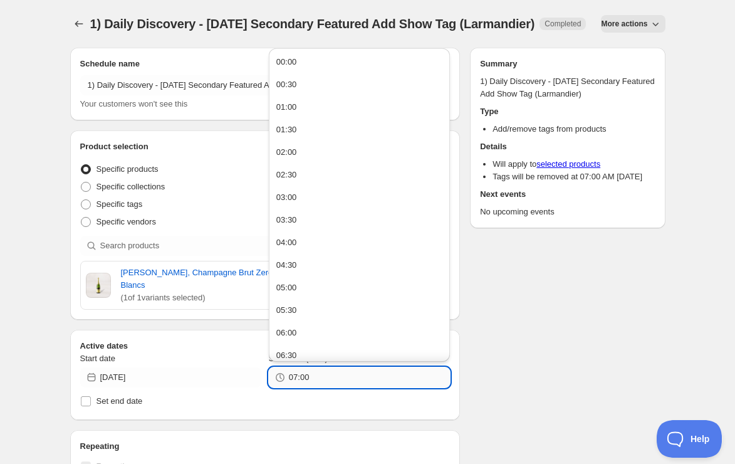
click at [320, 387] on input "07:00" at bounding box center [369, 377] width 161 height 20
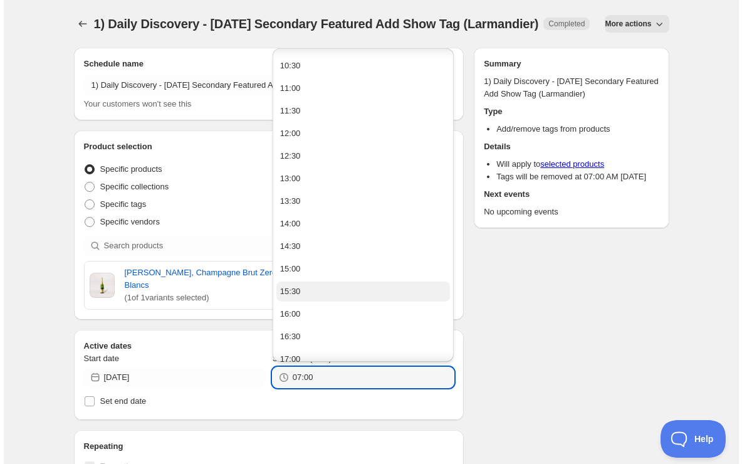
scroll to position [492, 0]
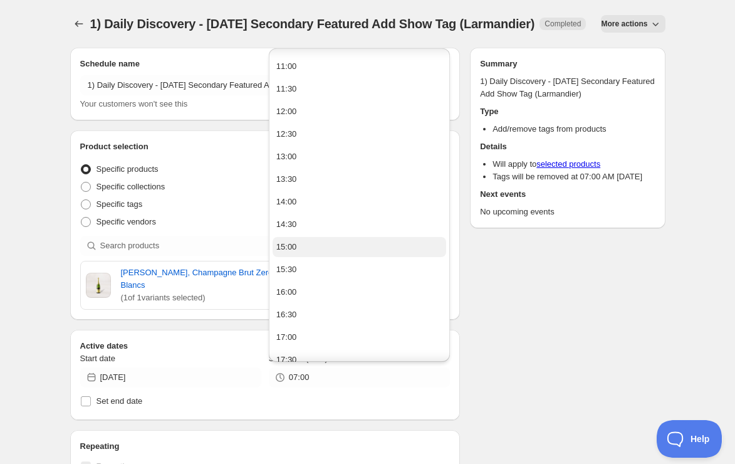
click at [306, 241] on button "15:00" at bounding box center [360, 247] width 174 height 20
type input "15:00"
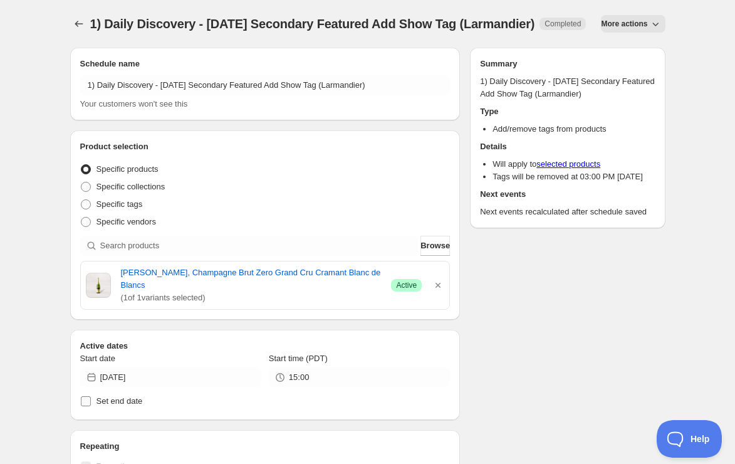
click at [133, 405] on span "Set end date" at bounding box center [120, 400] width 46 height 9
click at [91, 406] on input "Set end date" at bounding box center [86, 401] width 10 height 10
checkbox input "true"
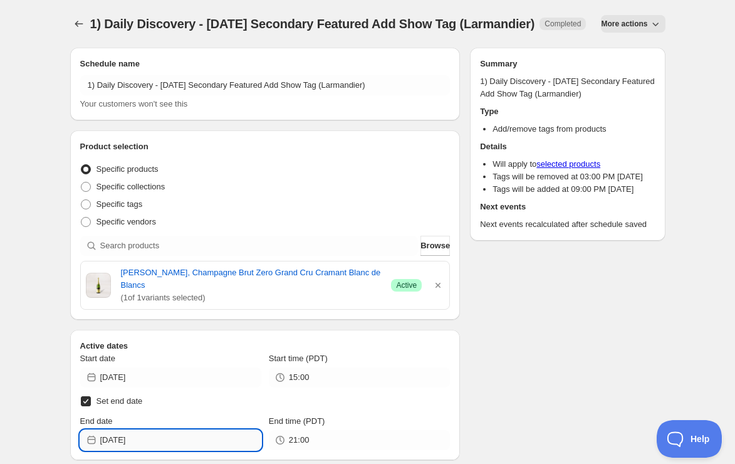
click at [194, 450] on input "[DATE]" at bounding box center [180, 440] width 161 height 20
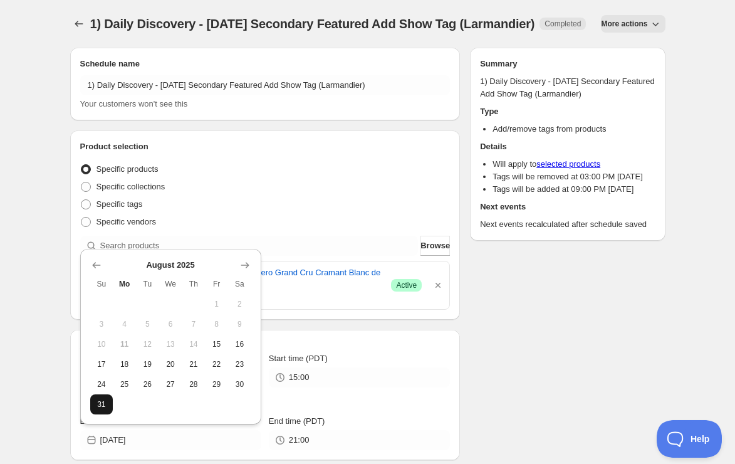
click at [98, 413] on button "31" at bounding box center [101, 404] width 23 height 20
type input "[DATE]"
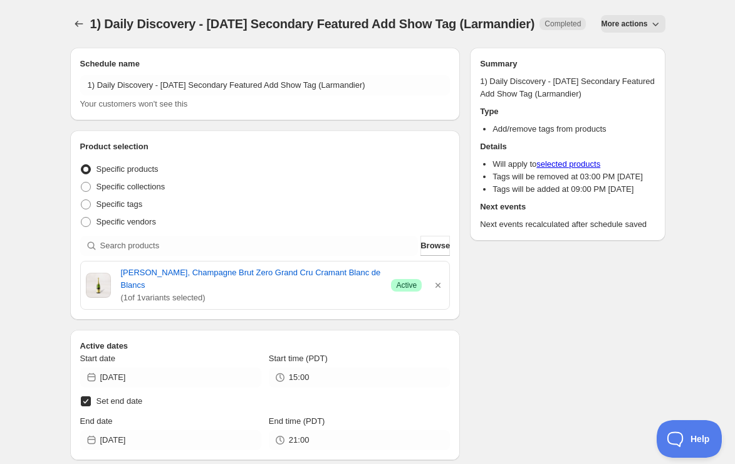
click at [90, 410] on label "Set end date" at bounding box center [265, 401] width 370 height 18
click at [90, 406] on input "Set end date" at bounding box center [86, 401] width 10 height 10
checkbox input "false"
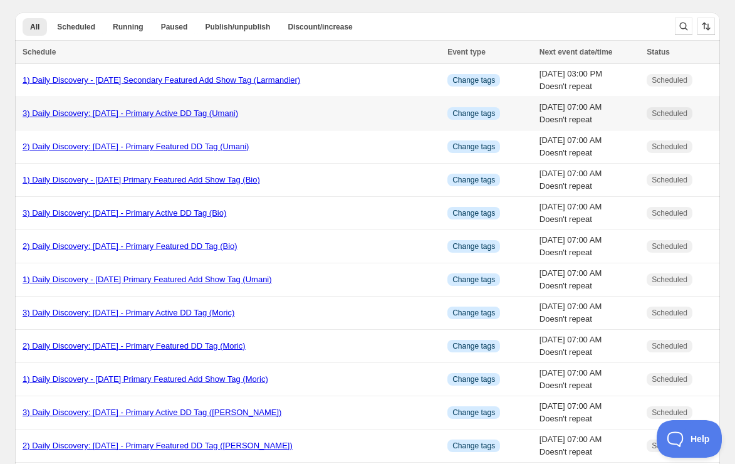
click at [99, 115] on link "3) Daily Discovery: [DATE] - Primary Active DD Tag (Umani)" at bounding box center [131, 112] width 216 height 9
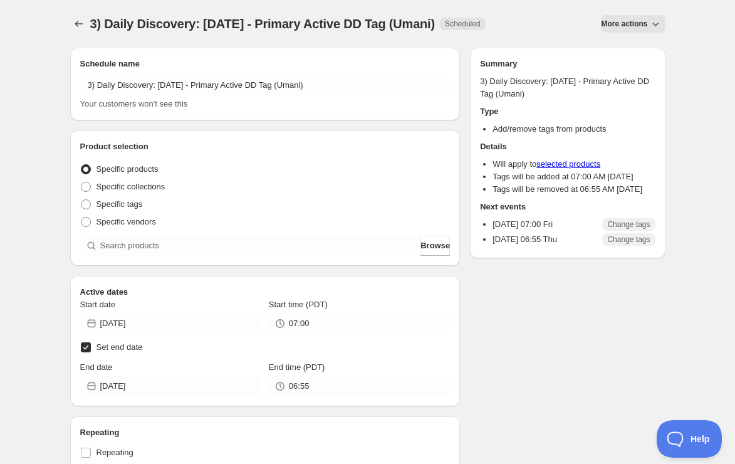
click at [636, 21] on span "More actions" at bounding box center [624, 24] width 46 height 10
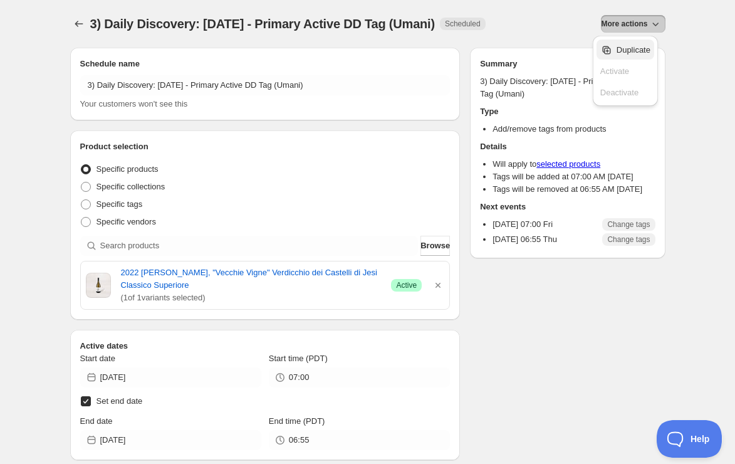
click at [637, 56] on button "Duplicate" at bounding box center [626, 49] width 58 height 20
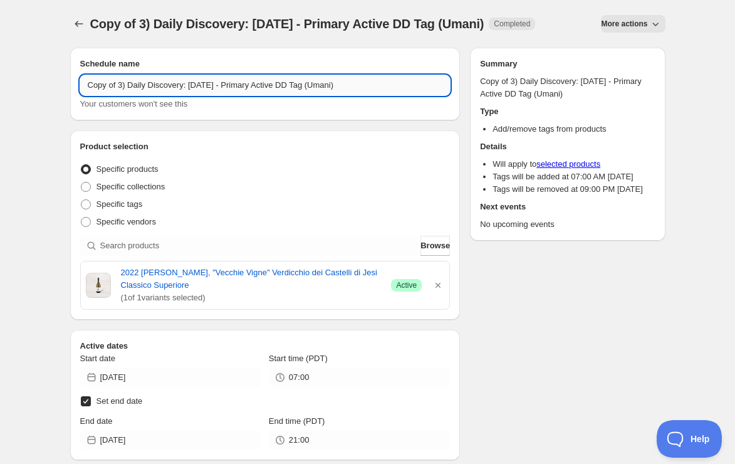
click at [121, 88] on input "Copy of 3) Daily Discovery: [DATE] - Primary Active DD Tag (Umani)" at bounding box center [265, 85] width 370 height 20
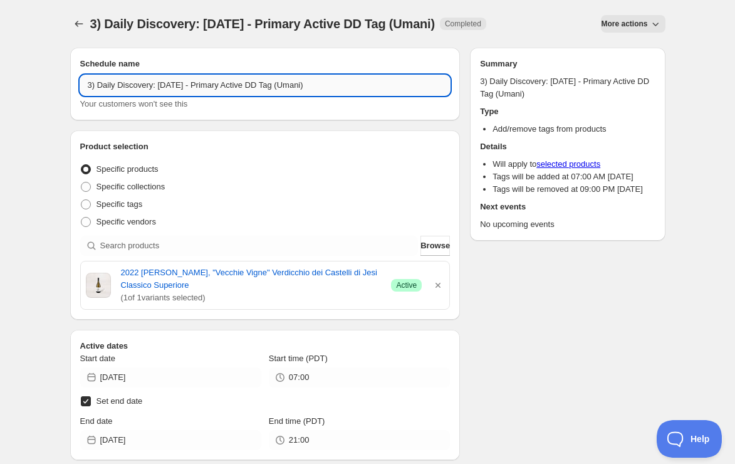
click at [260, 84] on input "3) Daily Discovery: [DATE] - Primary Active DD Tag (Umani)" at bounding box center [265, 85] width 370 height 20
click at [358, 86] on input "3) Daily Discovery: [DATE] - Secondary Active DD Tag (Umani)" at bounding box center [265, 85] width 370 height 20
type input "3) Daily Discovery: [DATE] - Secondary Active DD Tag (Larmandier)"
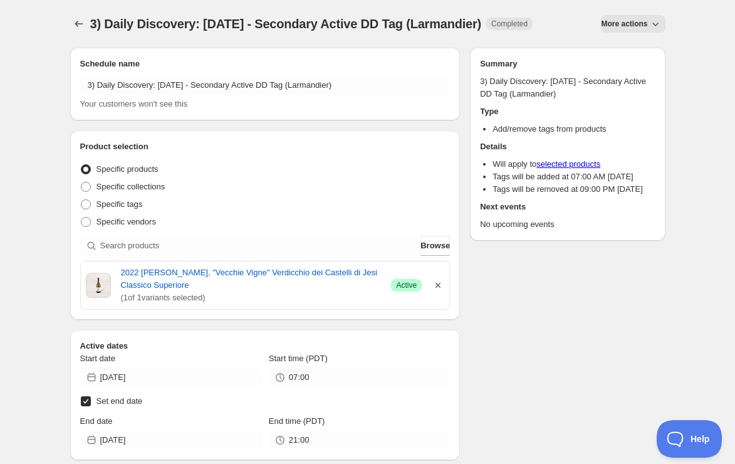
click at [441, 285] on icon "button" at bounding box center [438, 285] width 13 height 13
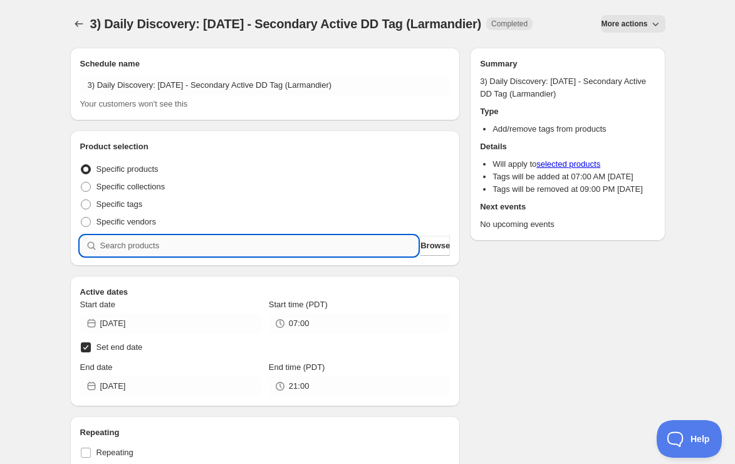
click at [319, 241] on input "search" at bounding box center [259, 246] width 318 height 20
paste input "SOMM2408-GUYLARMVBZERO-750"
type input "SOMM2408-GUYLARMVBZERO-750"
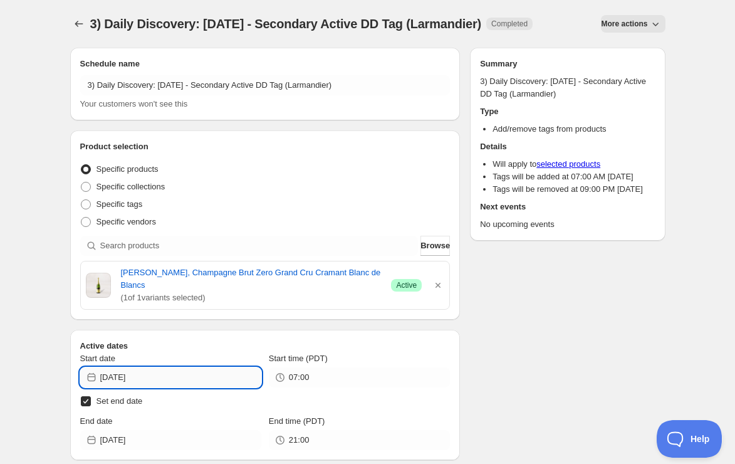
click at [234, 376] on input "[DATE]" at bounding box center [180, 377] width 161 height 20
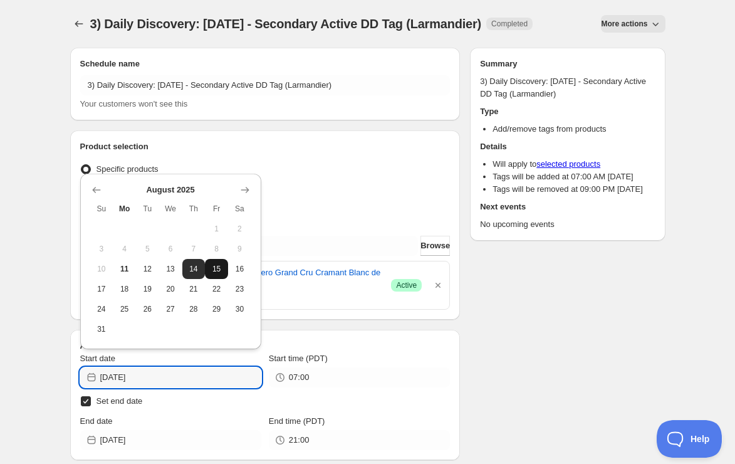
click at [219, 273] on span "15" at bounding box center [216, 269] width 13 height 10
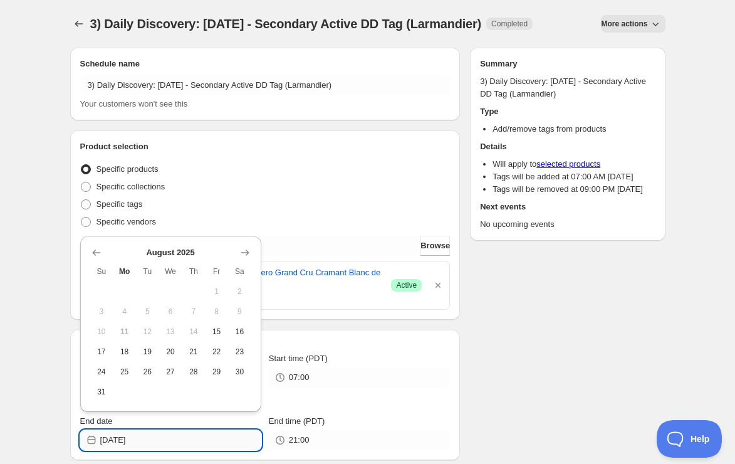
click at [242, 438] on input "[DATE]" at bounding box center [180, 440] width 161 height 20
click at [193, 375] on span "28" at bounding box center [193, 372] width 13 height 10
type input "[DATE]"
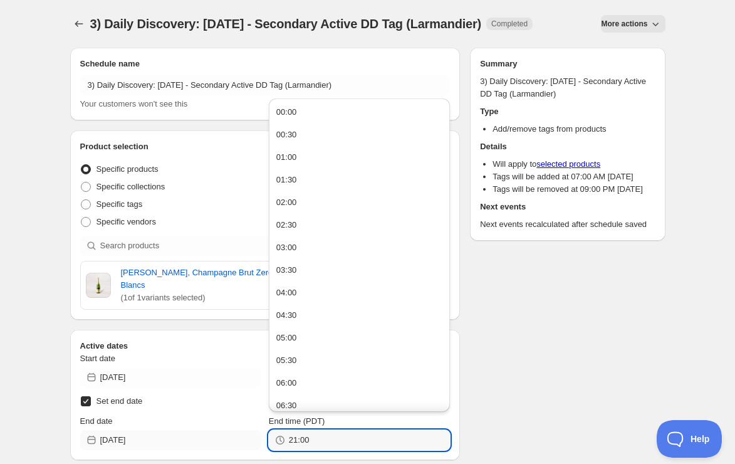
drag, startPoint x: 315, startPoint y: 437, endPoint x: 230, endPoint y: 439, distance: 85.2
click at [230, 439] on div "End date [DATE] End time (PDT) 21:00" at bounding box center [265, 432] width 370 height 35
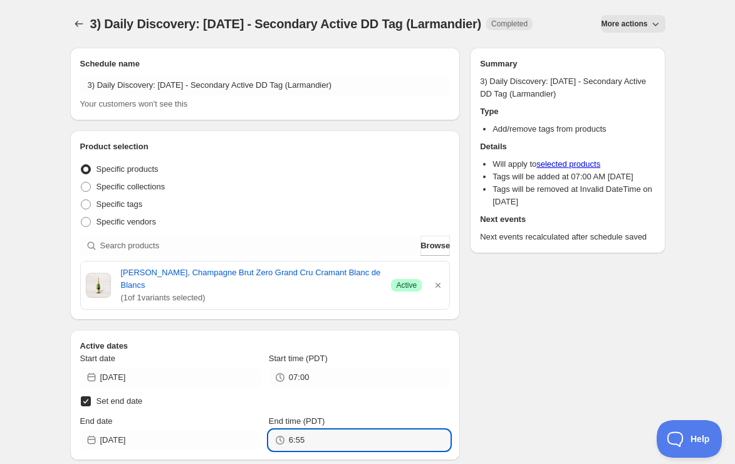
type input "06:55"
